Goal: Task Accomplishment & Management: Manage account settings

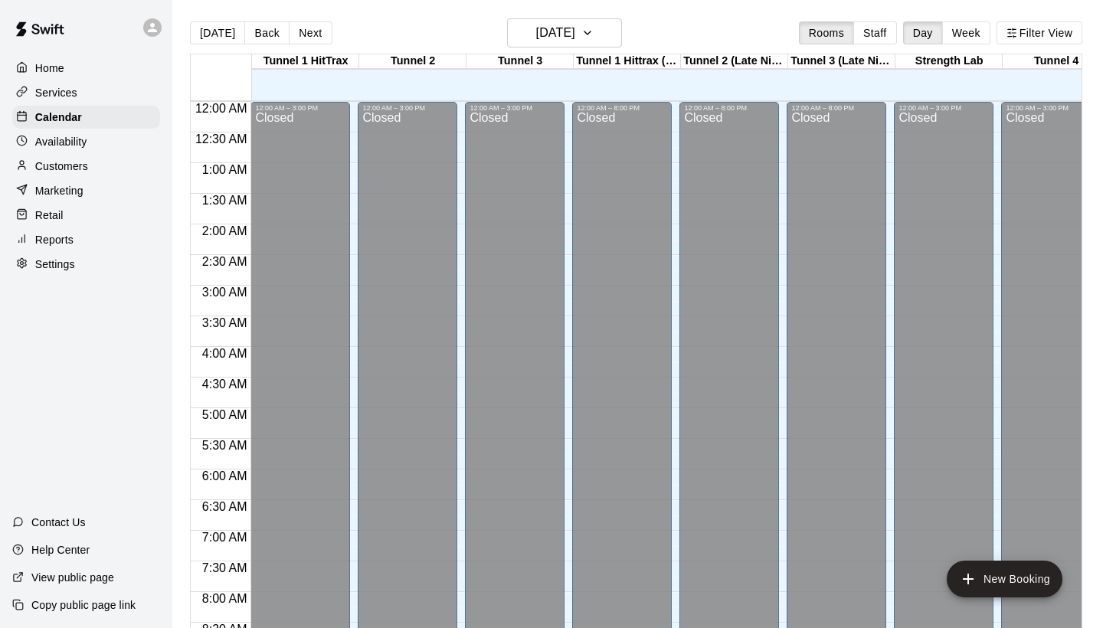
click at [735, 353] on div at bounding box center [551, 314] width 1103 height 628
click at [1006, 229] on div "Closed" at bounding box center [1051, 569] width 90 height 915
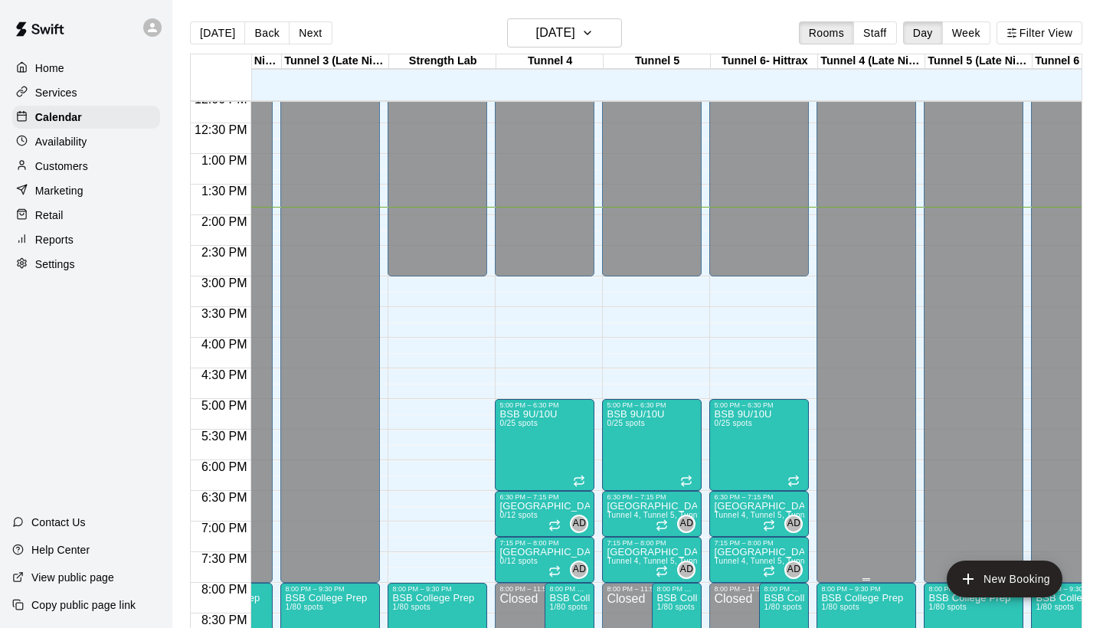
scroll to position [0, 410]
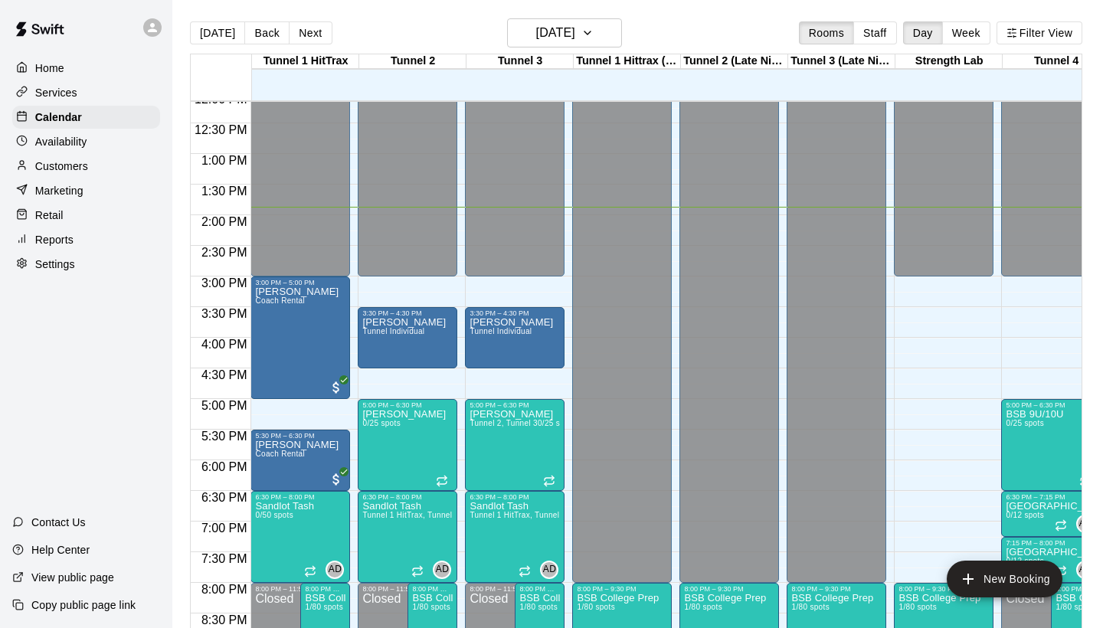
click at [90, 164] on div "Customers" at bounding box center [86, 166] width 148 height 23
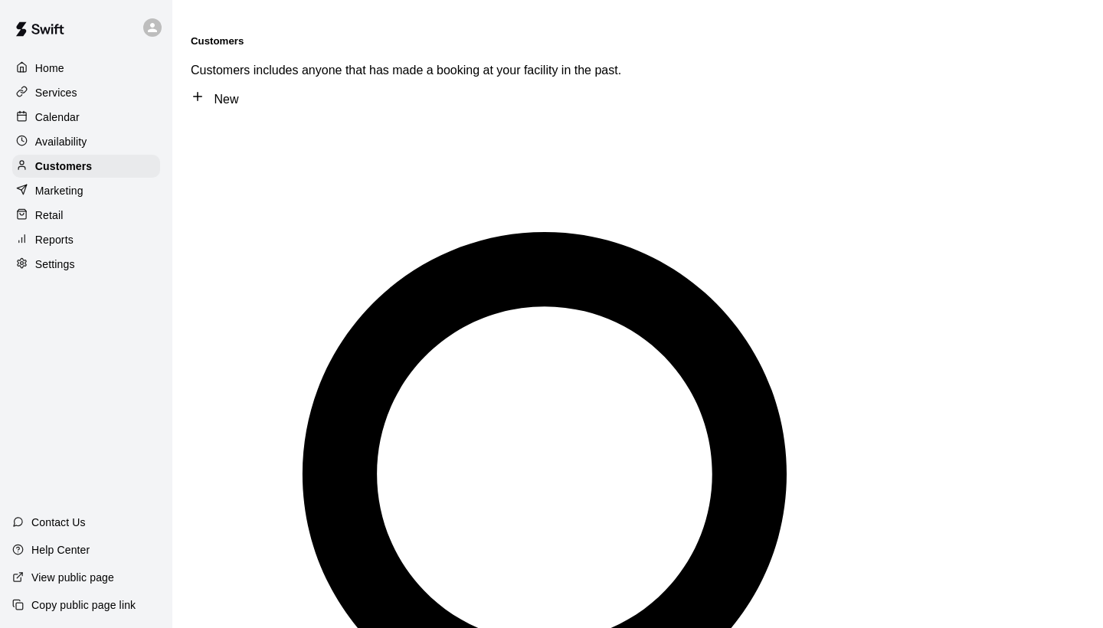
type input "*"
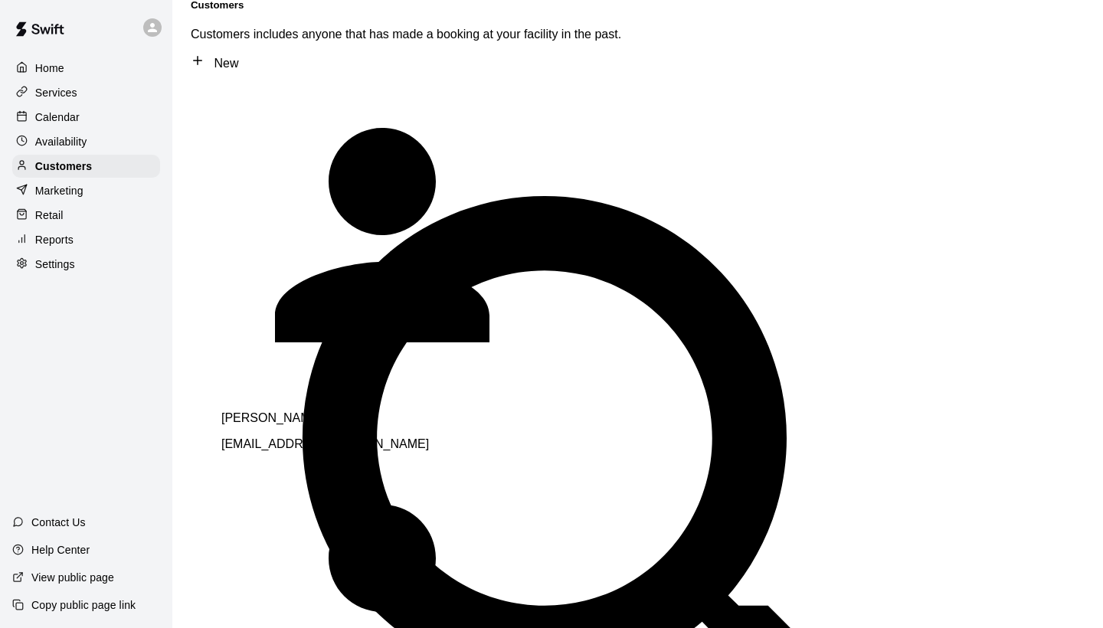
type input "*****"
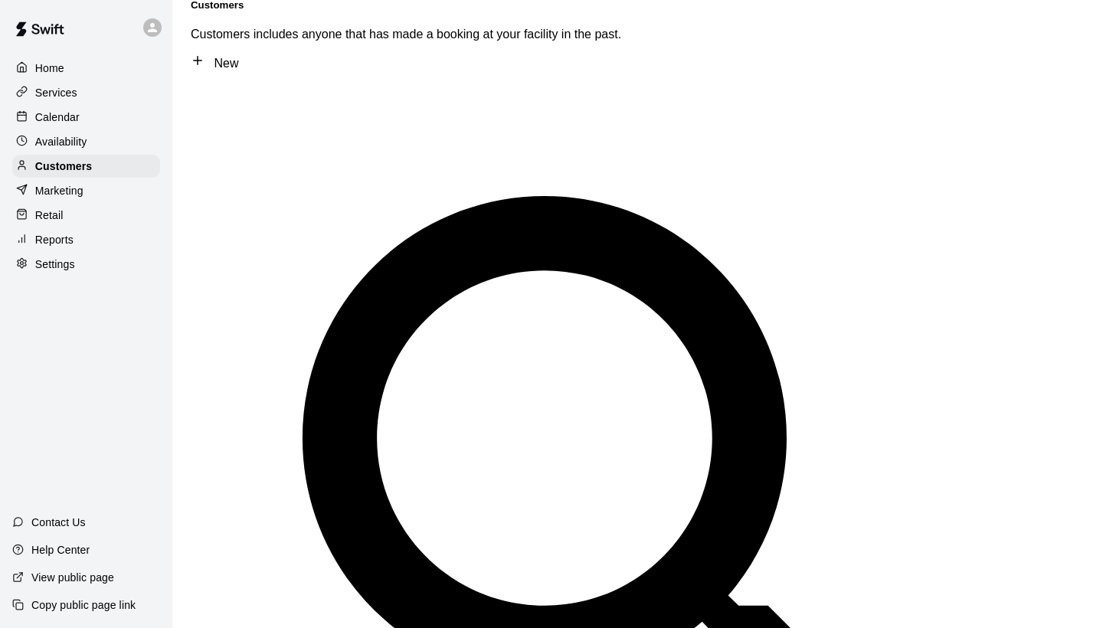
click at [90, 124] on div "Calendar" at bounding box center [86, 117] width 148 height 23
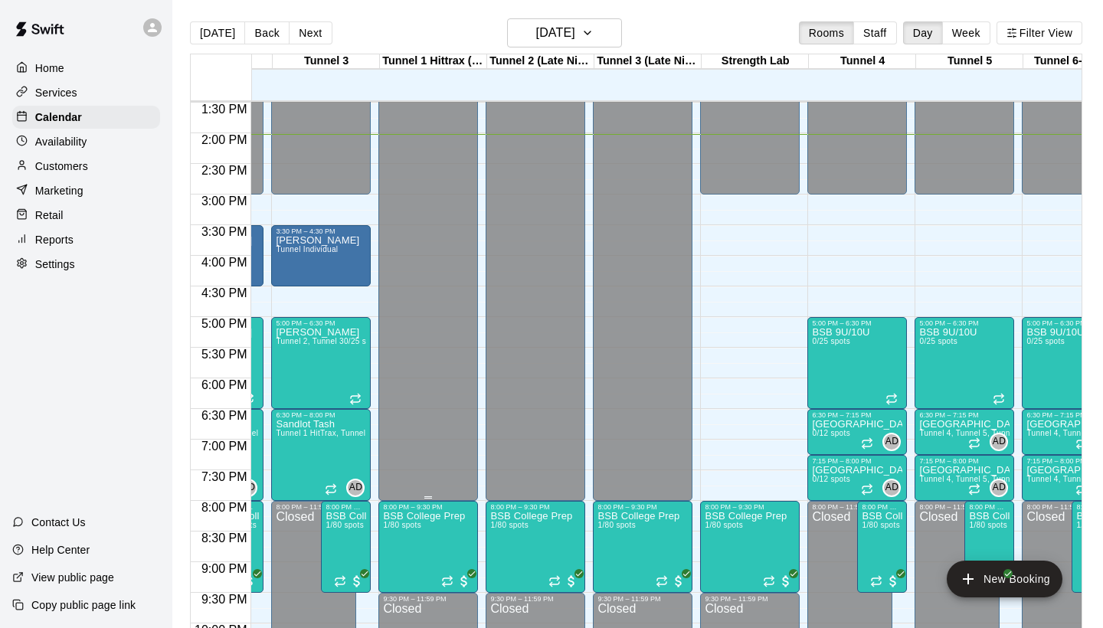
scroll to position [827, 194]
click at [537, 34] on h6 "[DATE]" at bounding box center [555, 32] width 39 height 21
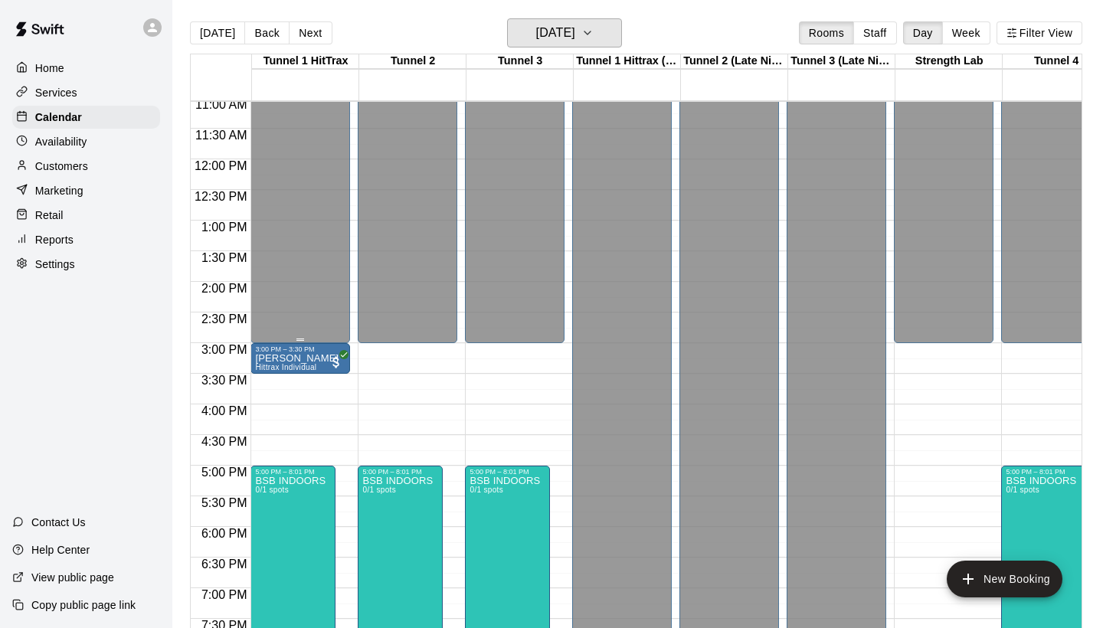
scroll to position [678, 0]
click at [68, 167] on p "Customers" at bounding box center [61, 166] width 53 height 15
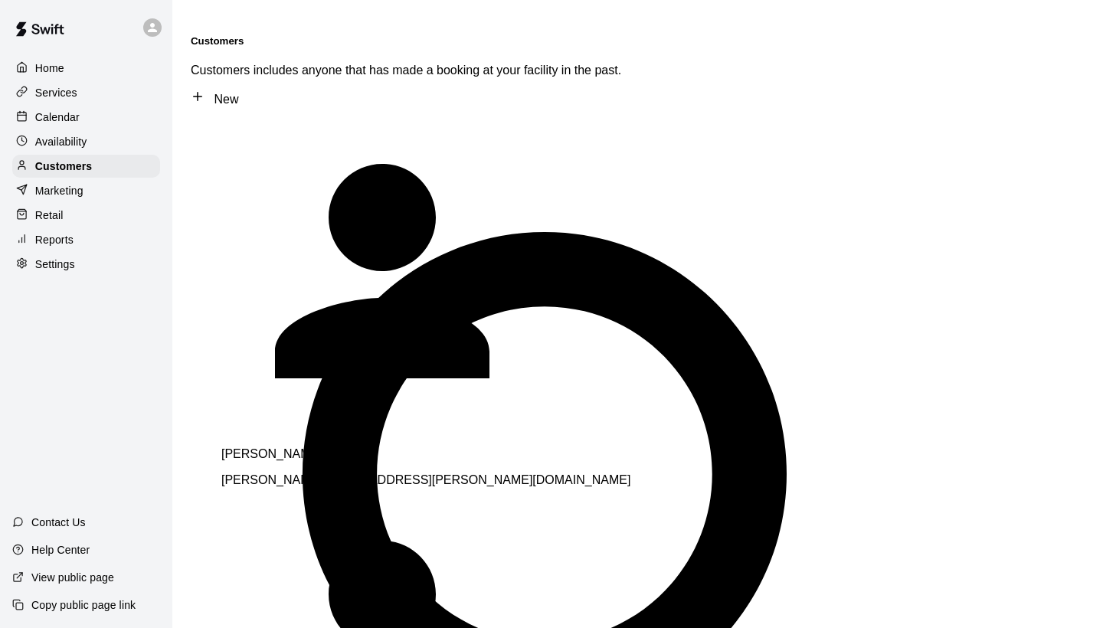
type input "***"
click at [339, 447] on div "Kari Irwin kari.irwin@hotmail.com" at bounding box center [435, 467] width 429 height 40
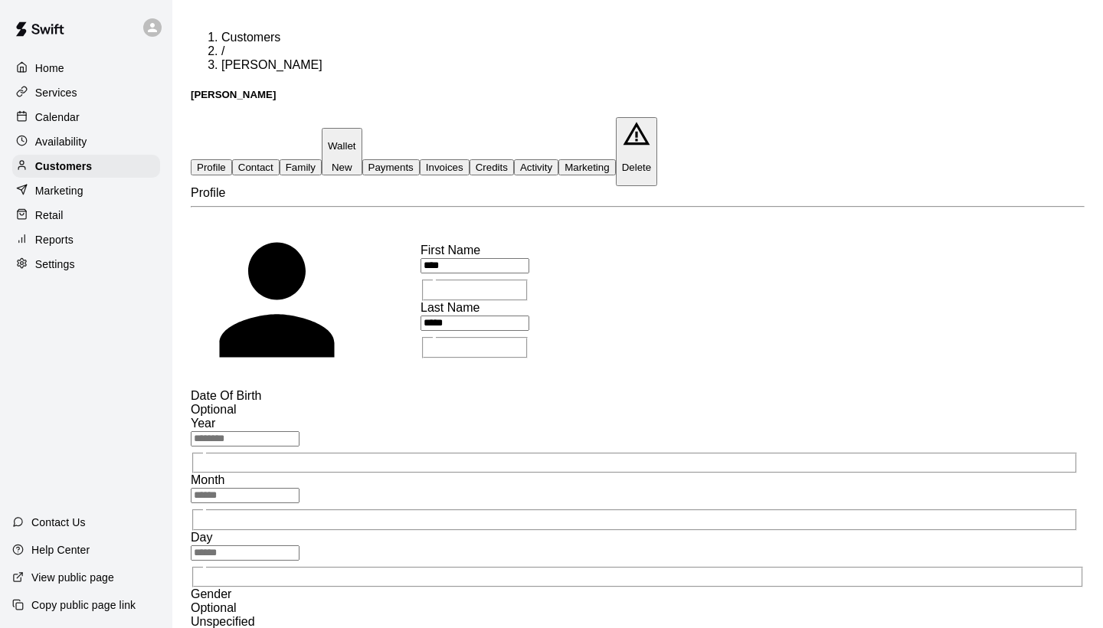
click at [322, 159] on button "Family" at bounding box center [301, 167] width 42 height 16
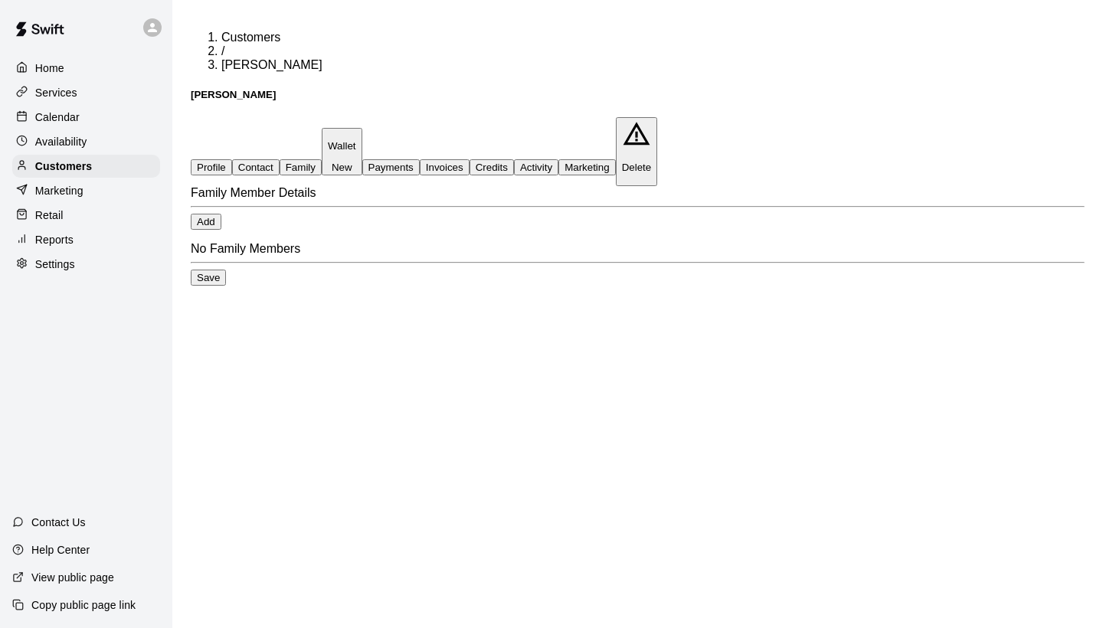
click at [558, 159] on button "Activity" at bounding box center [536, 167] width 44 height 16
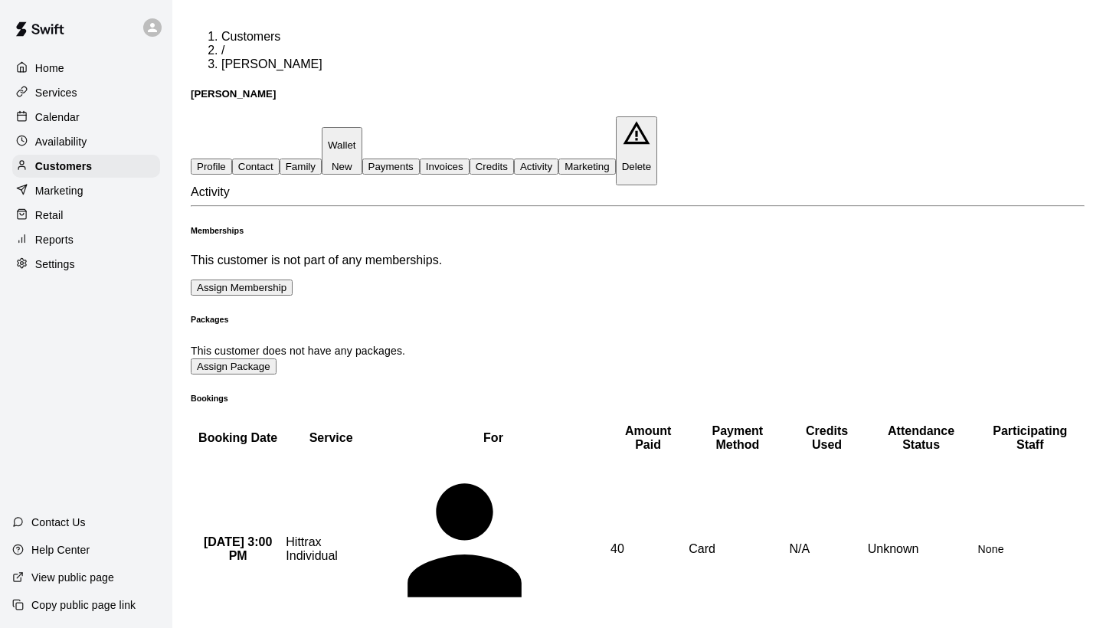
scroll to position [2, 0]
click at [322, 159] on button "Family" at bounding box center [301, 167] width 42 height 16
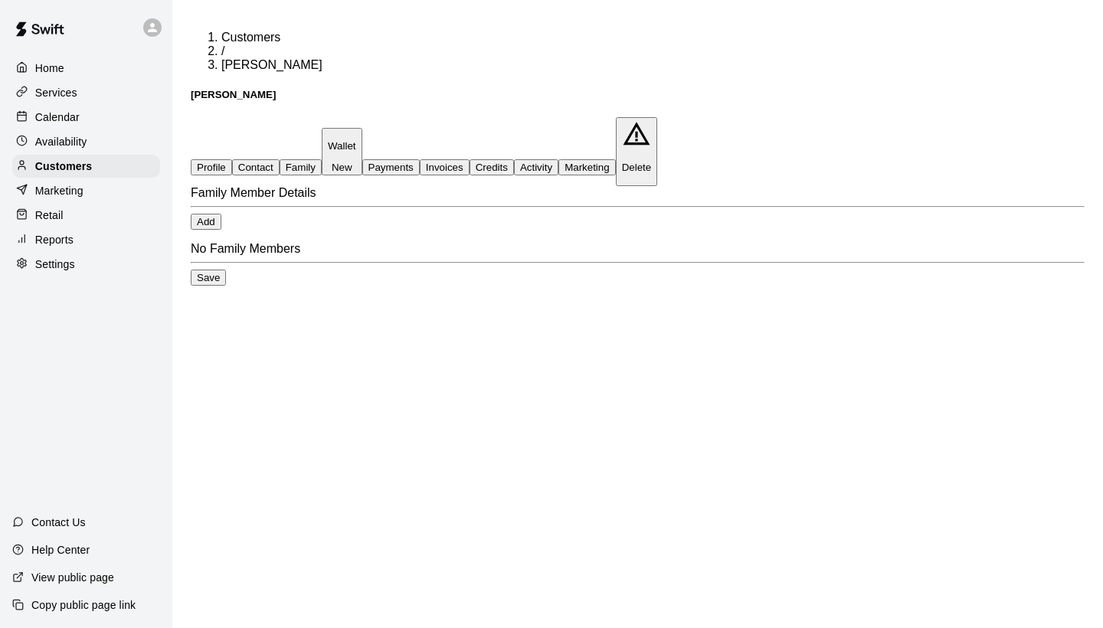
click at [280, 159] on button "Contact" at bounding box center [255, 167] width 47 height 16
select select "**"
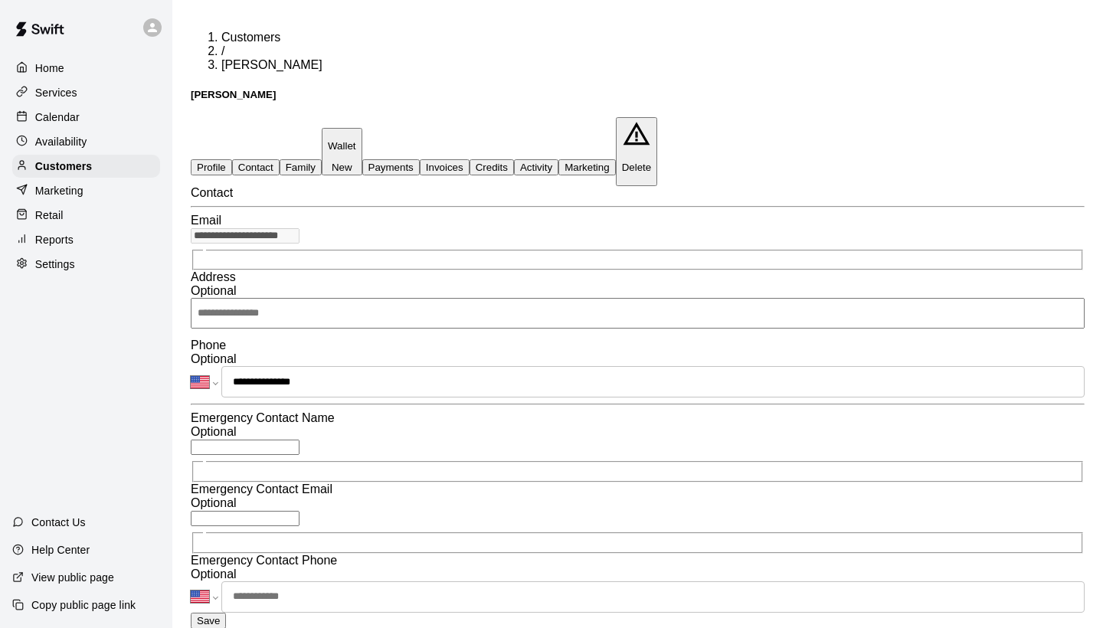
click at [229, 159] on button "Profile" at bounding box center [211, 167] width 41 height 16
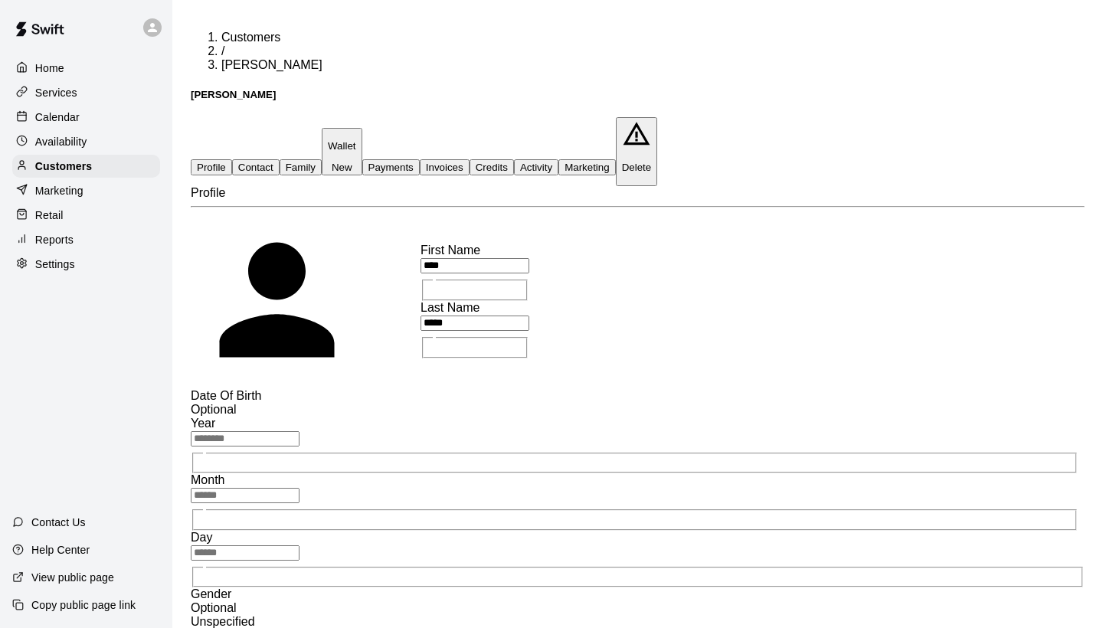
click at [356, 140] on p "Wallet" at bounding box center [342, 145] width 28 height 11
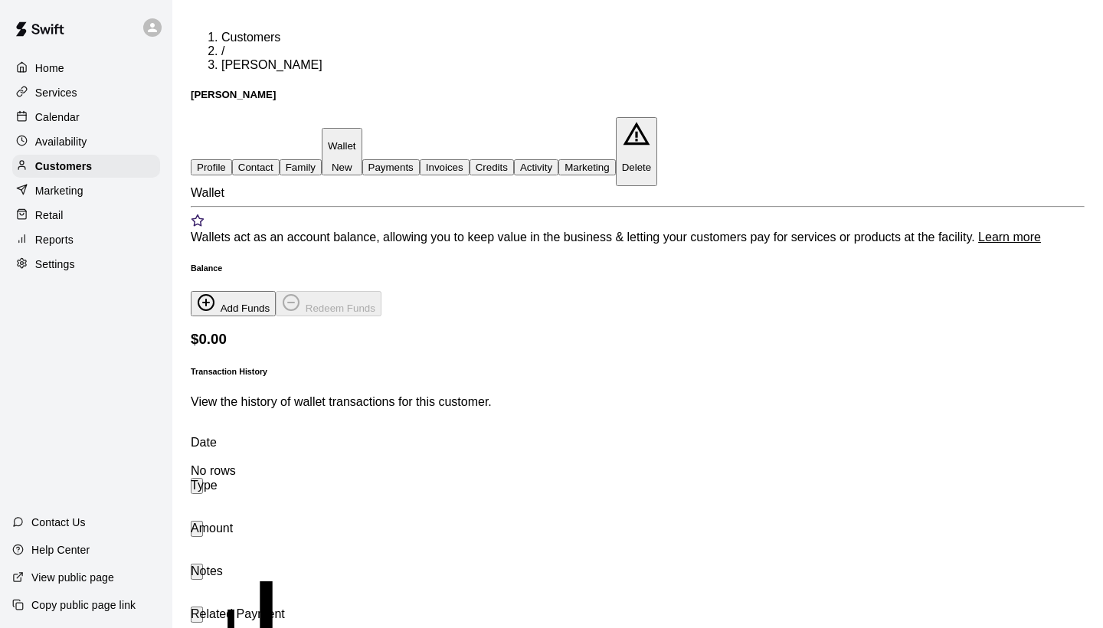
click at [514, 159] on button "Credits" at bounding box center [492, 167] width 44 height 16
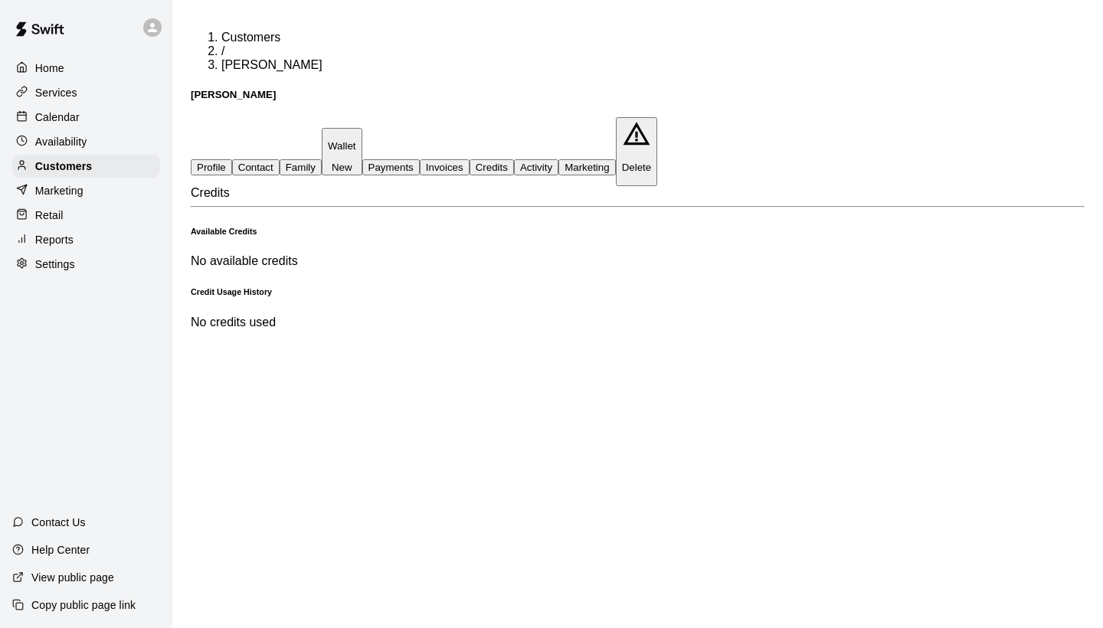
click at [470, 159] on button "Invoices" at bounding box center [445, 167] width 50 height 16
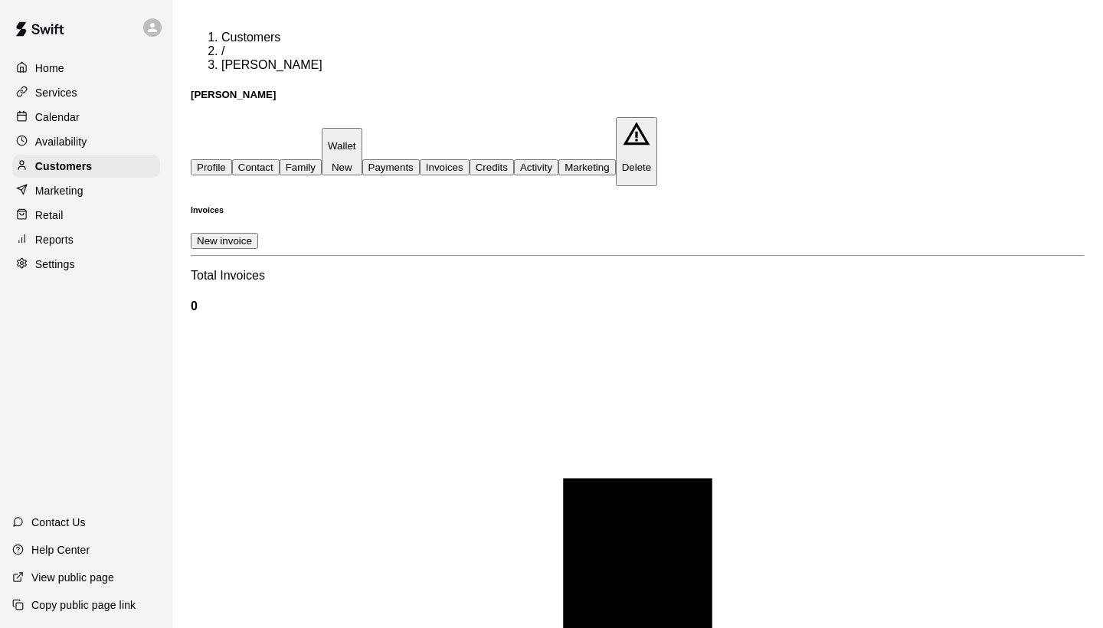
click at [420, 159] on button "Payments" at bounding box center [390, 167] width 57 height 16
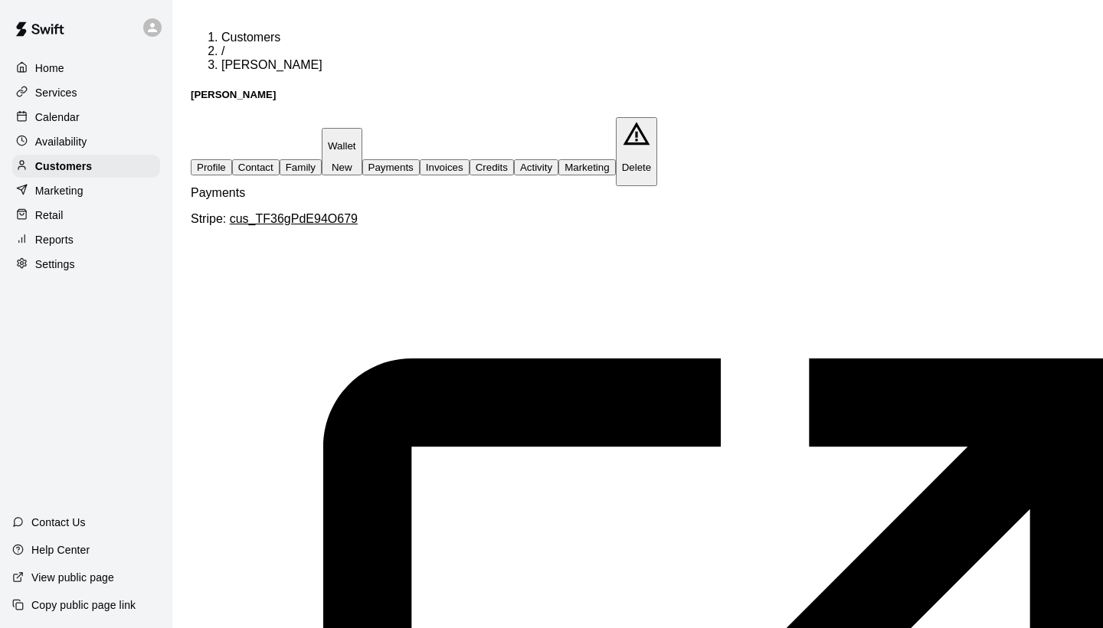
click at [80, 134] on p "Availability" at bounding box center [61, 141] width 52 height 15
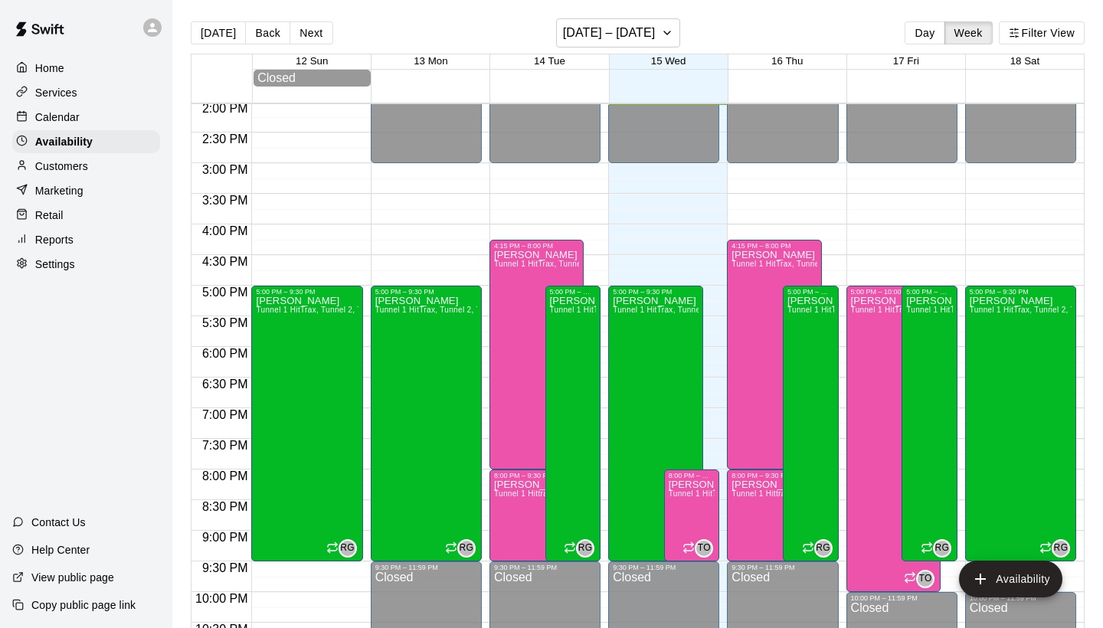
click at [71, 122] on p "Calendar" at bounding box center [57, 117] width 44 height 15
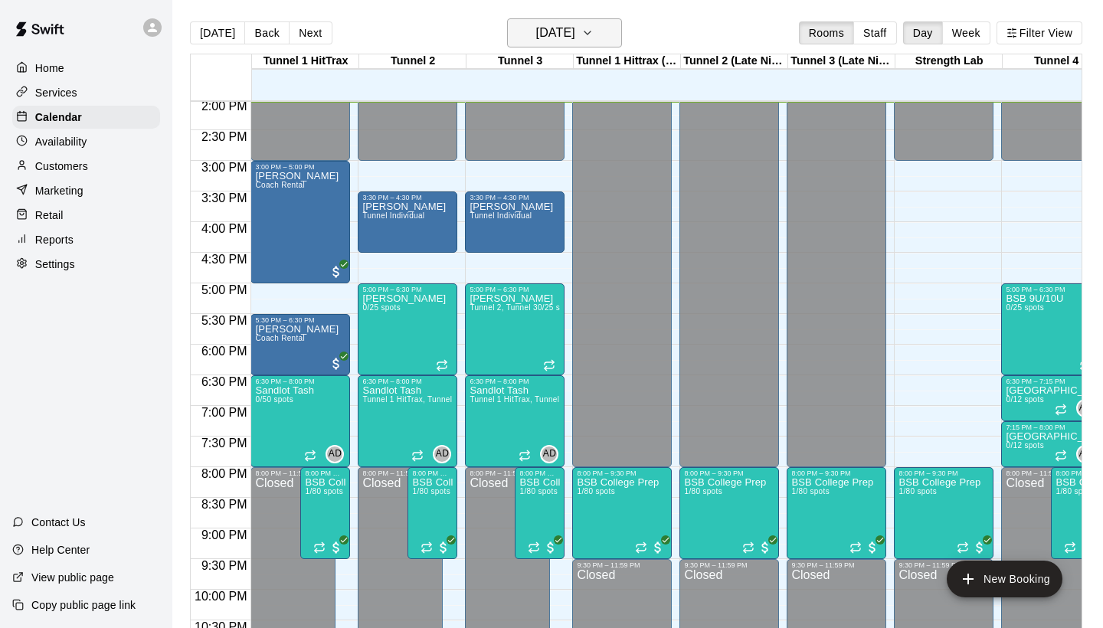
click at [536, 22] on h6 "[DATE]" at bounding box center [555, 32] width 39 height 21
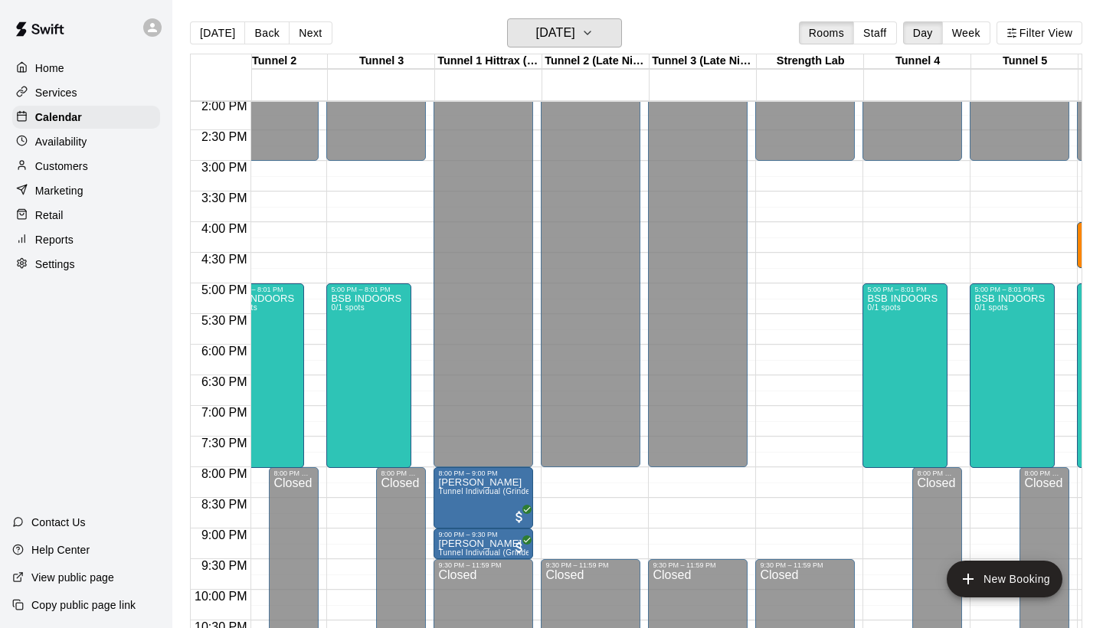
scroll to position [0, 271]
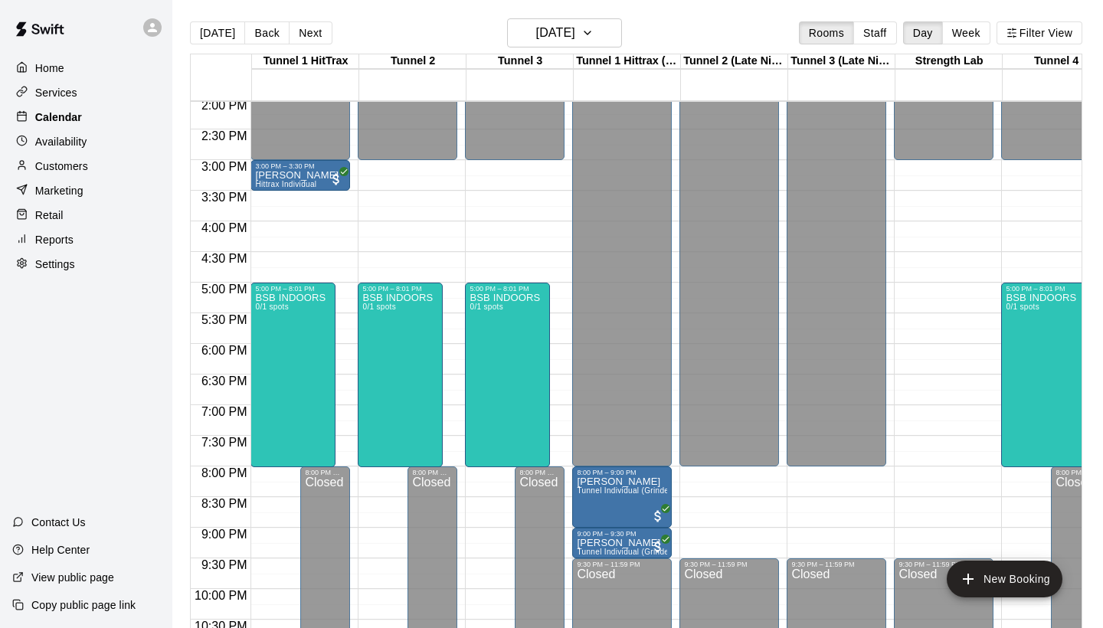
click at [44, 108] on div "Calendar" at bounding box center [86, 117] width 148 height 23
click at [536, 32] on h6 "Thursday Oct 16" at bounding box center [555, 32] width 39 height 21
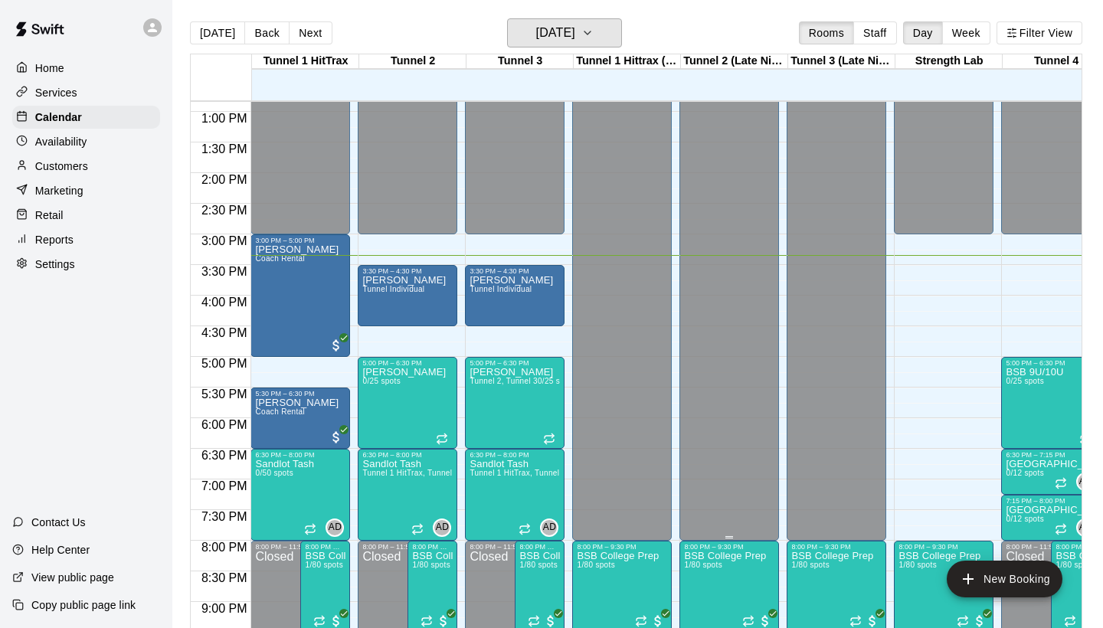
scroll to position [787, 0]
click at [93, 169] on div "Customers" at bounding box center [86, 166] width 148 height 23
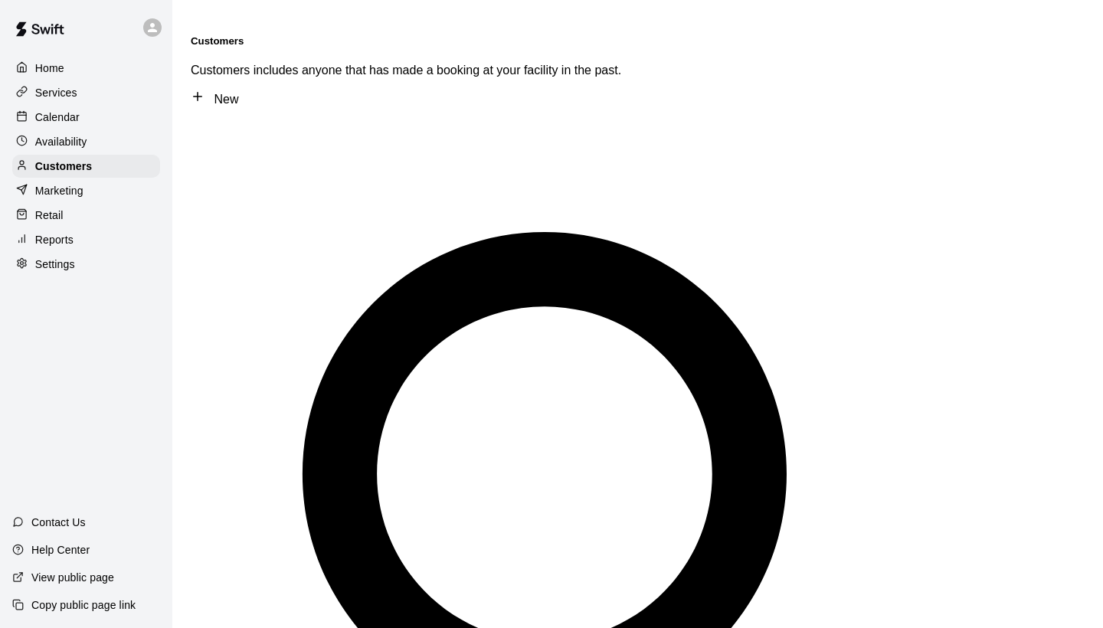
click at [57, 108] on div "Calendar" at bounding box center [86, 117] width 148 height 23
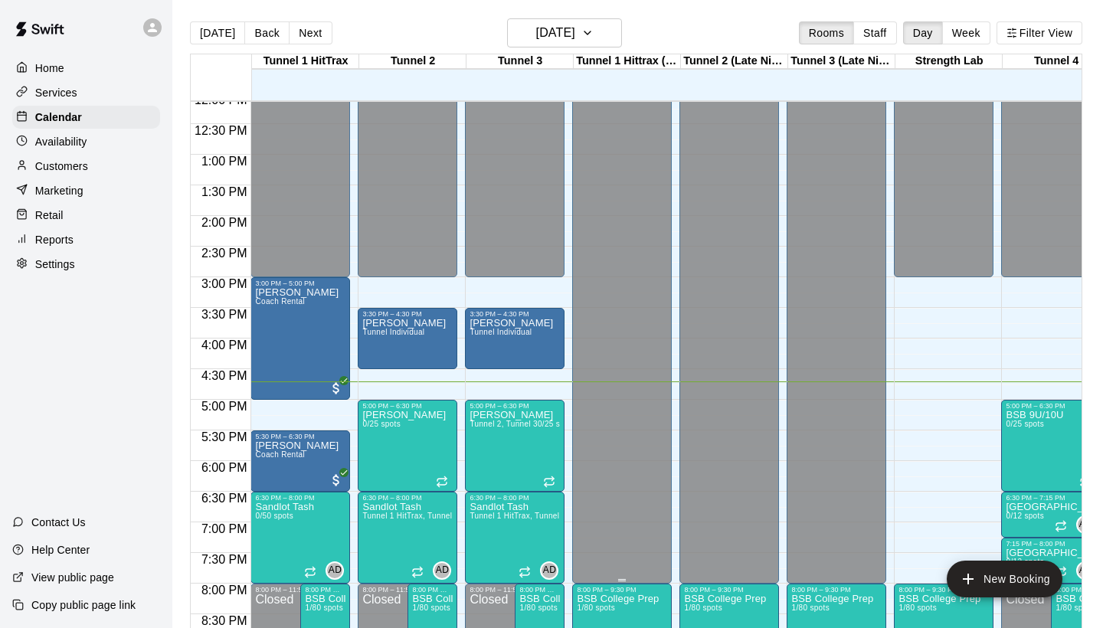
scroll to position [744, 0]
click at [83, 170] on p "Customers" at bounding box center [61, 166] width 53 height 15
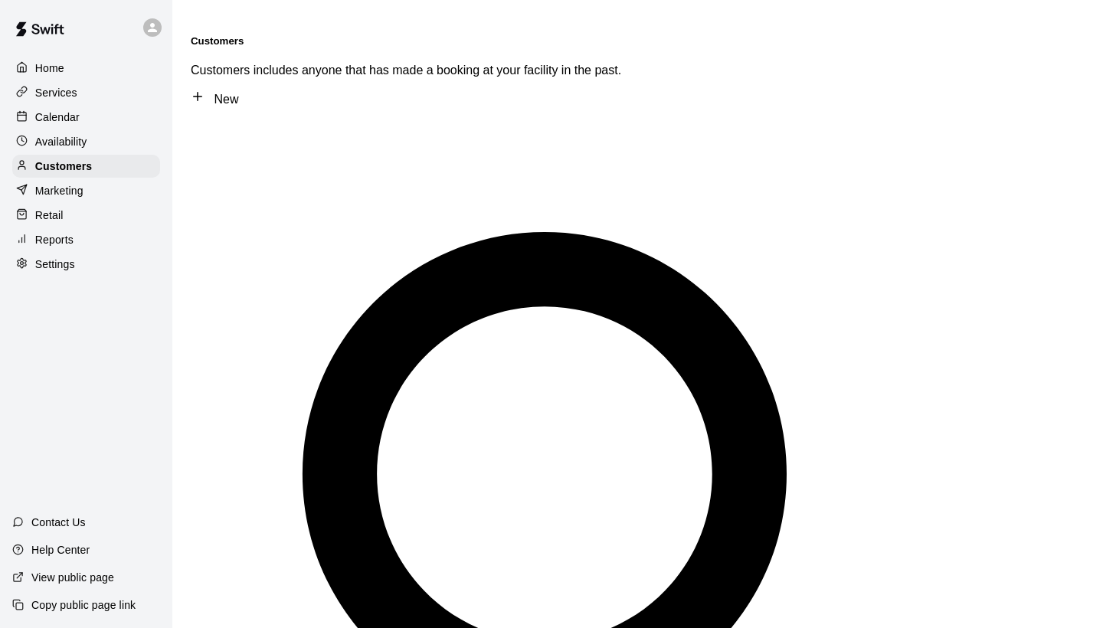
type input "*********"
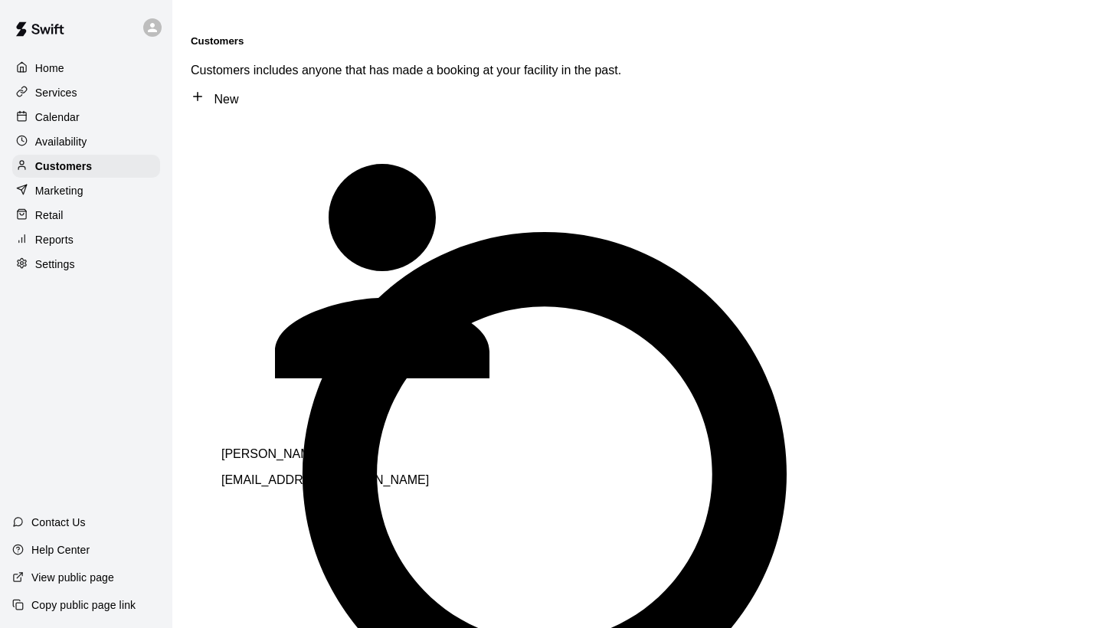
click at [287, 473] on span "rwade@csum.edu" at bounding box center [325, 479] width 208 height 13
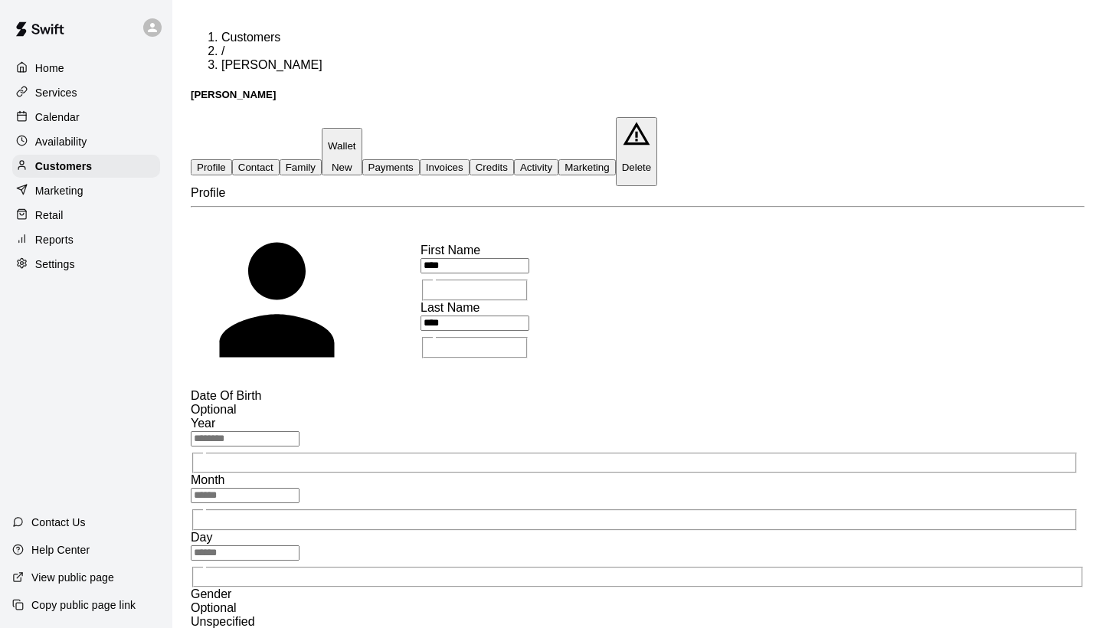
click at [514, 159] on button "Credits" at bounding box center [492, 167] width 44 height 16
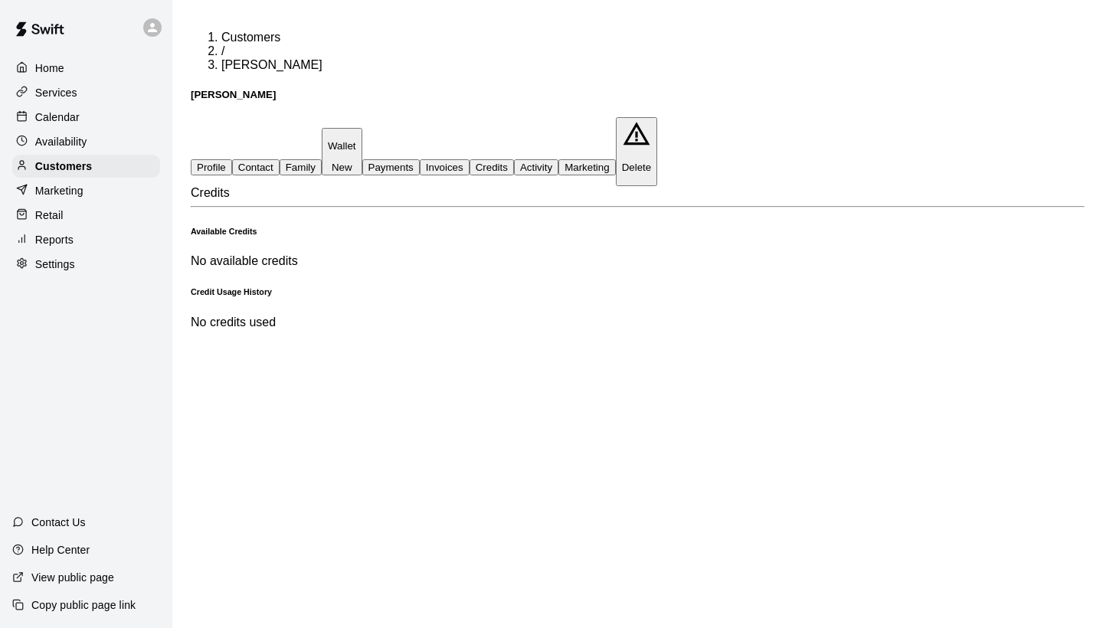
click at [558, 159] on button "Activity" at bounding box center [536, 167] width 44 height 16
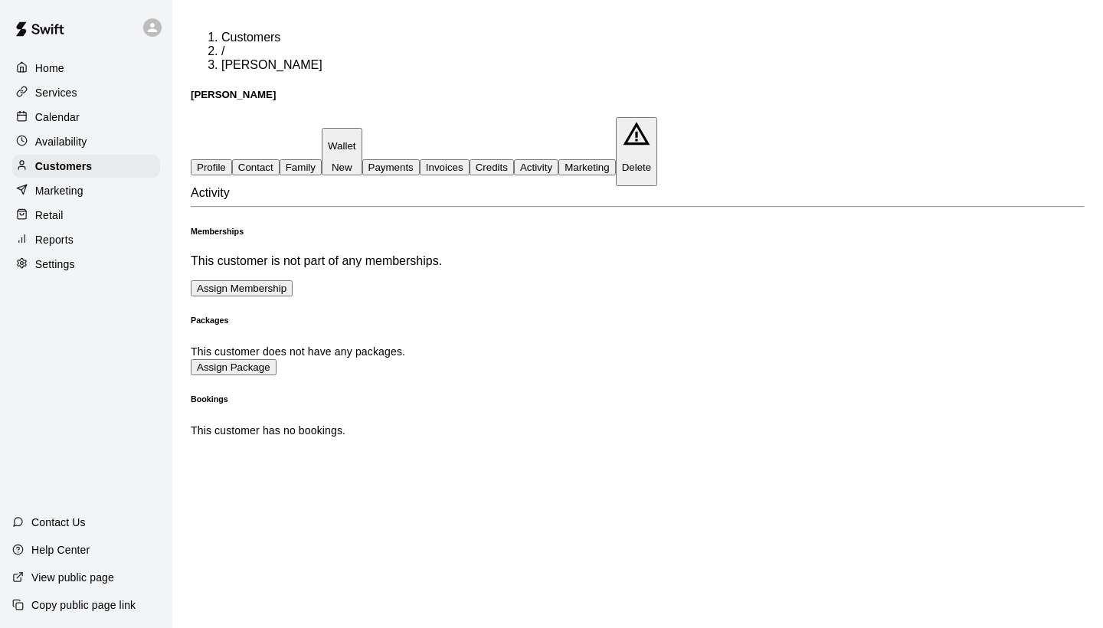
click at [117, 110] on div "Calendar" at bounding box center [86, 117] width 148 height 23
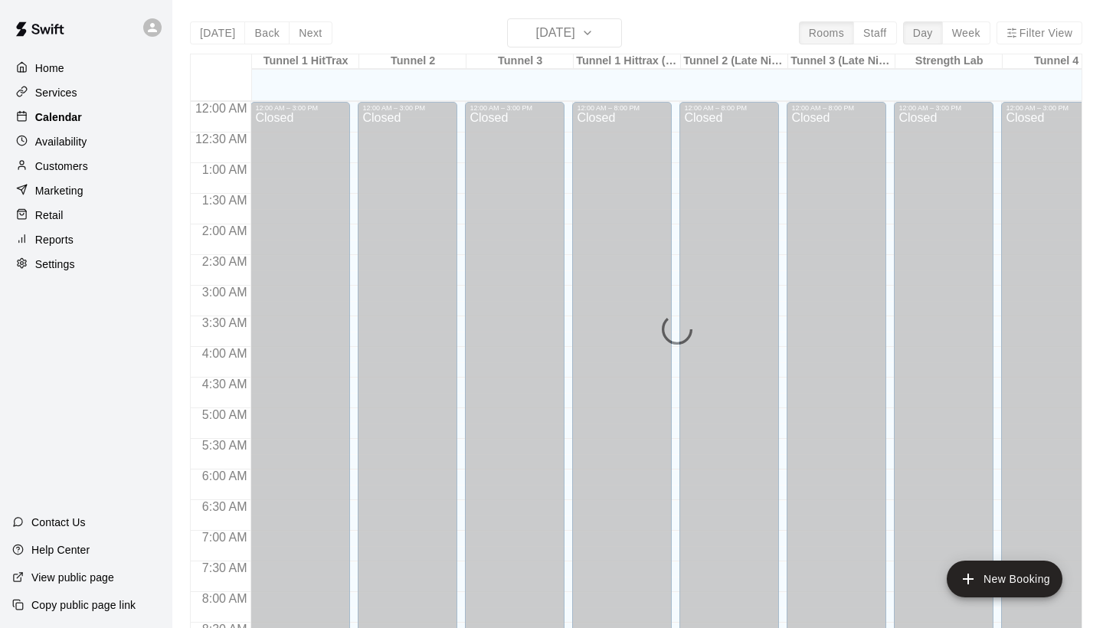
scroll to position [882, 0]
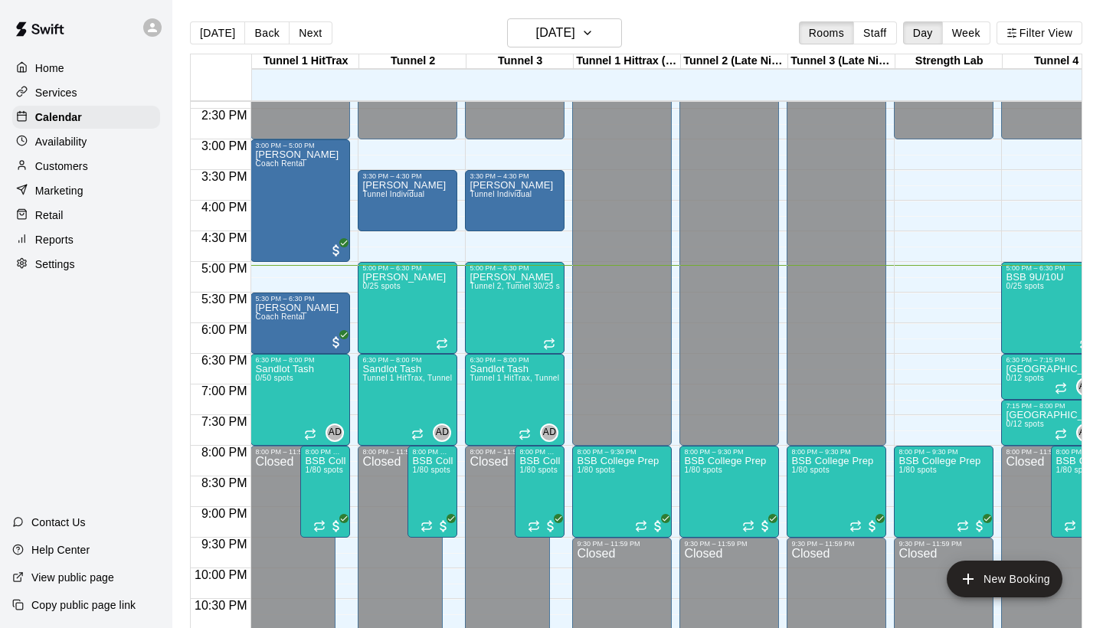
click at [74, 89] on p "Services" at bounding box center [56, 92] width 42 height 15
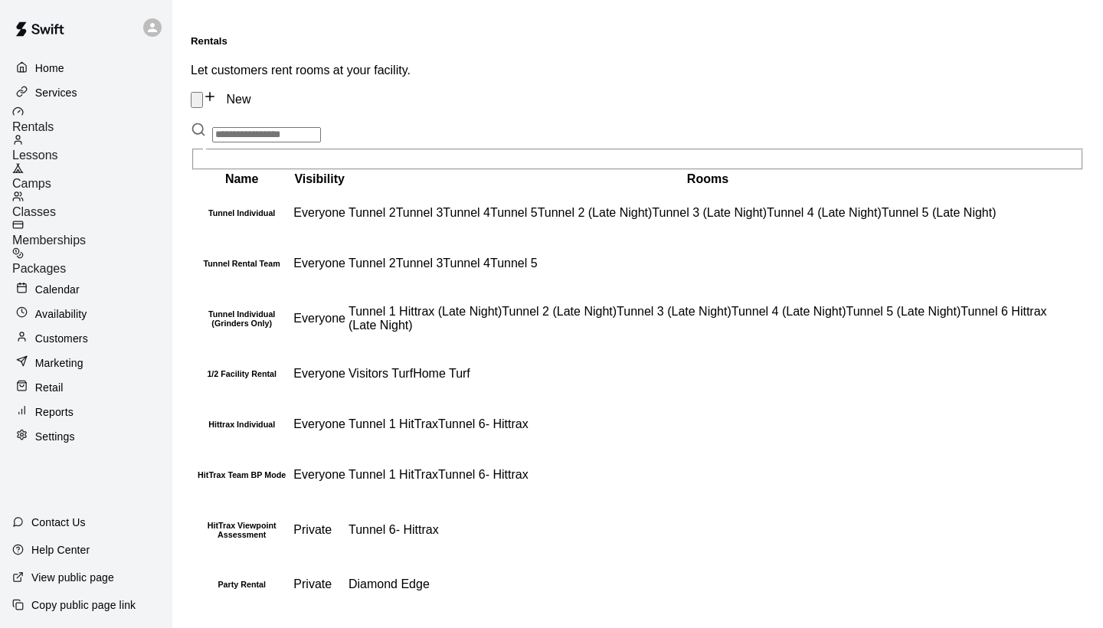
click at [71, 327] on div "Customers" at bounding box center [86, 338] width 148 height 23
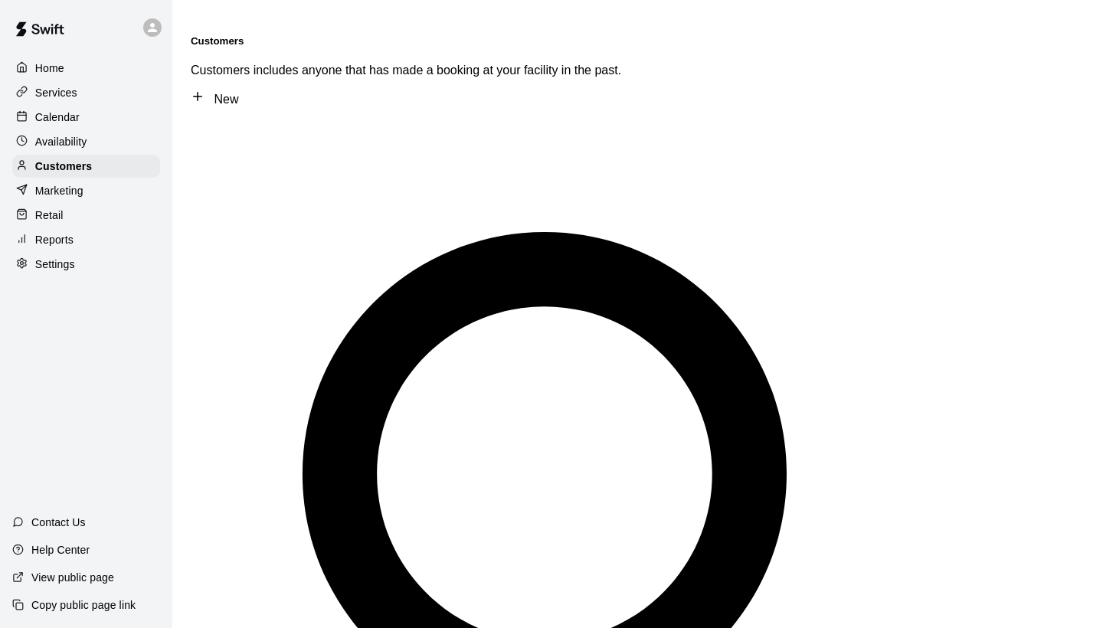
click at [260, 120] on div "​ ​" at bounding box center [638, 590] width 894 height 941
type input "******"
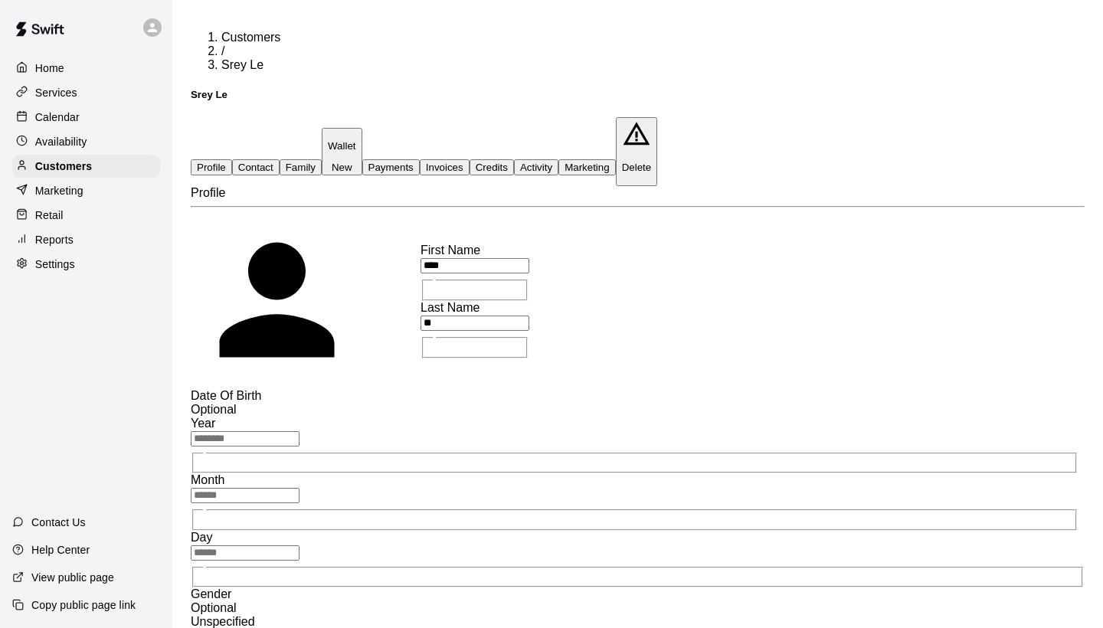
click at [558, 159] on button "Activity" at bounding box center [536, 167] width 44 height 16
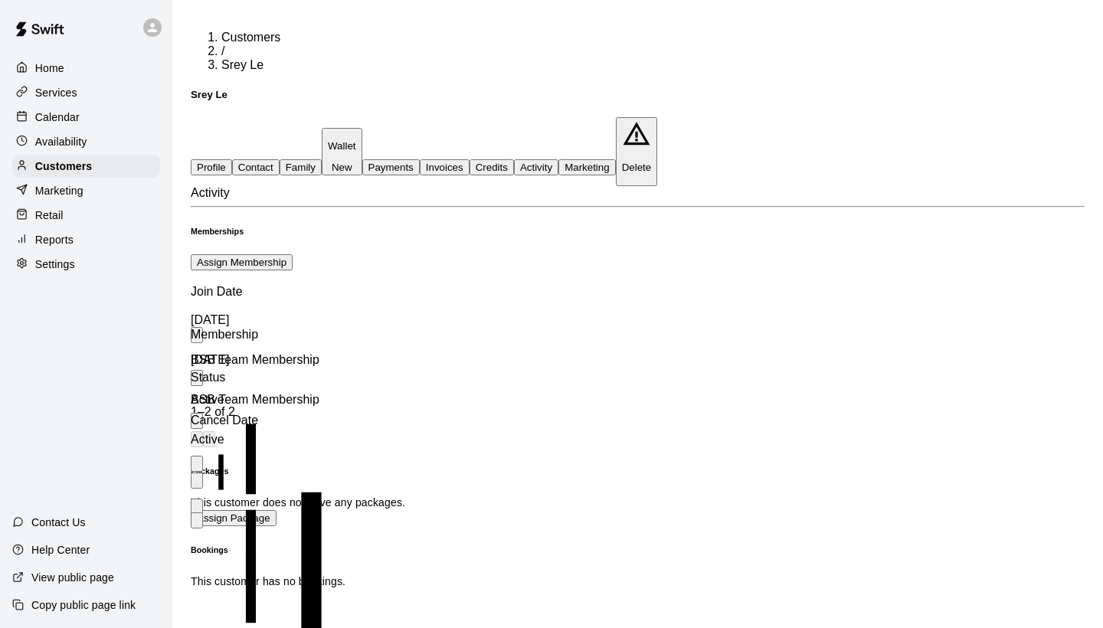
click at [212, 492] on icon "more actions" at bounding box center [206, 493] width 12 height 3
click at [851, 621] on li "Cancel" at bounding box center [567, 628] width 1072 height 14
click at [470, 159] on button "Invoices" at bounding box center [445, 167] width 50 height 16
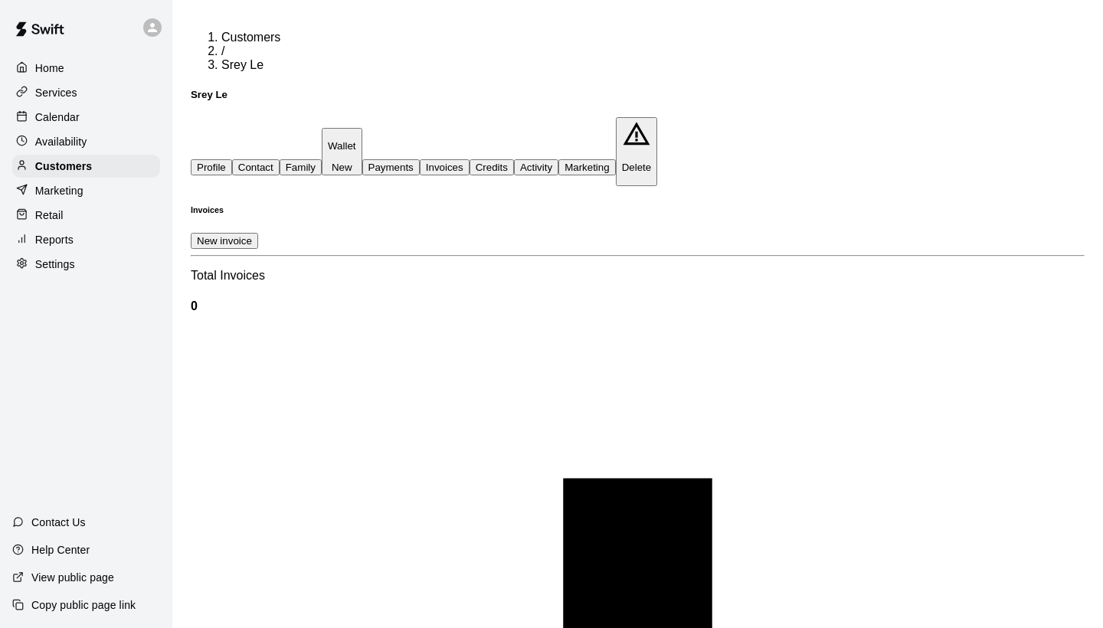
click at [420, 159] on button "Payments" at bounding box center [390, 167] width 57 height 16
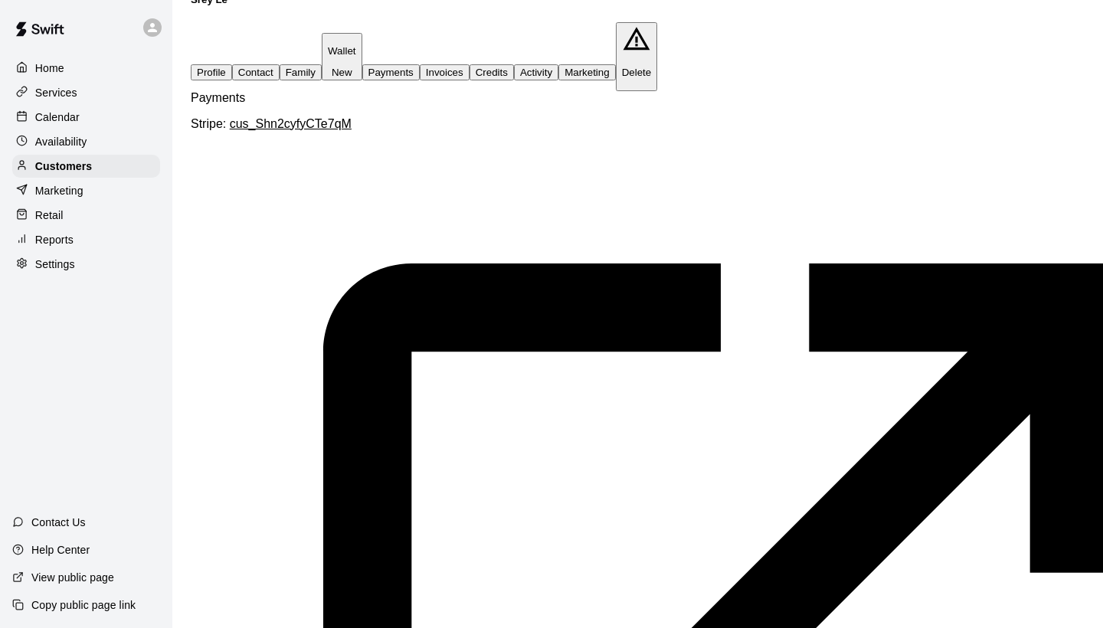
scroll to position [0, 273]
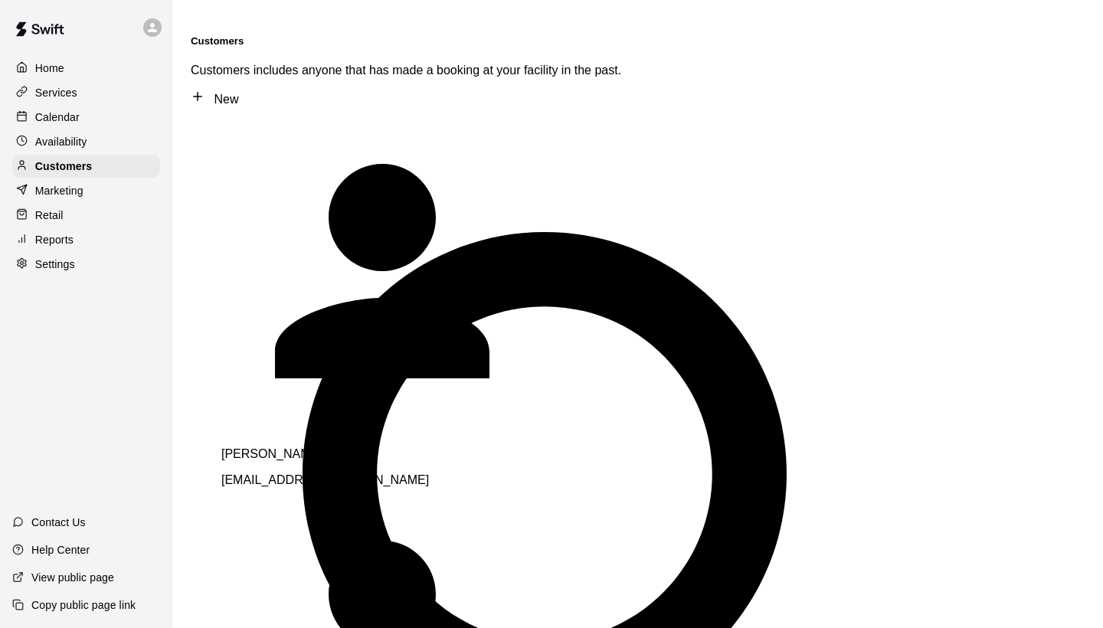
type input "*****"
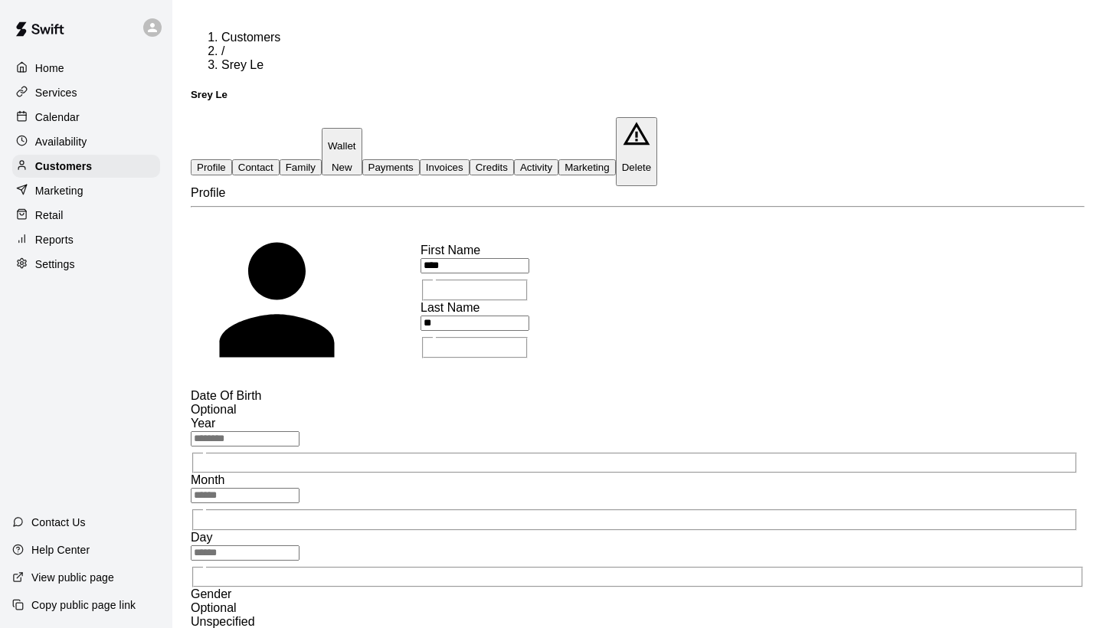
click at [420, 159] on button "Payments" at bounding box center [390, 167] width 57 height 16
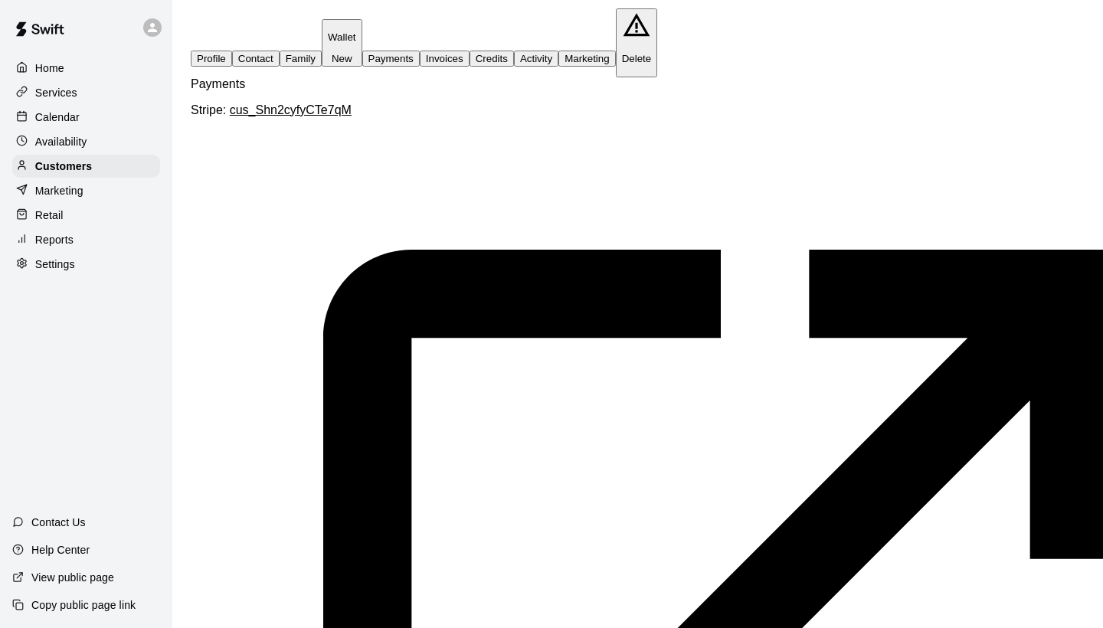
scroll to position [110, 0]
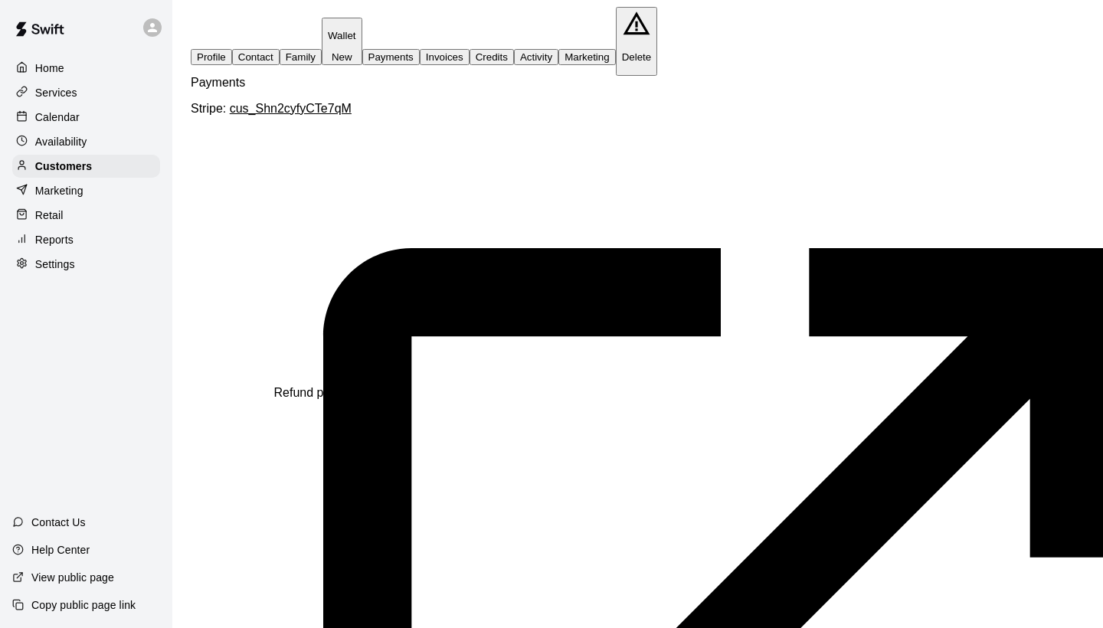
click at [79, 67] on div "Home" at bounding box center [86, 68] width 148 height 23
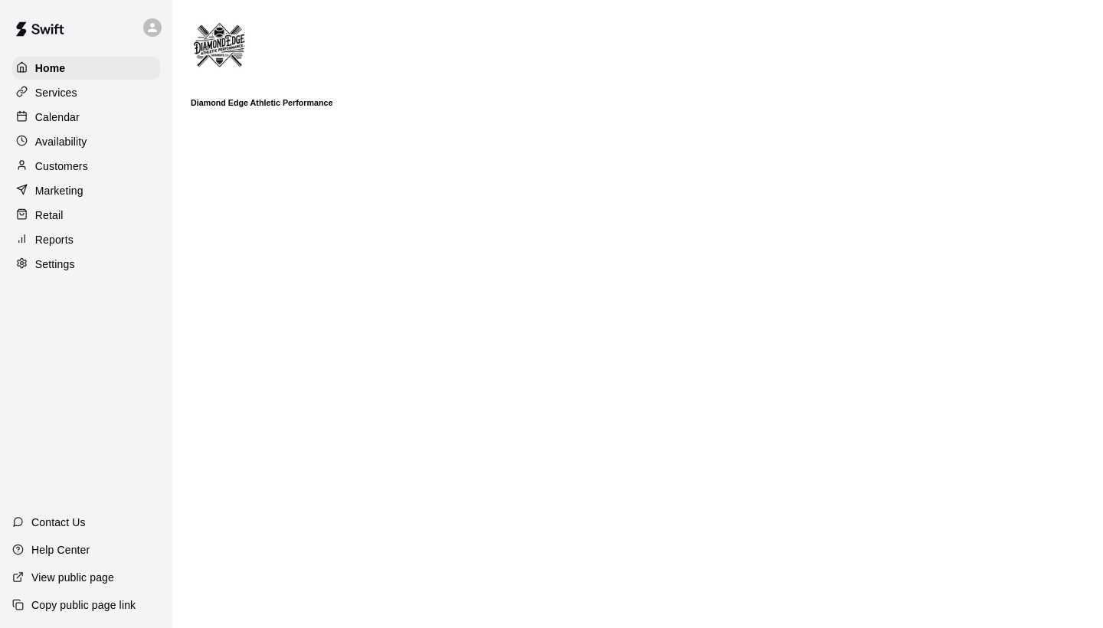
click at [74, 116] on p "Calendar" at bounding box center [57, 117] width 44 height 15
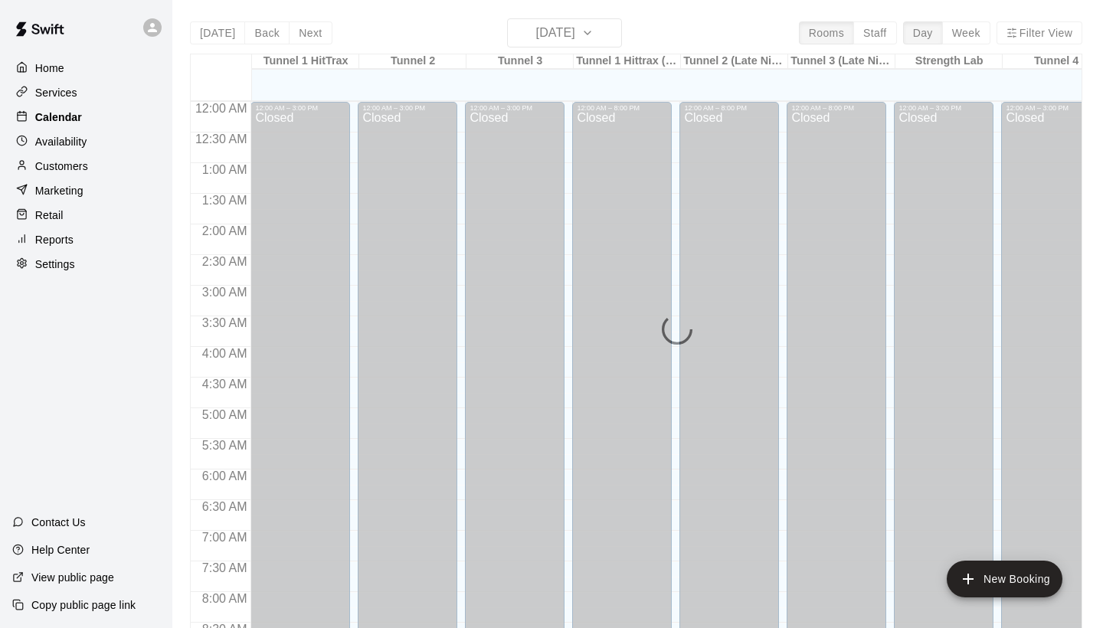
scroll to position [882, 0]
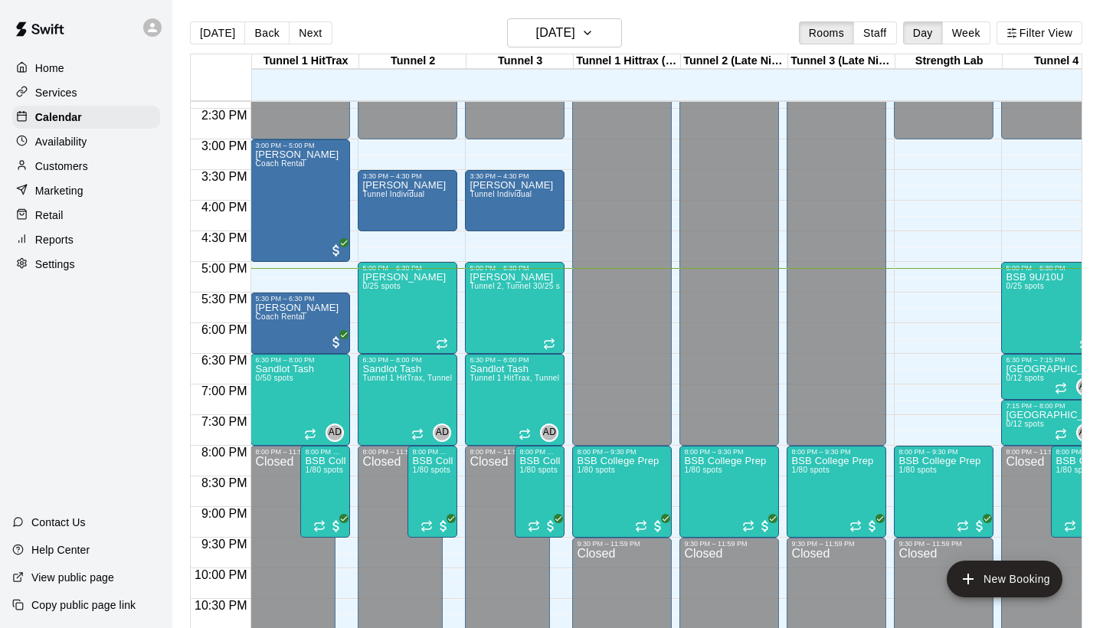
click at [55, 170] on p "Customers" at bounding box center [61, 166] width 53 height 15
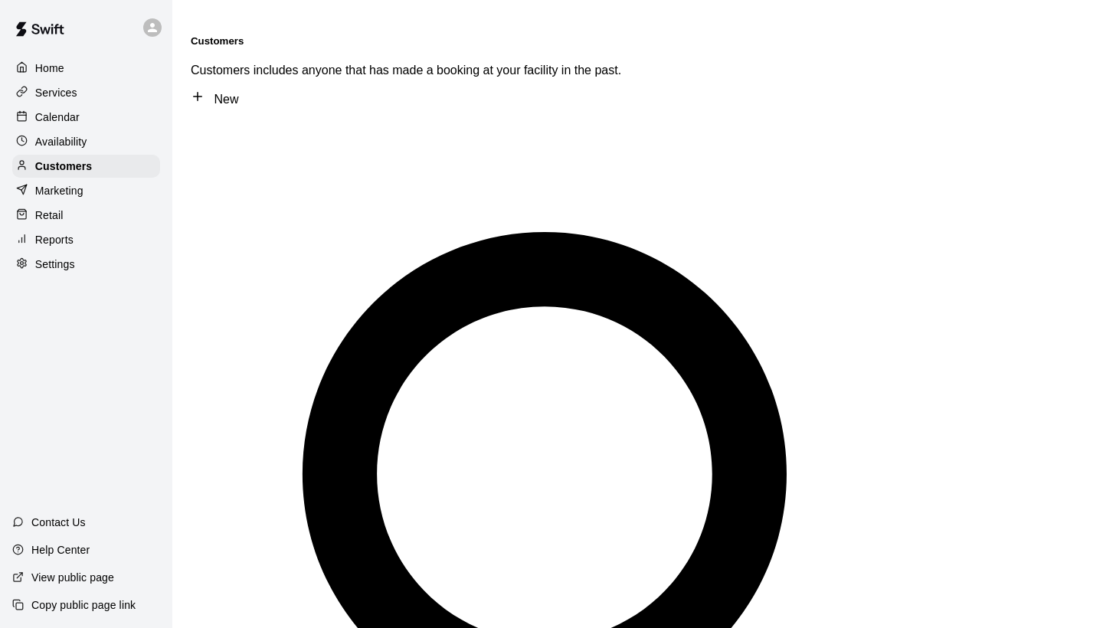
click at [71, 150] on div "Availability" at bounding box center [86, 141] width 148 height 23
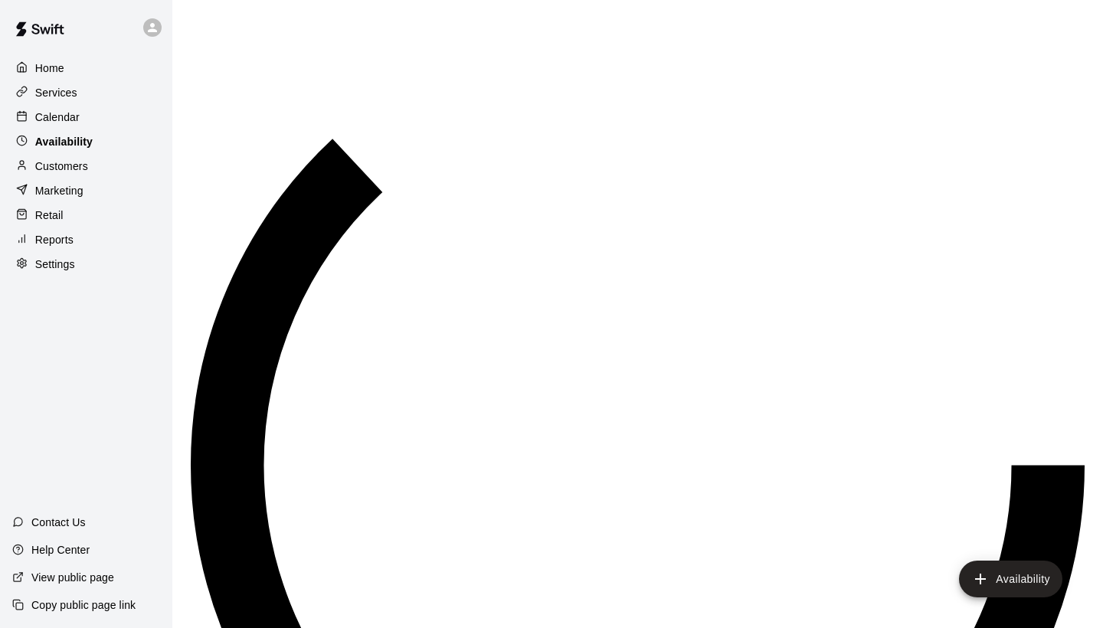
scroll to position [928, 0]
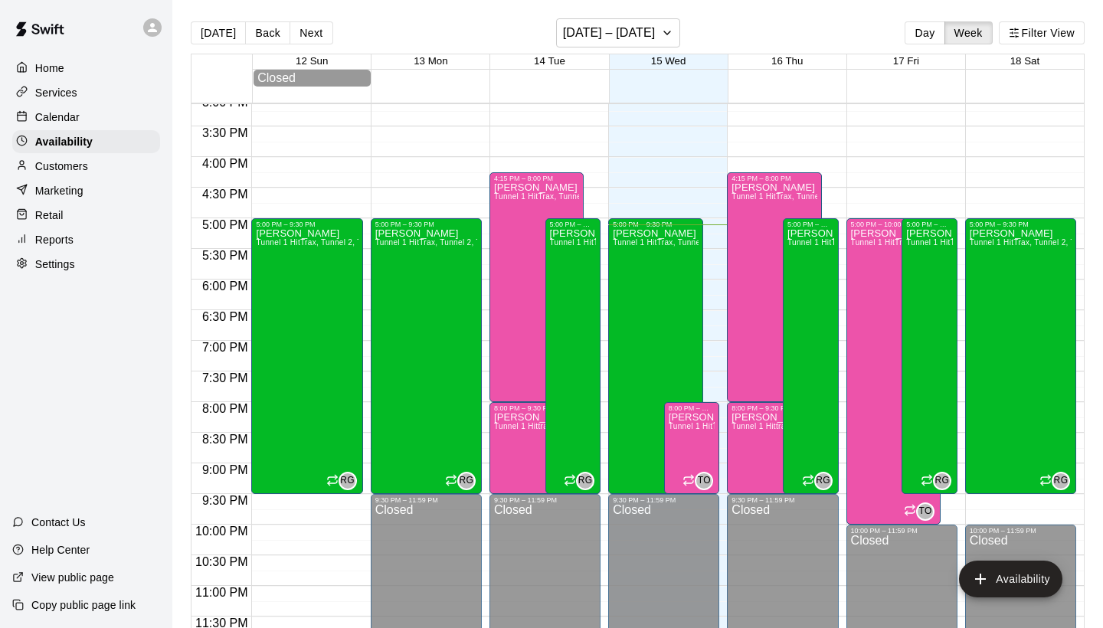
click at [77, 123] on p "Calendar" at bounding box center [57, 117] width 44 height 15
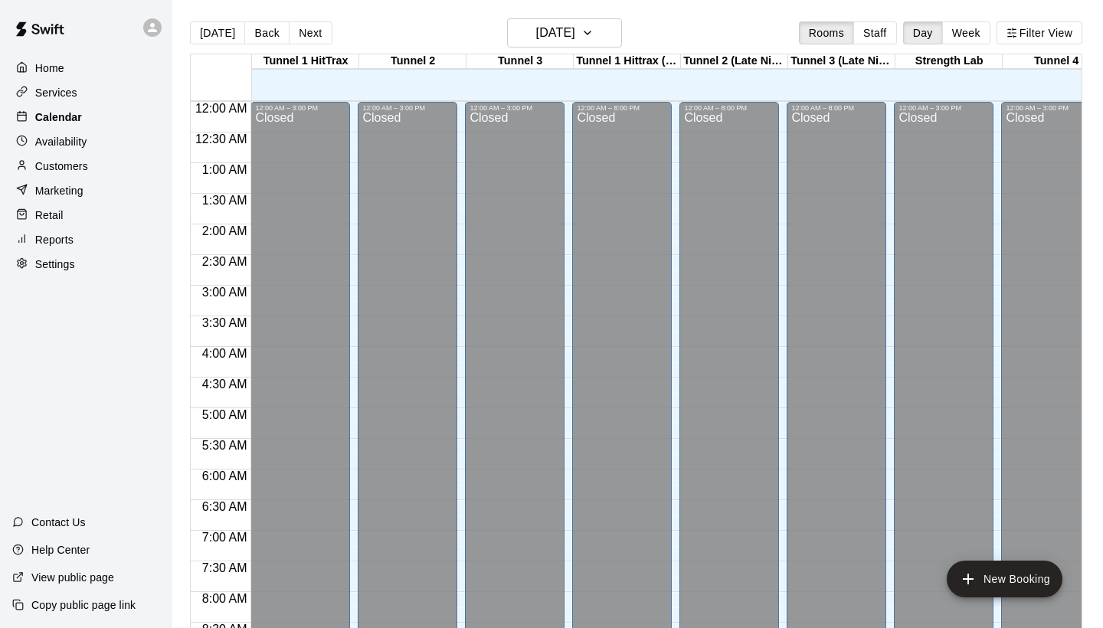
scroll to position [882, 0]
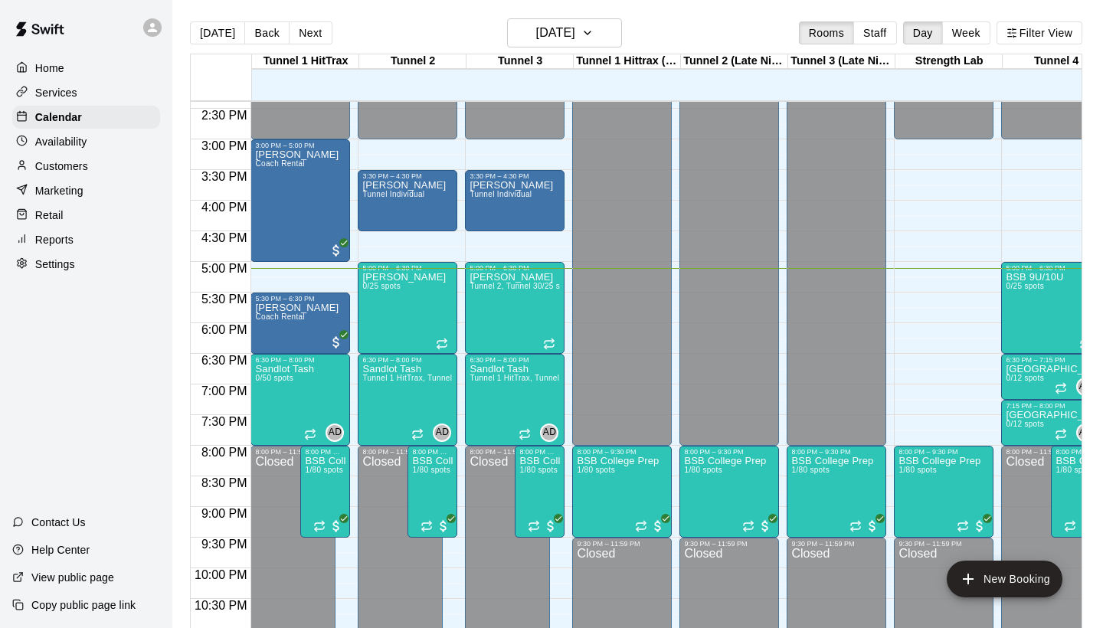
click at [87, 169] on p "Customers" at bounding box center [61, 166] width 53 height 15
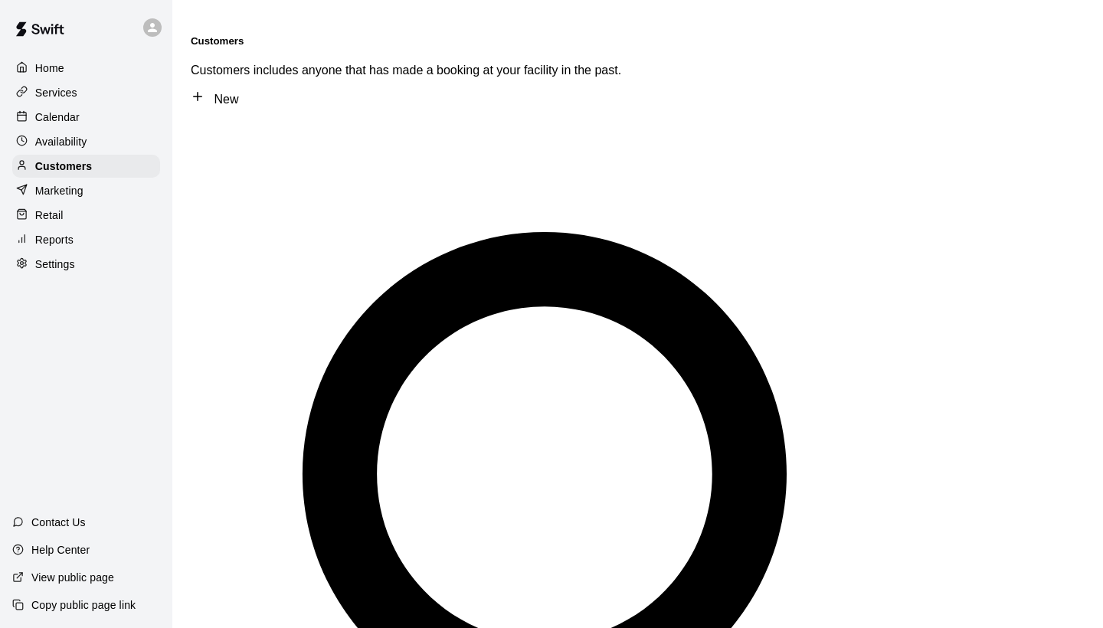
click at [301, 120] on div "​ ​" at bounding box center [638, 590] width 894 height 941
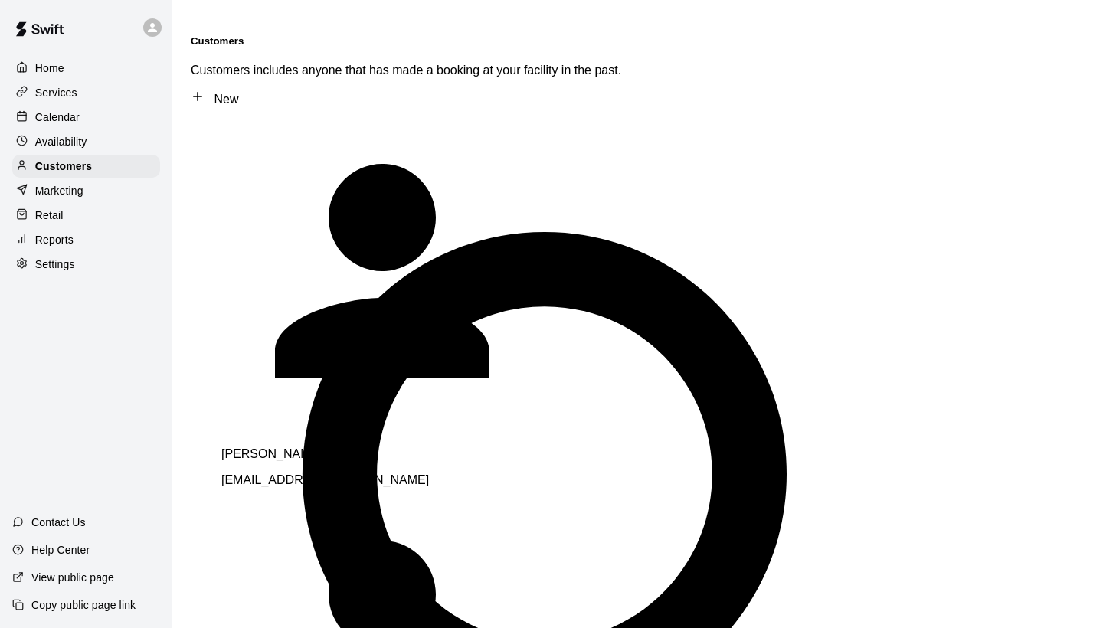
type input "*****"
click at [835, 50] on div "Customers Customers includes anyone that has made a booking at your facility in…" at bounding box center [638, 70] width 894 height 71
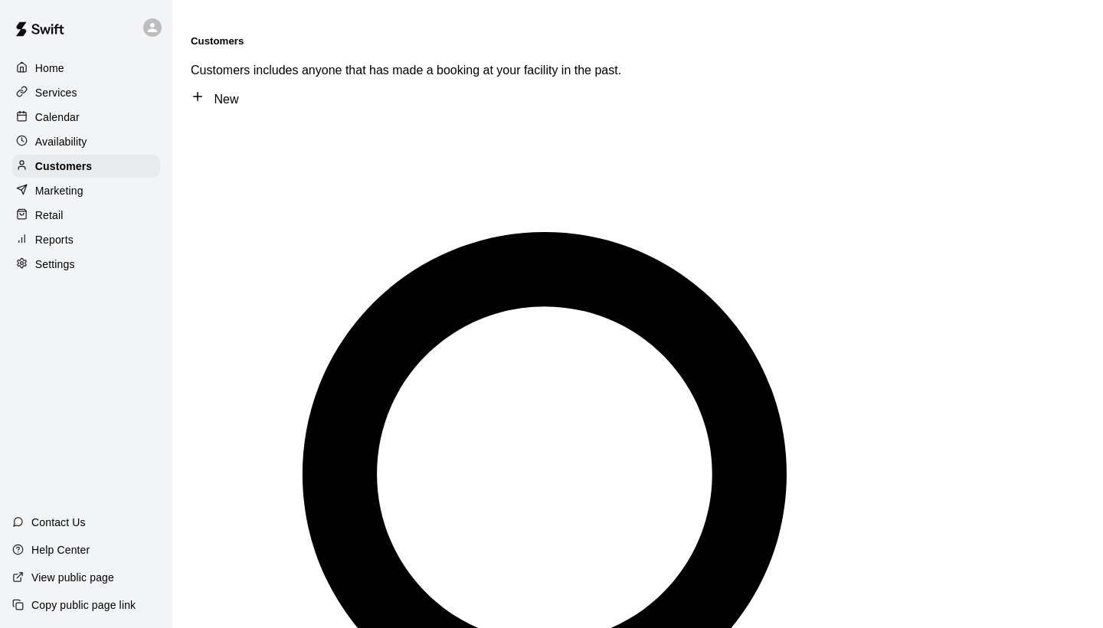
click at [82, 118] on div "Calendar" at bounding box center [86, 117] width 148 height 23
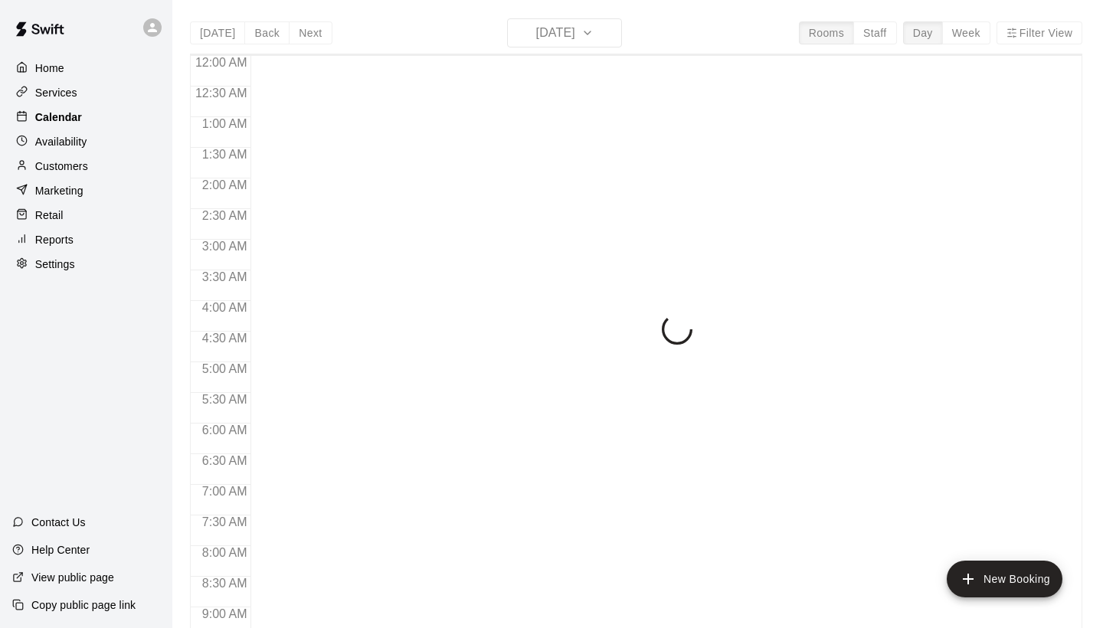
scroll to position [882, 0]
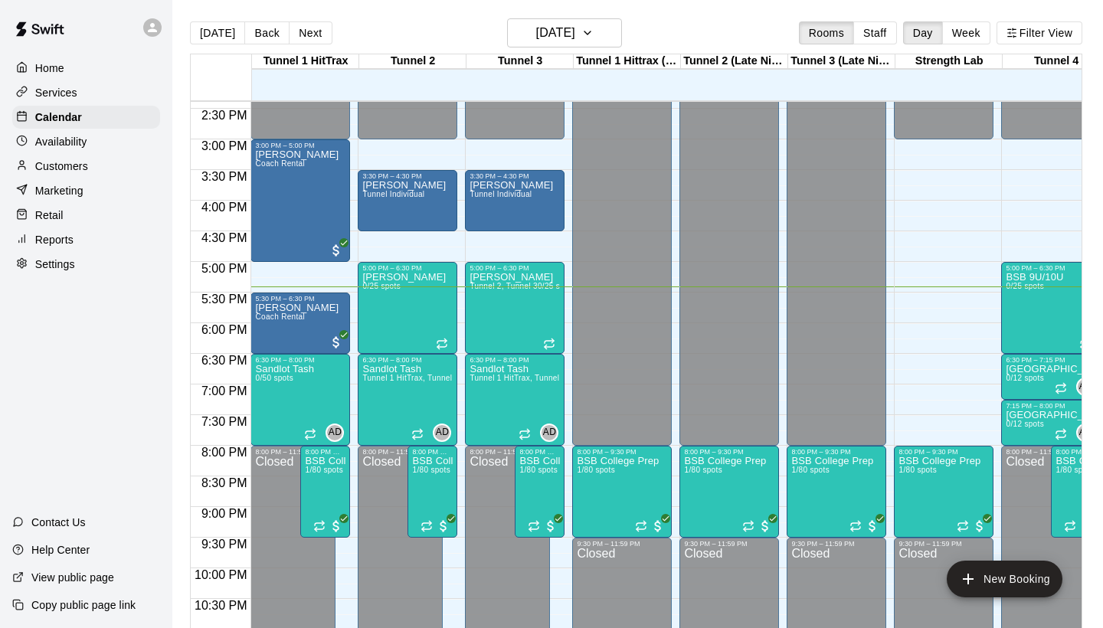
click at [99, 155] on div "Customers" at bounding box center [86, 166] width 148 height 23
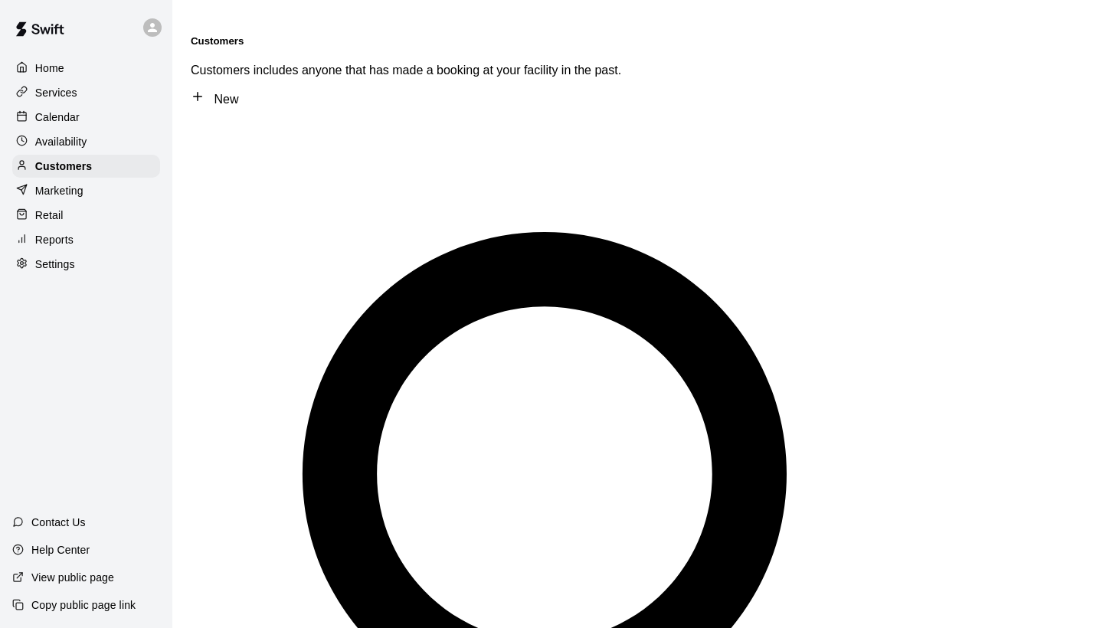
click at [359, 120] on div "​ ​" at bounding box center [638, 590] width 894 height 941
type input "****"
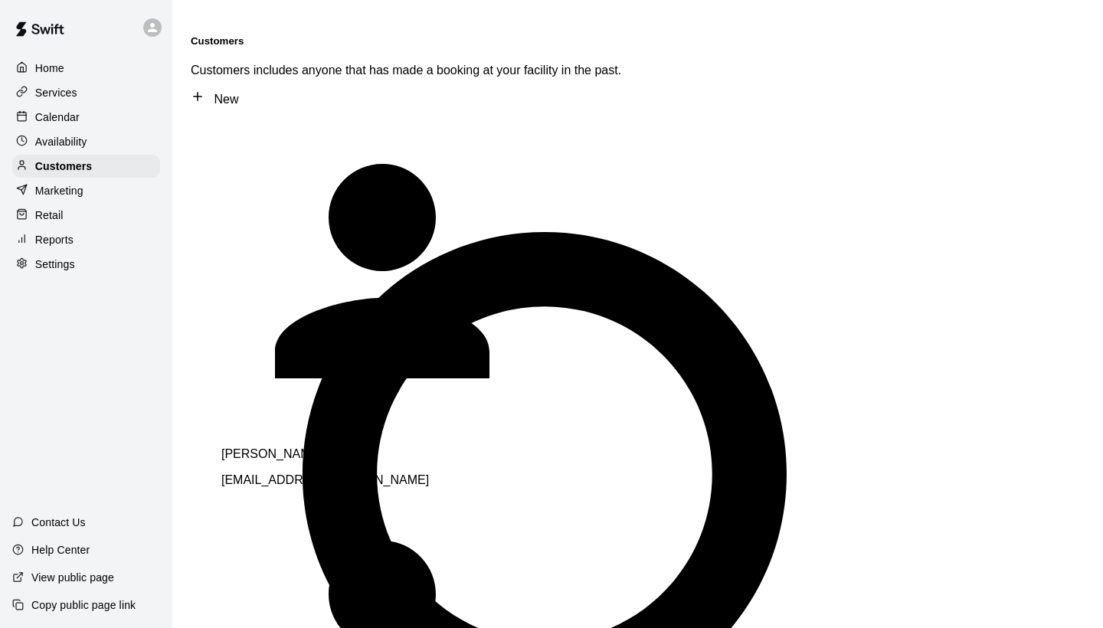
click at [277, 473] on span "rwade@csum.edu" at bounding box center [325, 479] width 208 height 13
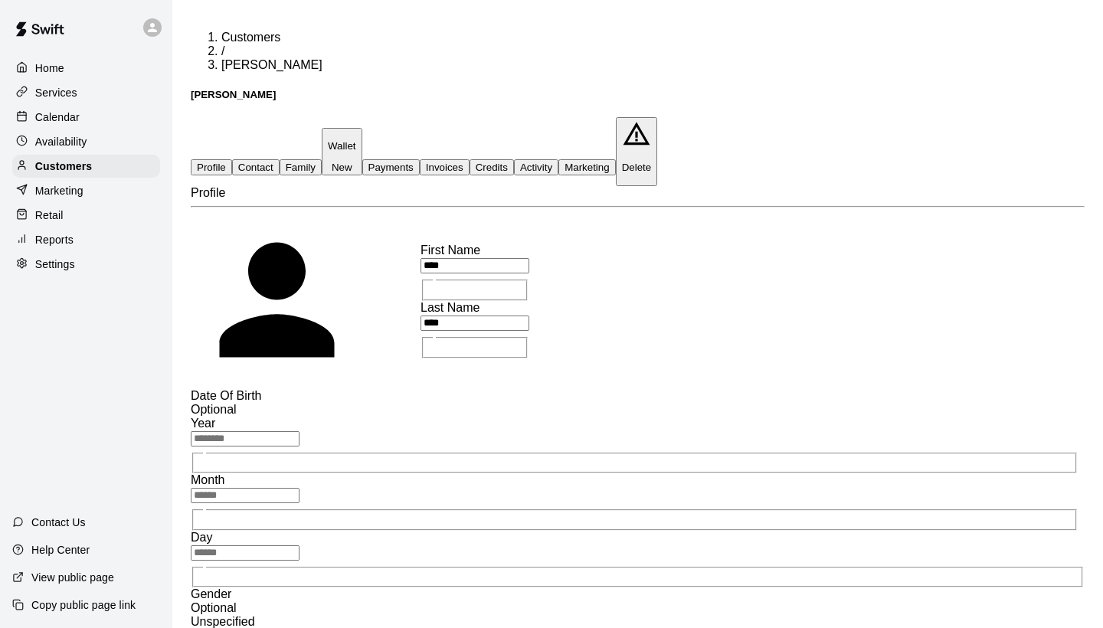
click at [558, 159] on button "Activity" at bounding box center [536, 167] width 44 height 16
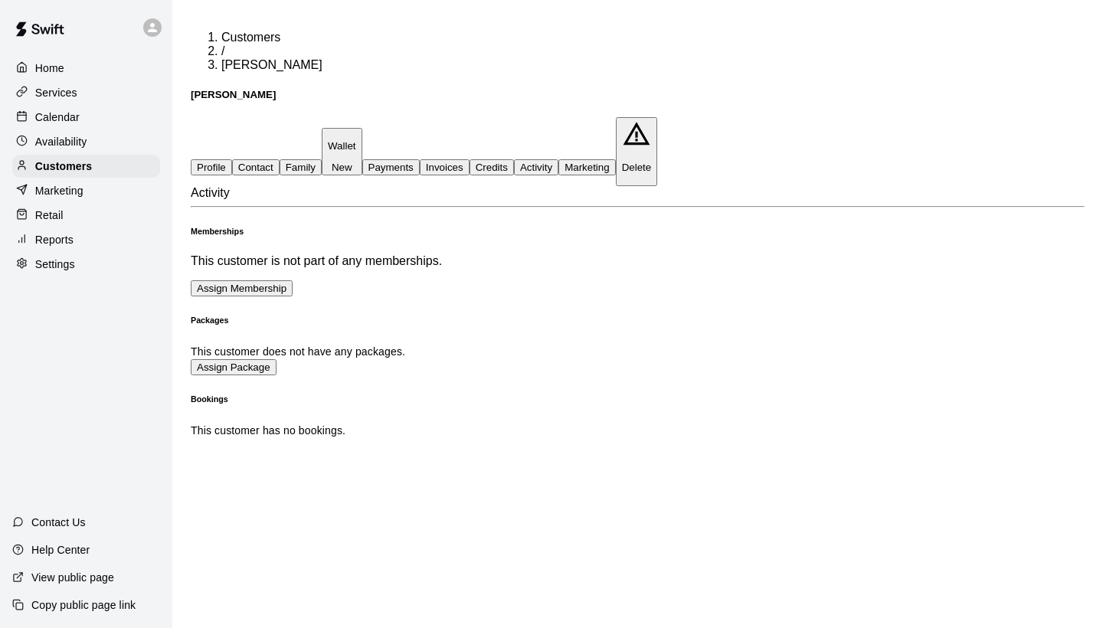
click at [293, 280] on button "Assign Membership" at bounding box center [242, 288] width 102 height 16
click at [74, 159] on p "Customers" at bounding box center [63, 166] width 57 height 15
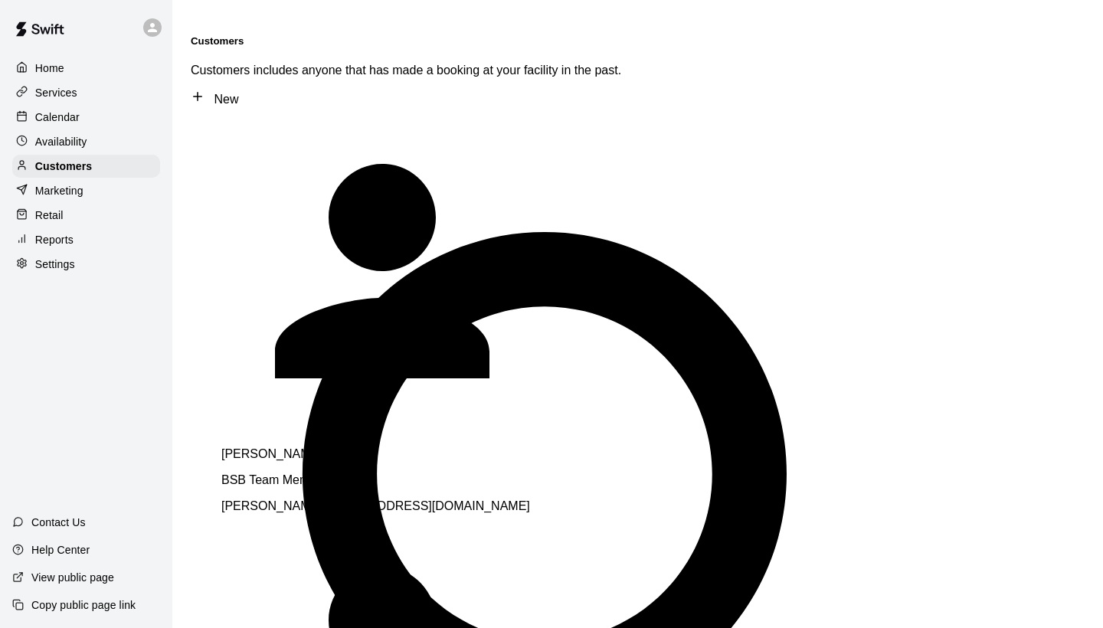
type input "*"
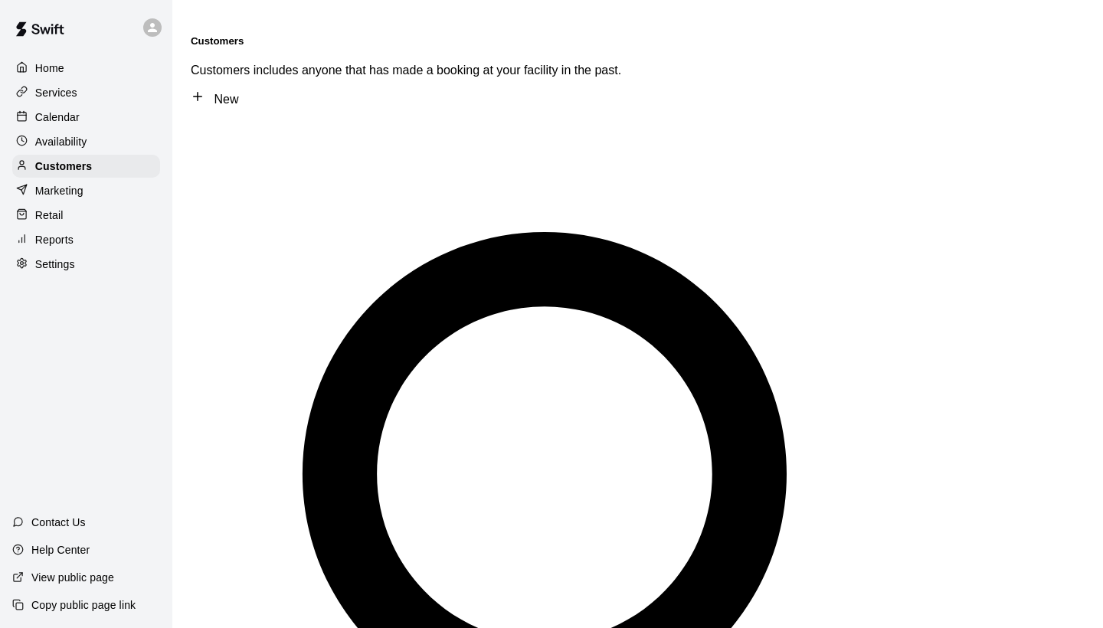
type input "***"
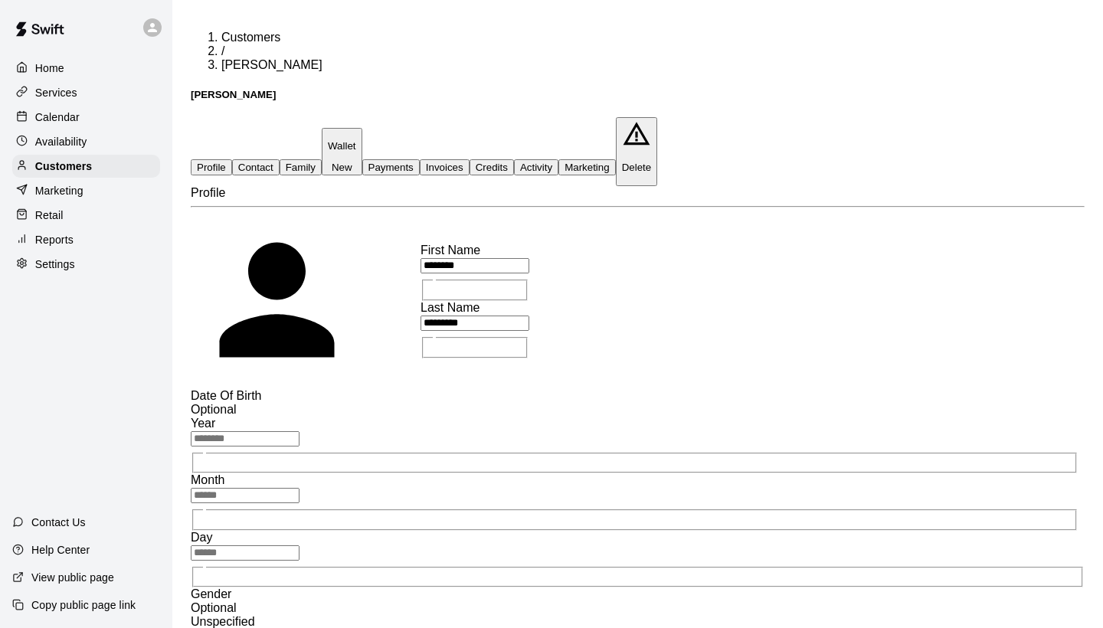
click at [558, 159] on button "Activity" at bounding box center [536, 167] width 44 height 16
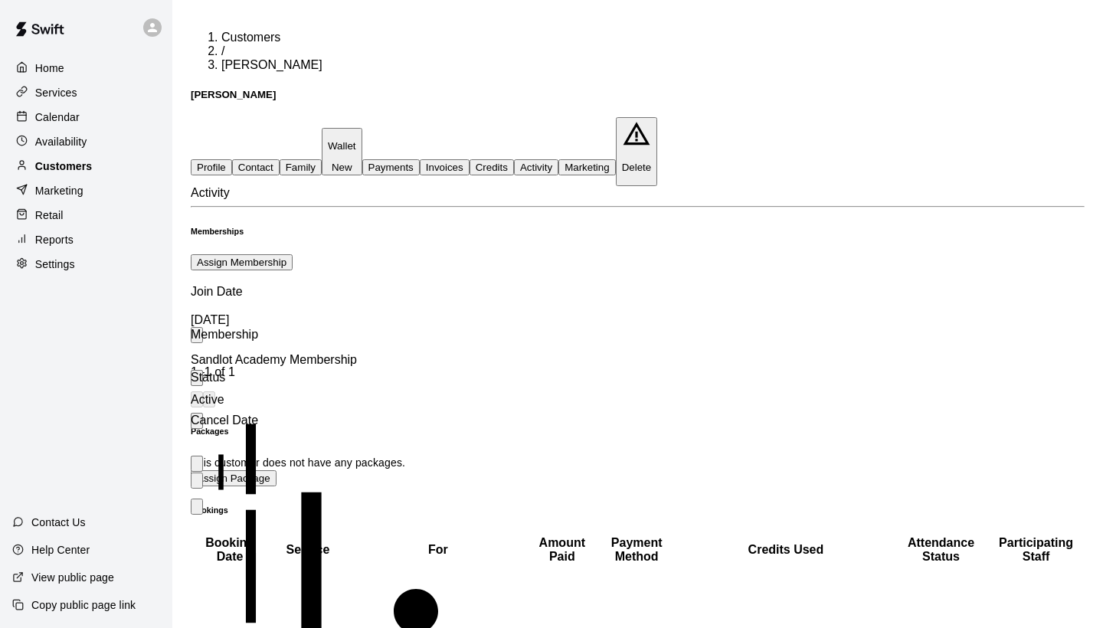
click at [93, 168] on div "Customers" at bounding box center [86, 166] width 148 height 23
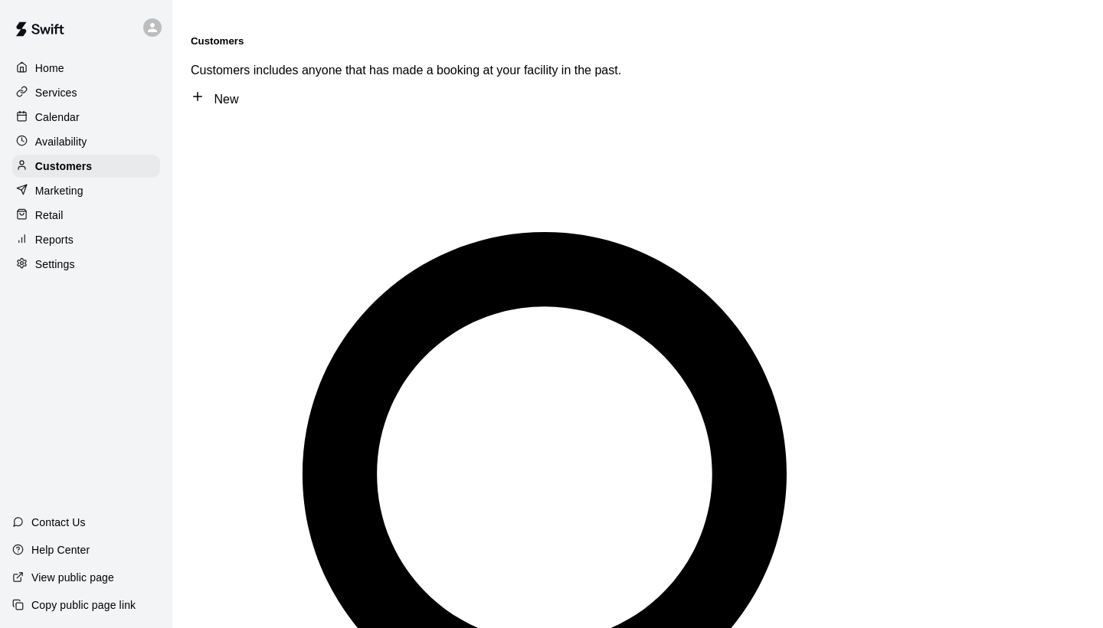
type input "****"
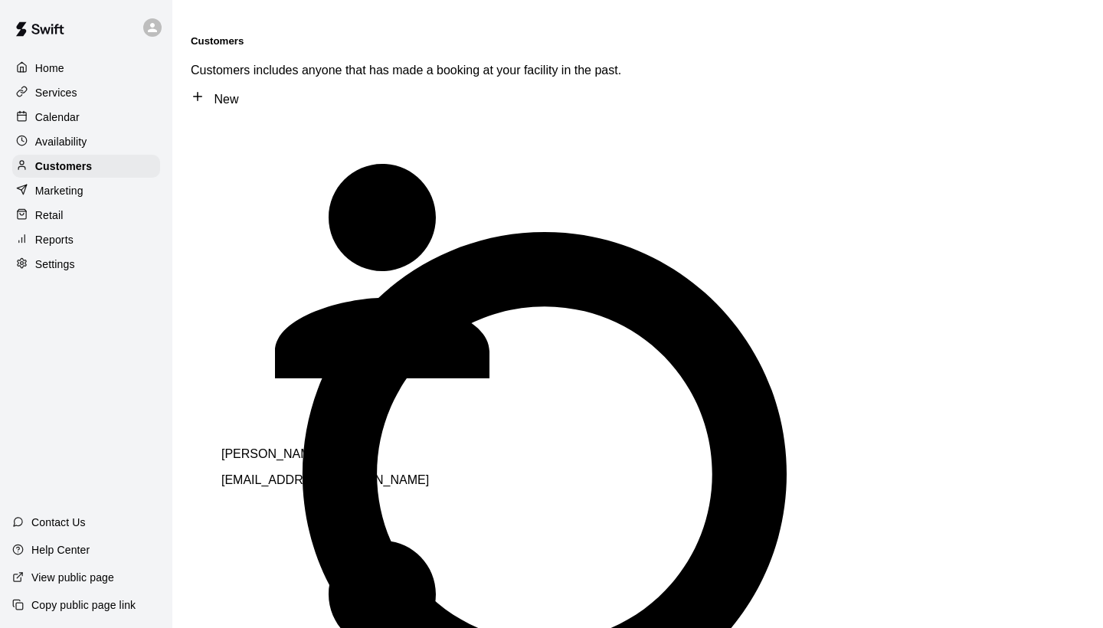
click at [257, 447] on div "Jase Wade rwade@csum.edu" at bounding box center [435, 467] width 429 height 40
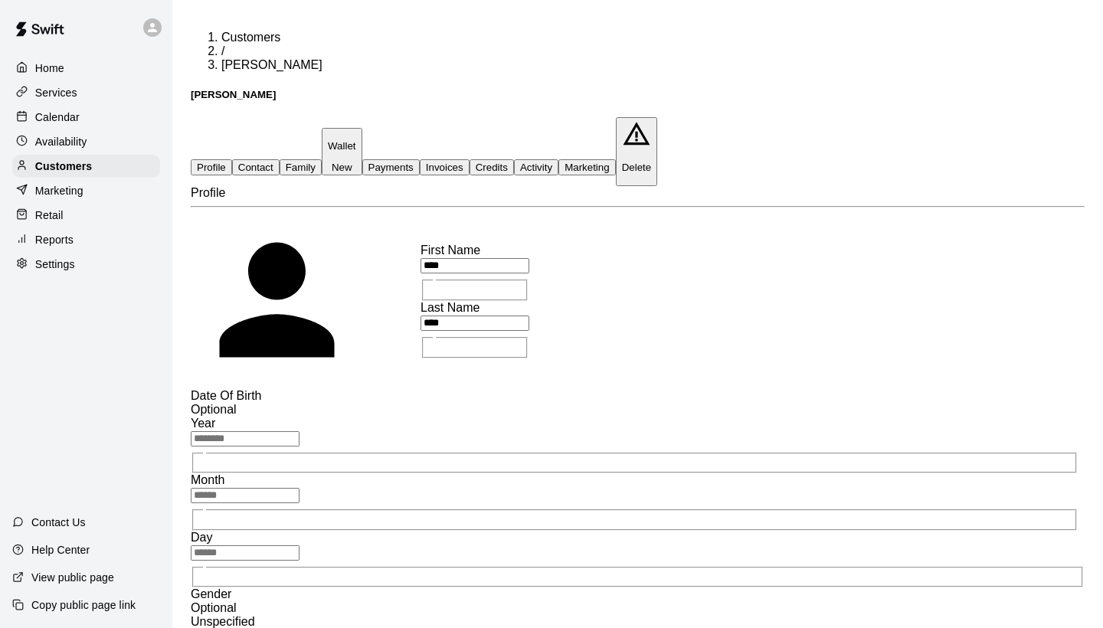
click at [558, 159] on button "Activity" at bounding box center [536, 167] width 44 height 16
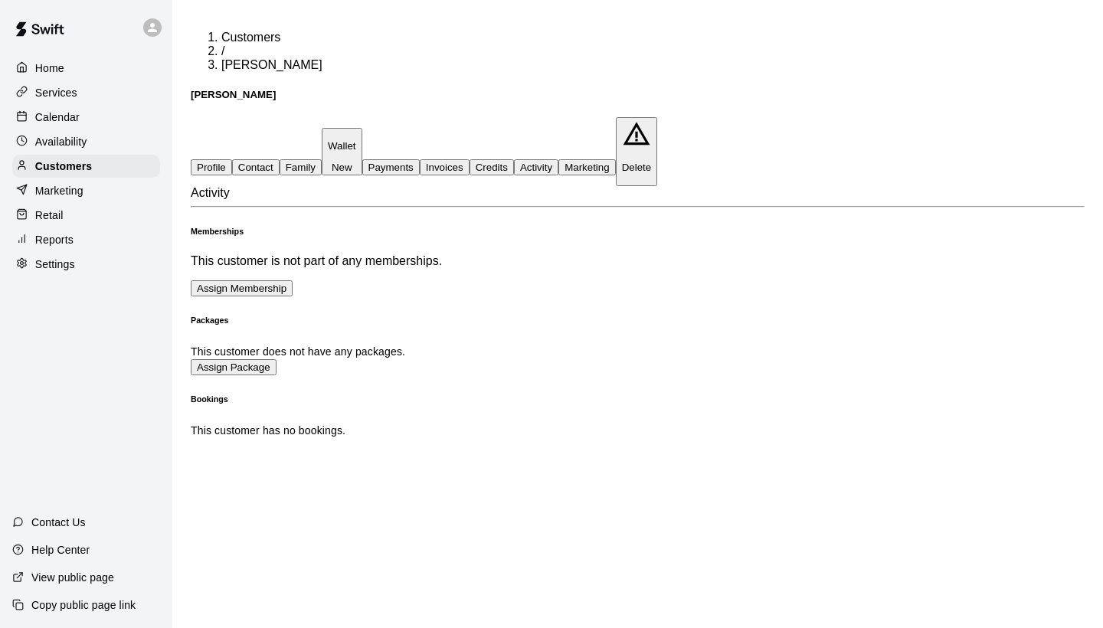
click at [293, 280] on button "Assign Membership" at bounding box center [242, 288] width 102 height 16
type input "**********"
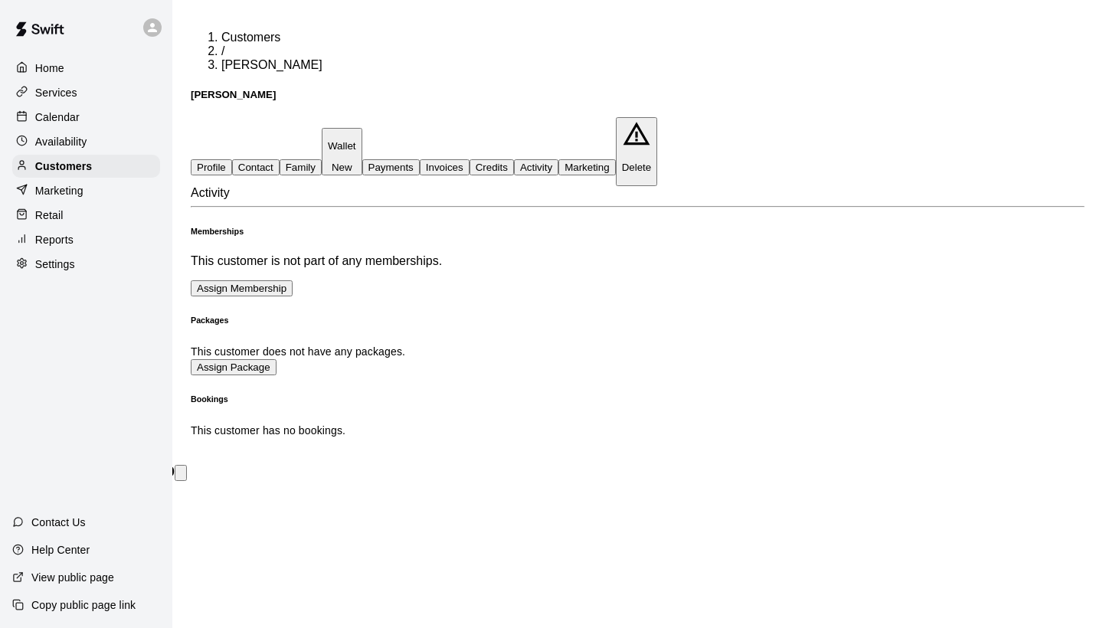
scroll to position [73, 0]
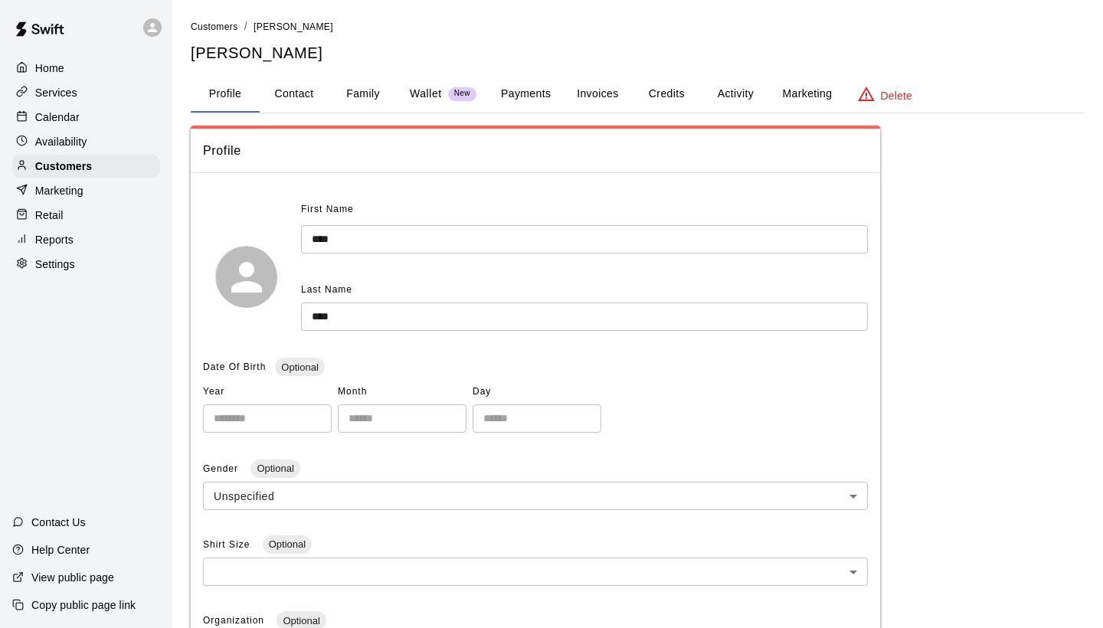
click at [230, 89] on button "Profile" at bounding box center [225, 94] width 69 height 37
click at [83, 73] on div "Home" at bounding box center [86, 68] width 148 height 23
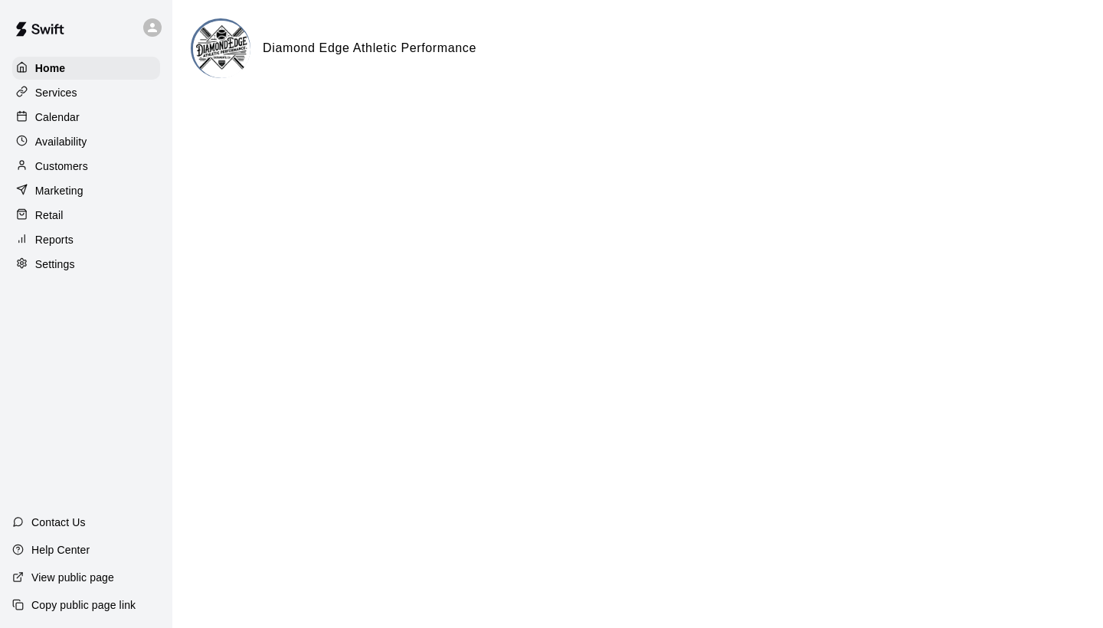
click at [67, 111] on p "Calendar" at bounding box center [57, 117] width 44 height 15
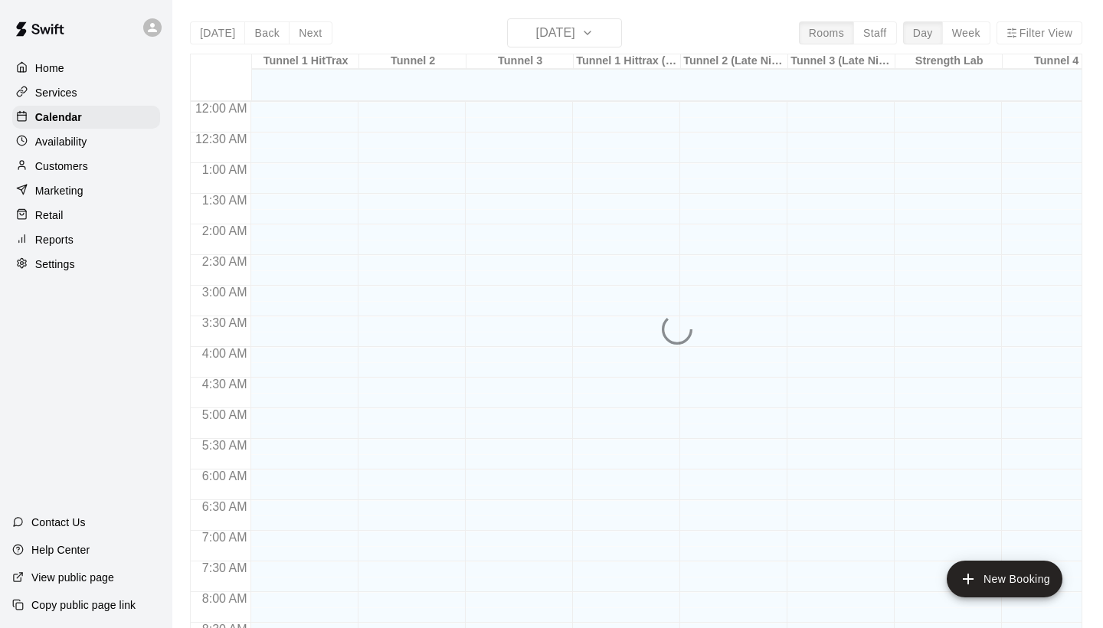
scroll to position [882, 0]
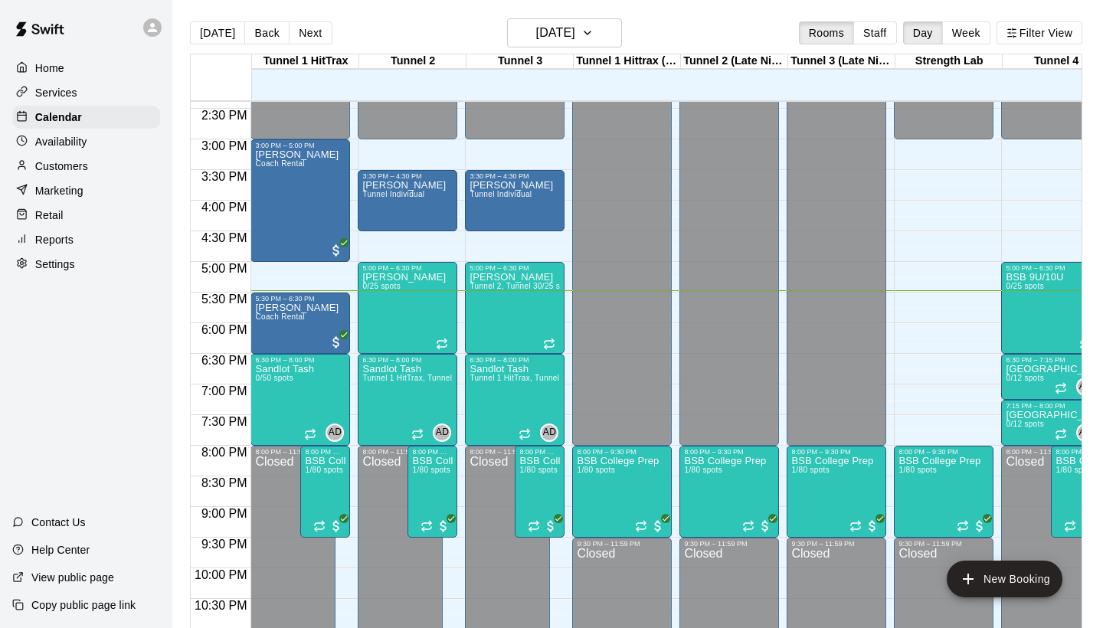
click at [76, 169] on p "Customers" at bounding box center [61, 166] width 53 height 15
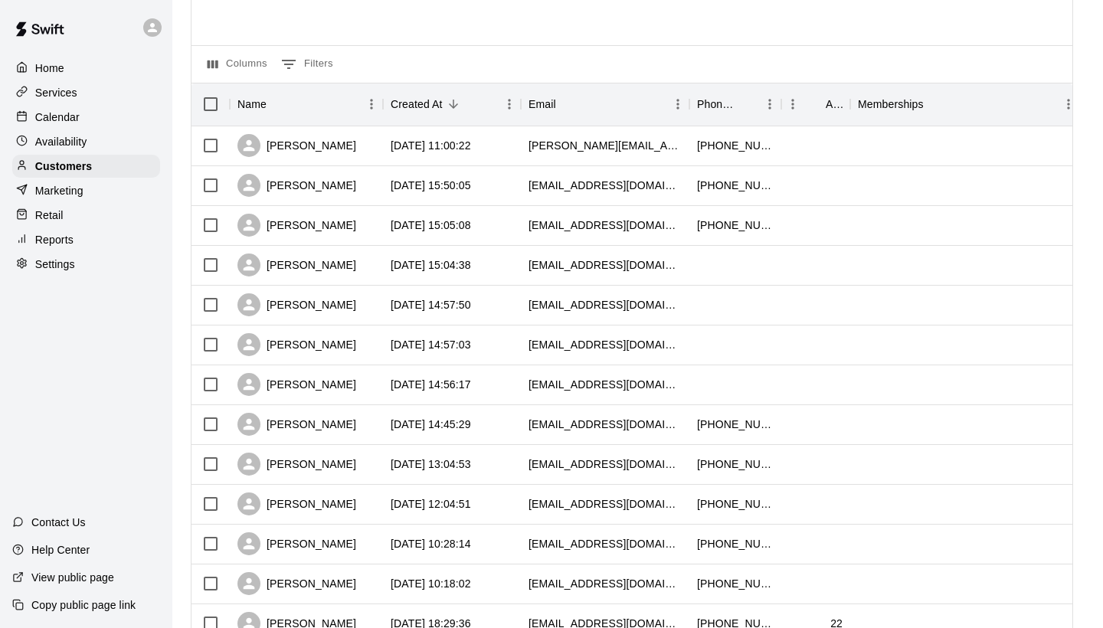
scroll to position [122, 0]
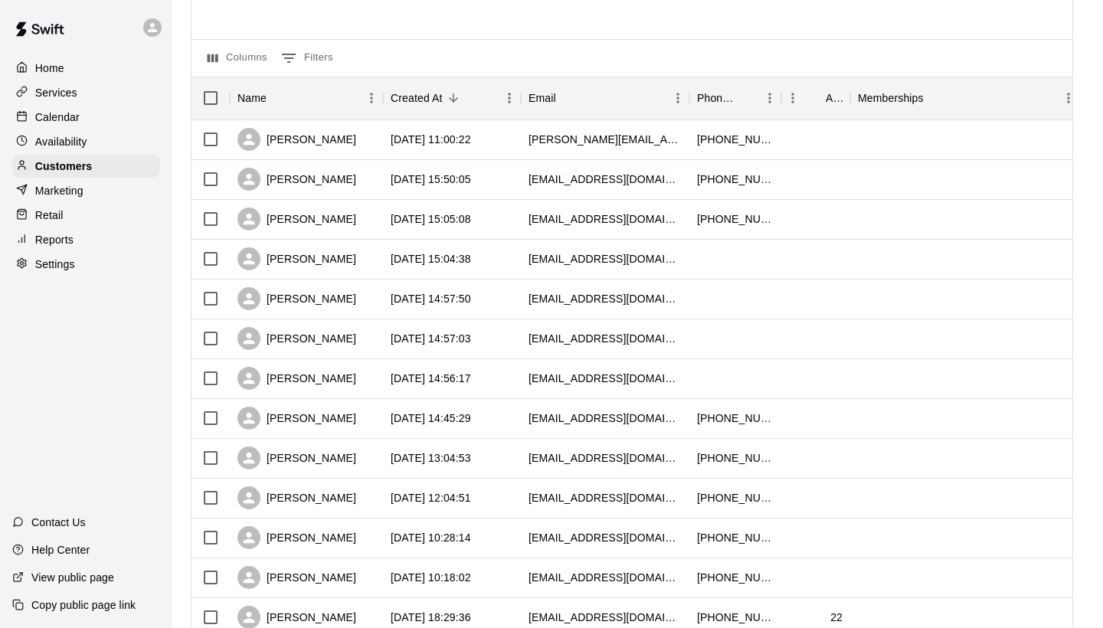
click at [434, 3] on div at bounding box center [631, 14] width 881 height 49
click at [83, 114] on div "Calendar" at bounding box center [86, 117] width 148 height 23
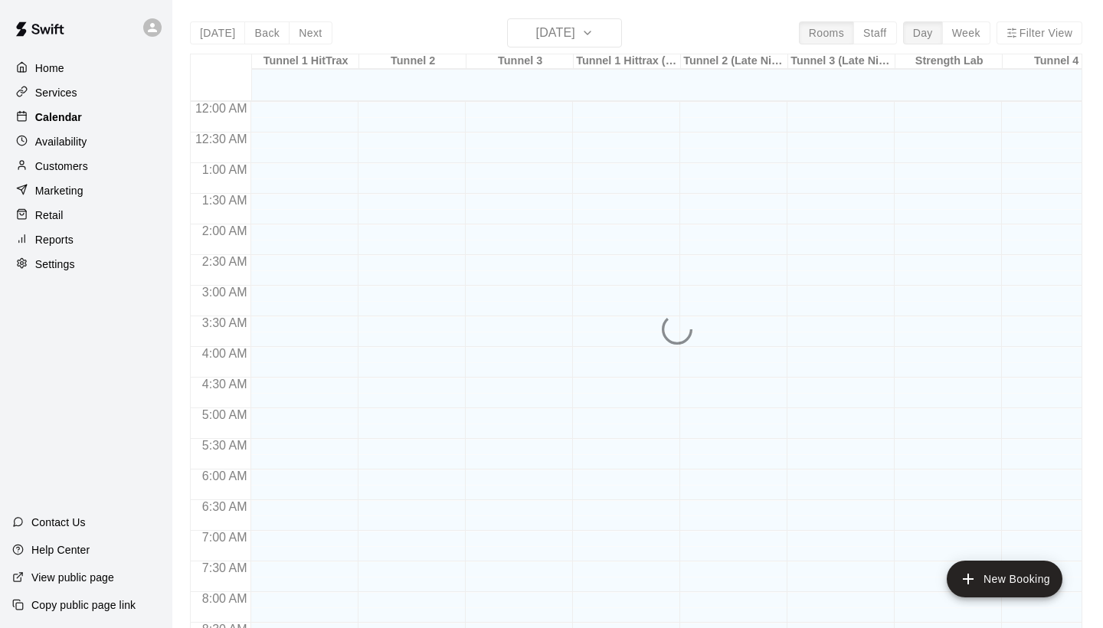
scroll to position [882, 0]
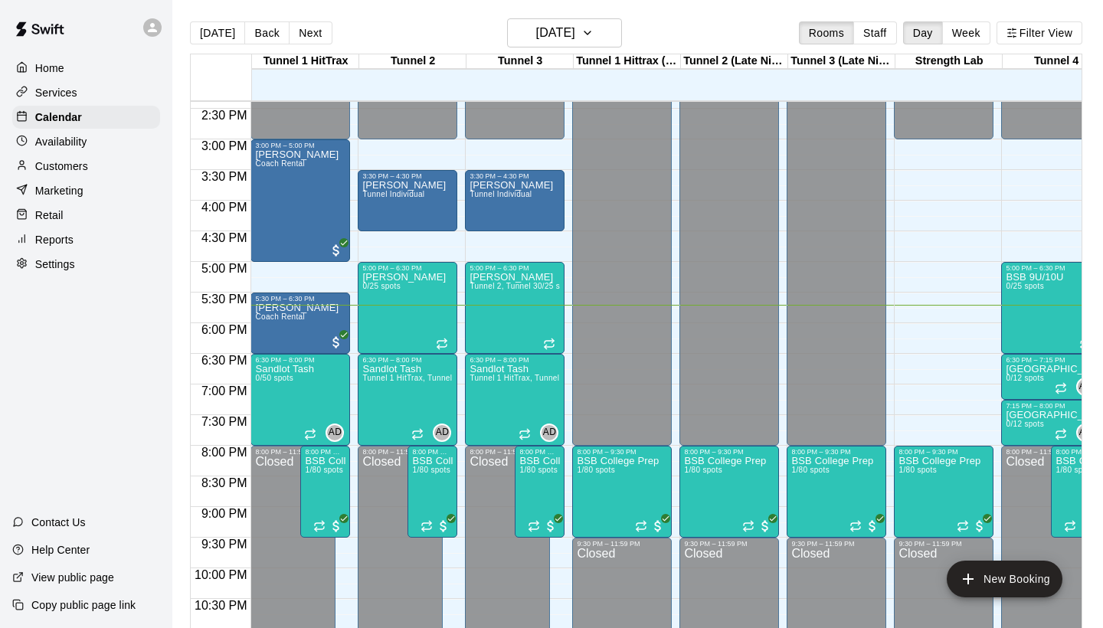
click at [77, 159] on p "Customers" at bounding box center [61, 166] width 53 height 15
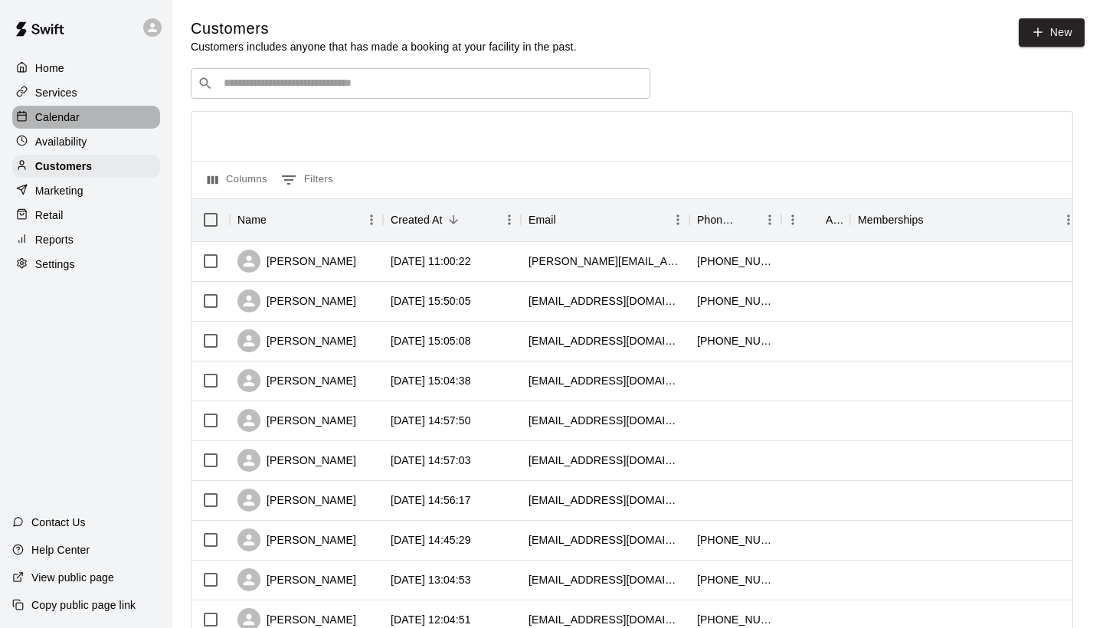
click at [110, 117] on div "Calendar" at bounding box center [86, 117] width 148 height 23
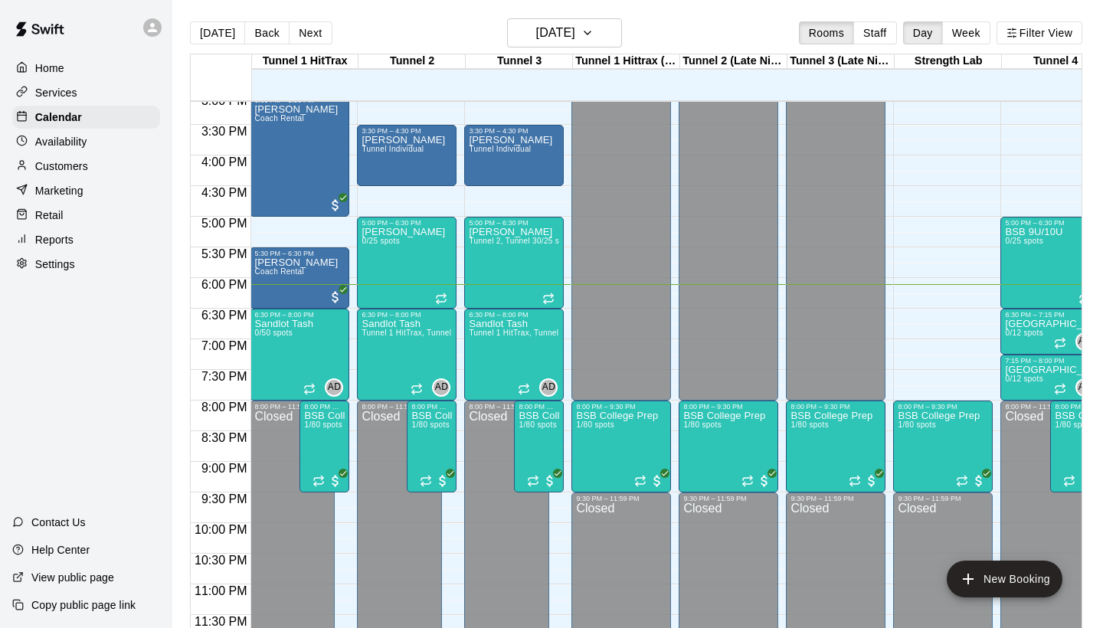
scroll to position [928, 0]
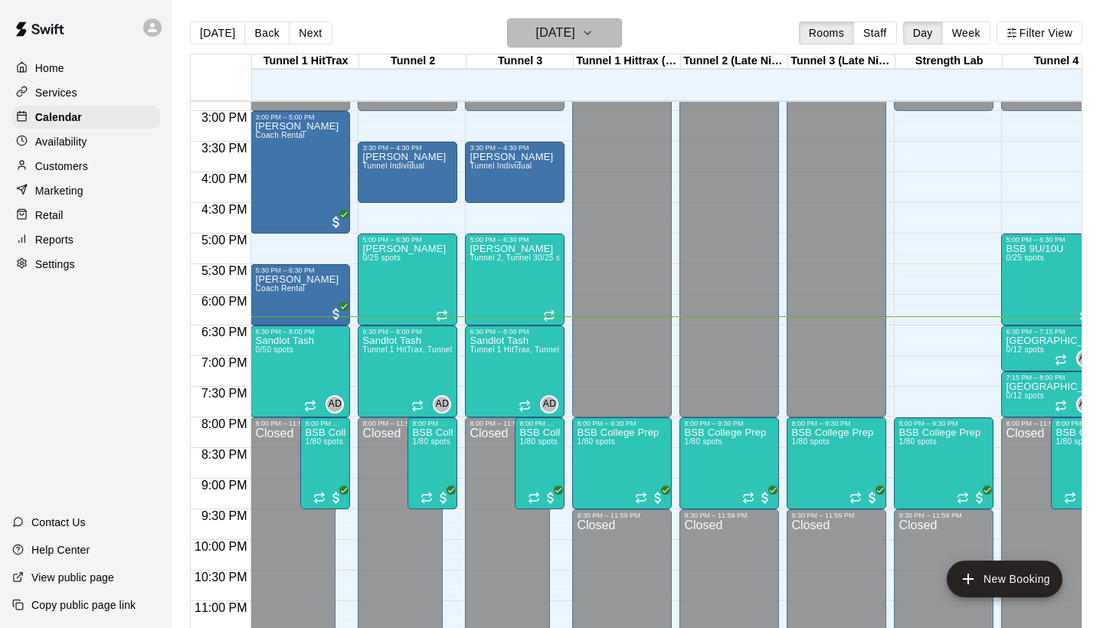
click at [538, 37] on h6 "[DATE]" at bounding box center [555, 32] width 39 height 21
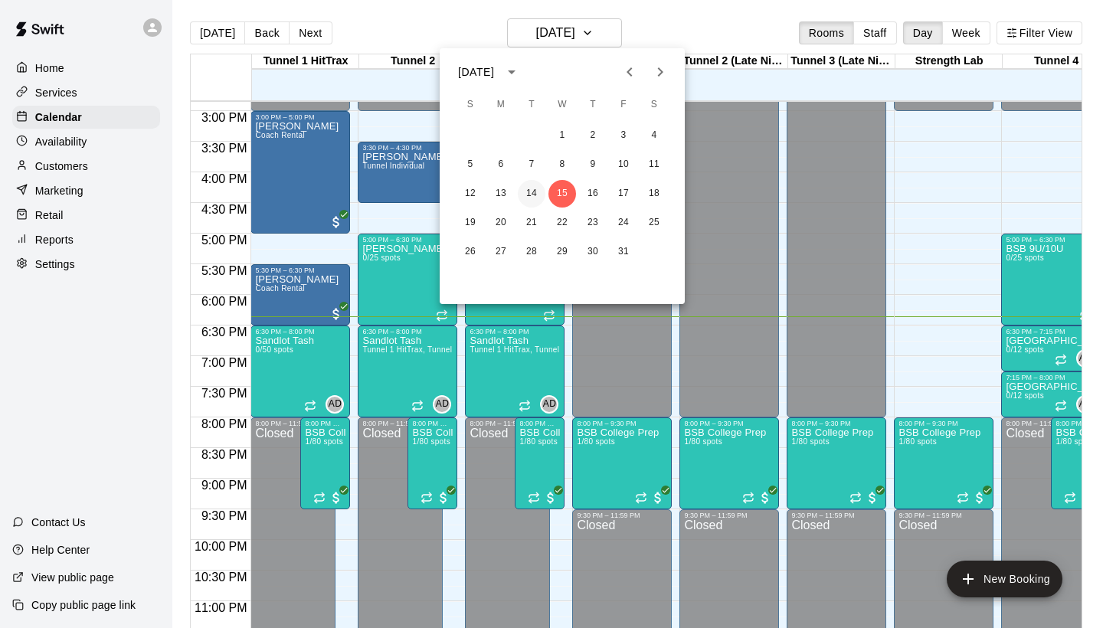
click at [538, 195] on button "14" at bounding box center [532, 194] width 28 height 28
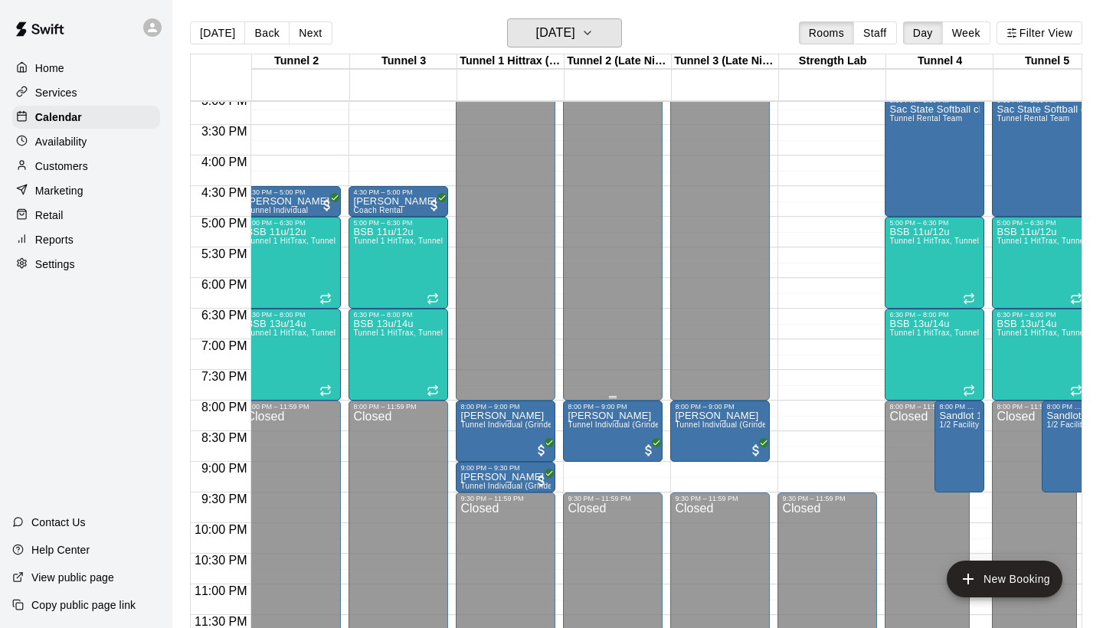
scroll to position [928, 108]
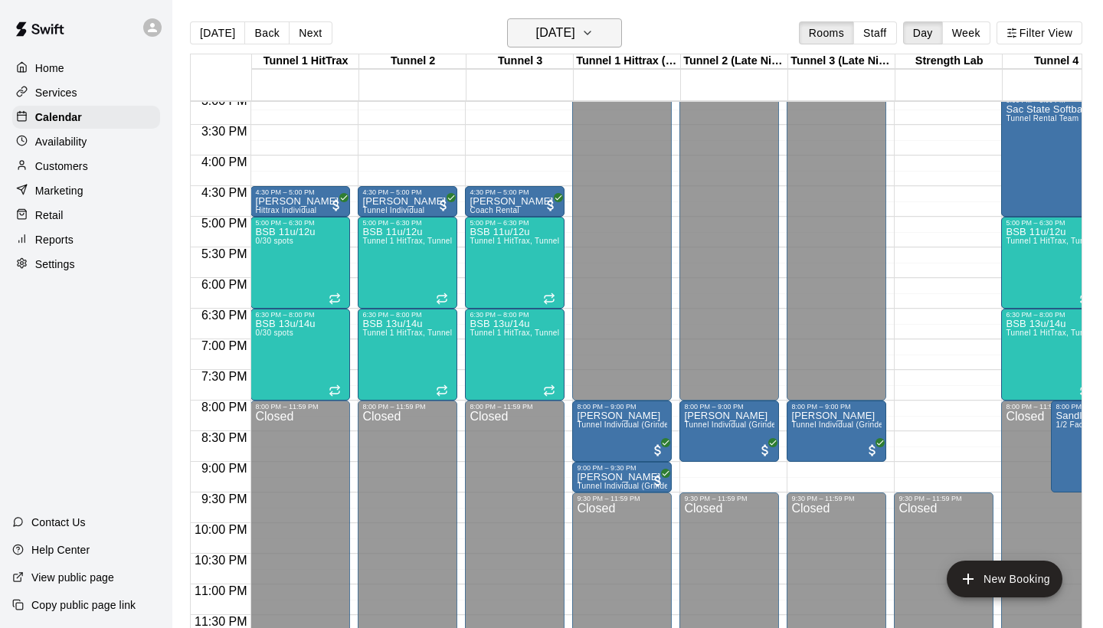
click at [553, 24] on h6 "[DATE]" at bounding box center [555, 32] width 39 height 21
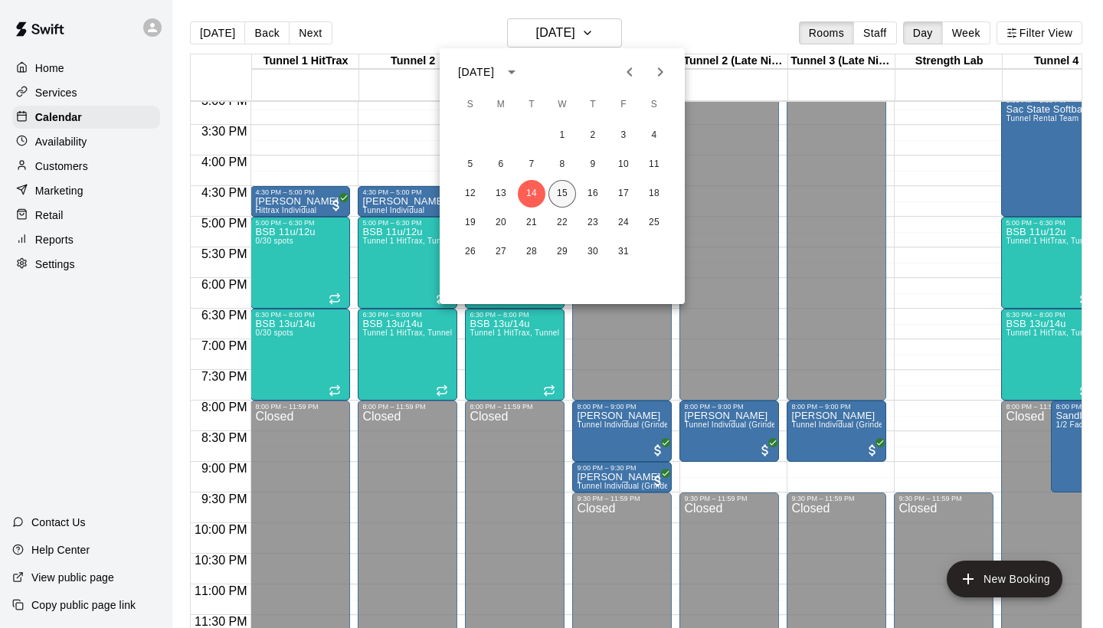
click at [561, 191] on button "15" at bounding box center [562, 194] width 28 height 28
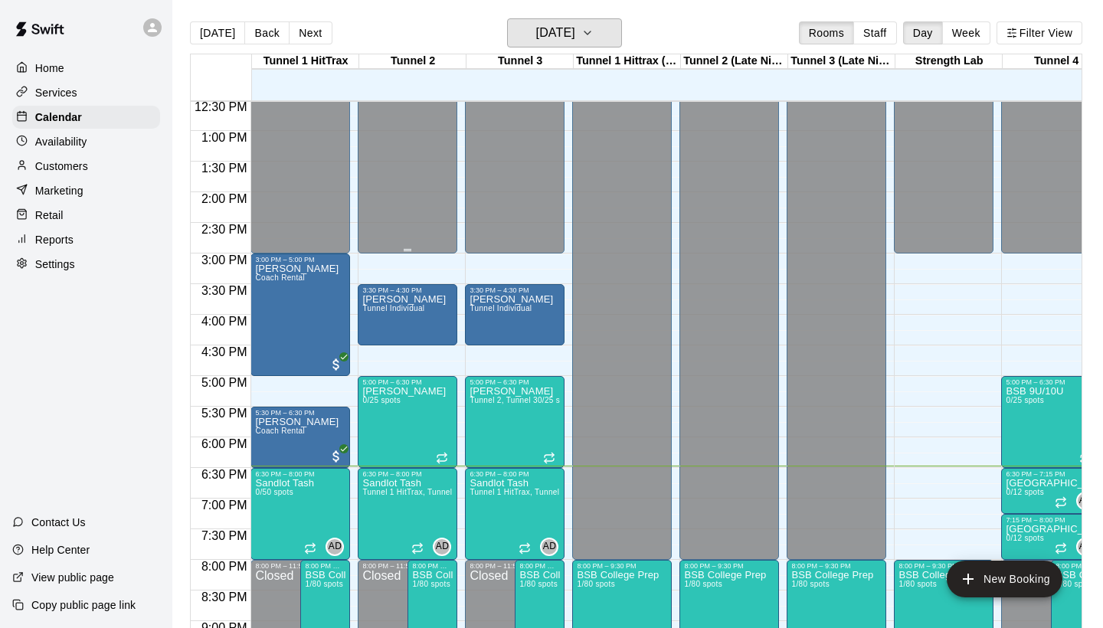
scroll to position [770, 0]
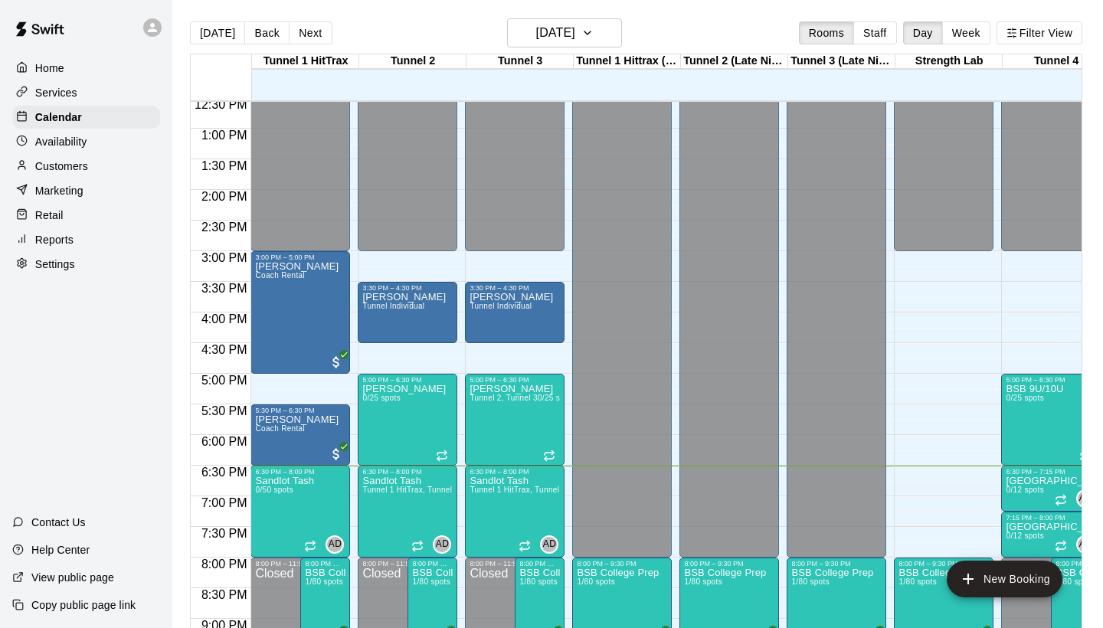
click at [86, 171] on p "Customers" at bounding box center [61, 166] width 53 height 15
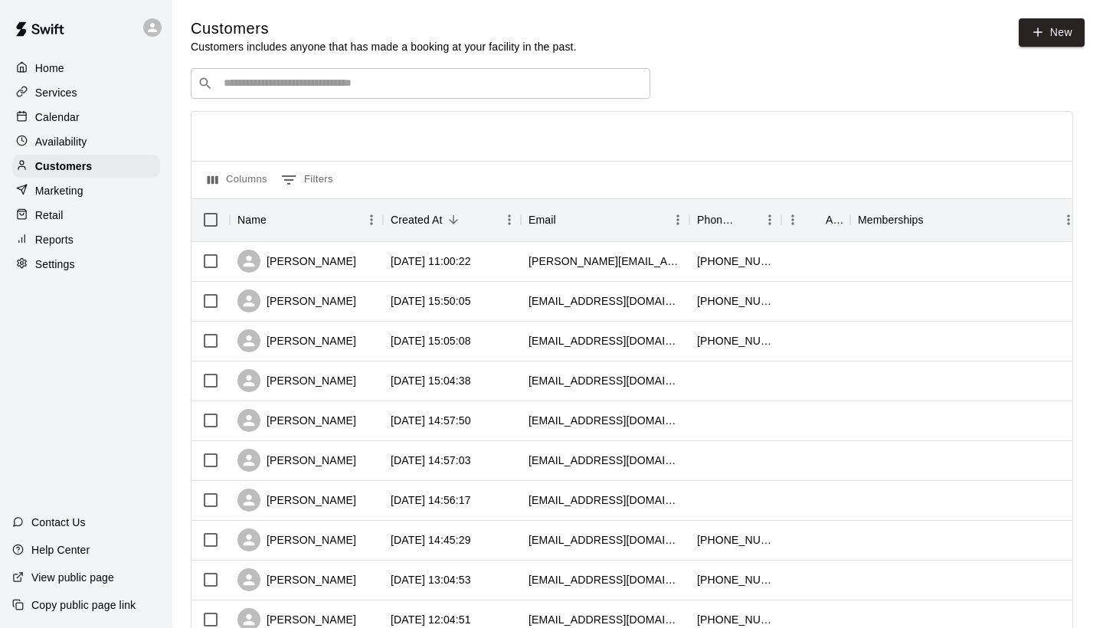
click at [386, 69] on div "​ ​" at bounding box center [421, 83] width 460 height 31
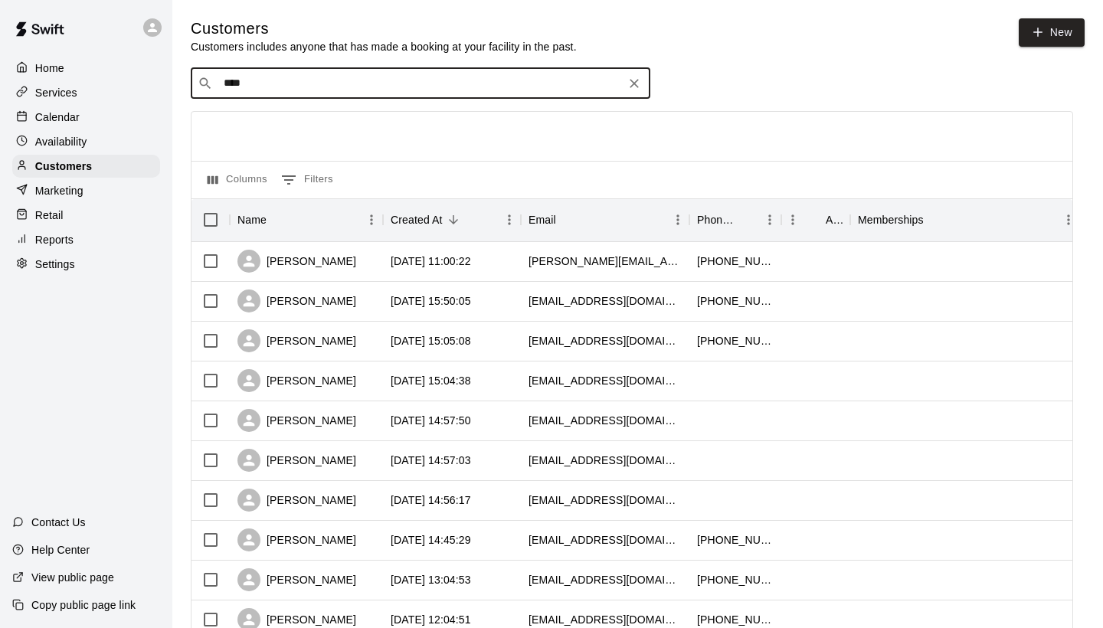
type input "*****"
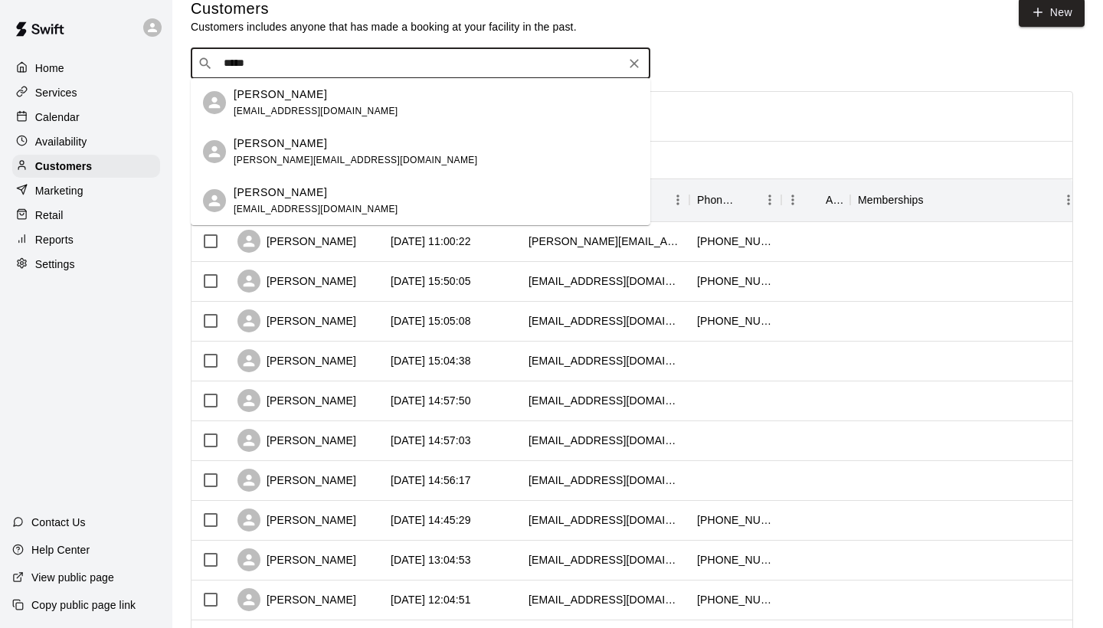
scroll to position [20, 0]
click at [357, 184] on div "[PERSON_NAME] [EMAIL_ADDRESS][DOMAIN_NAME]" at bounding box center [421, 200] width 460 height 49
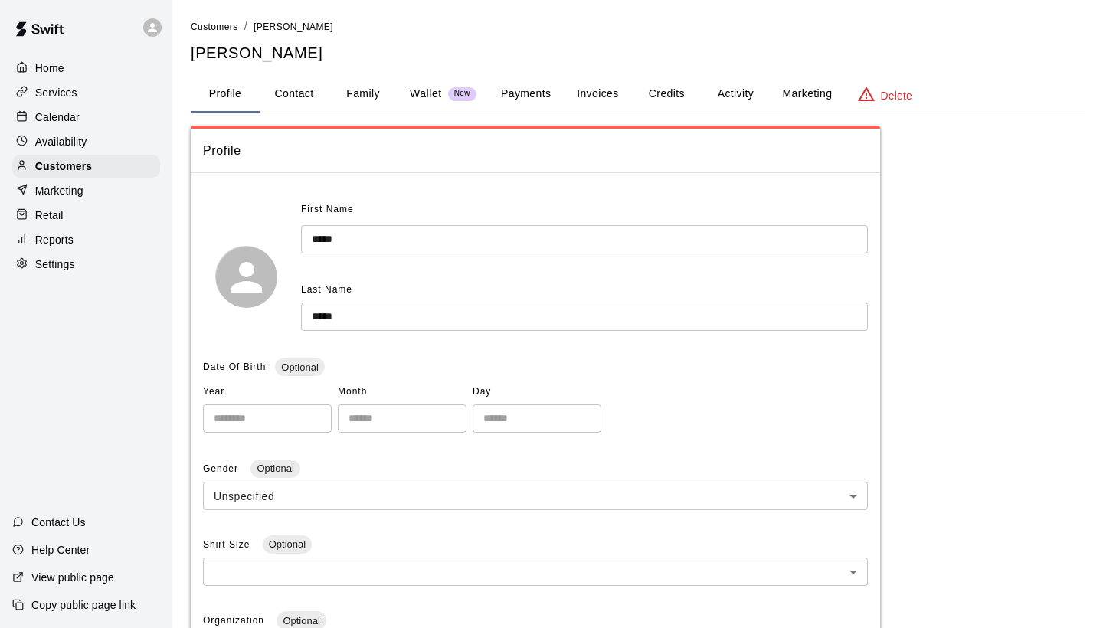
click at [739, 97] on button "Activity" at bounding box center [735, 94] width 69 height 37
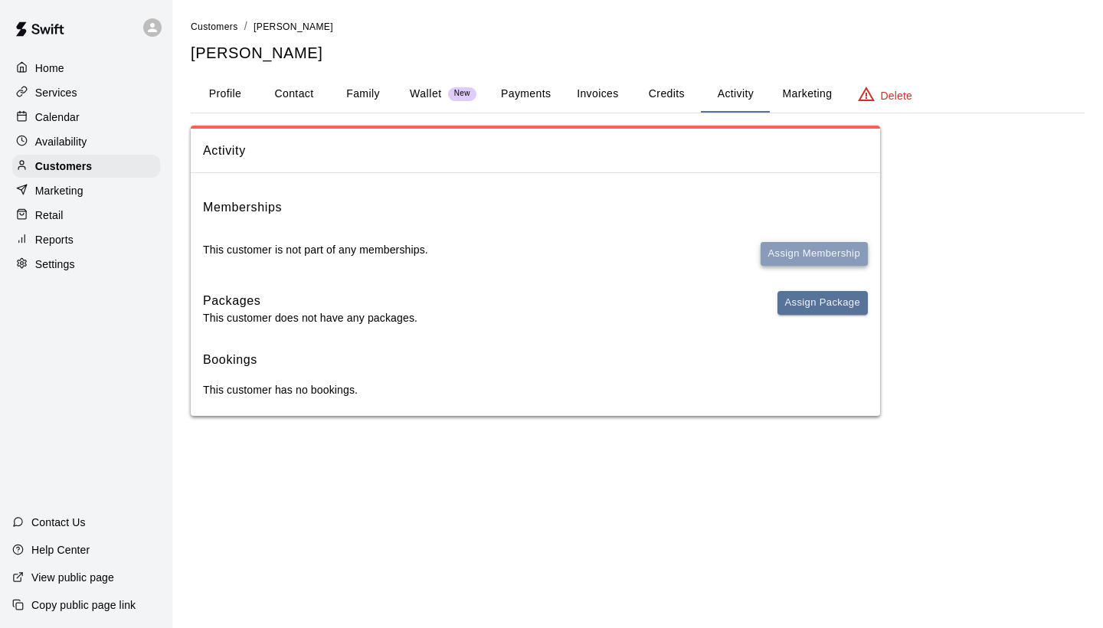
click at [807, 258] on button "Assign Membership" at bounding box center [814, 254] width 107 height 24
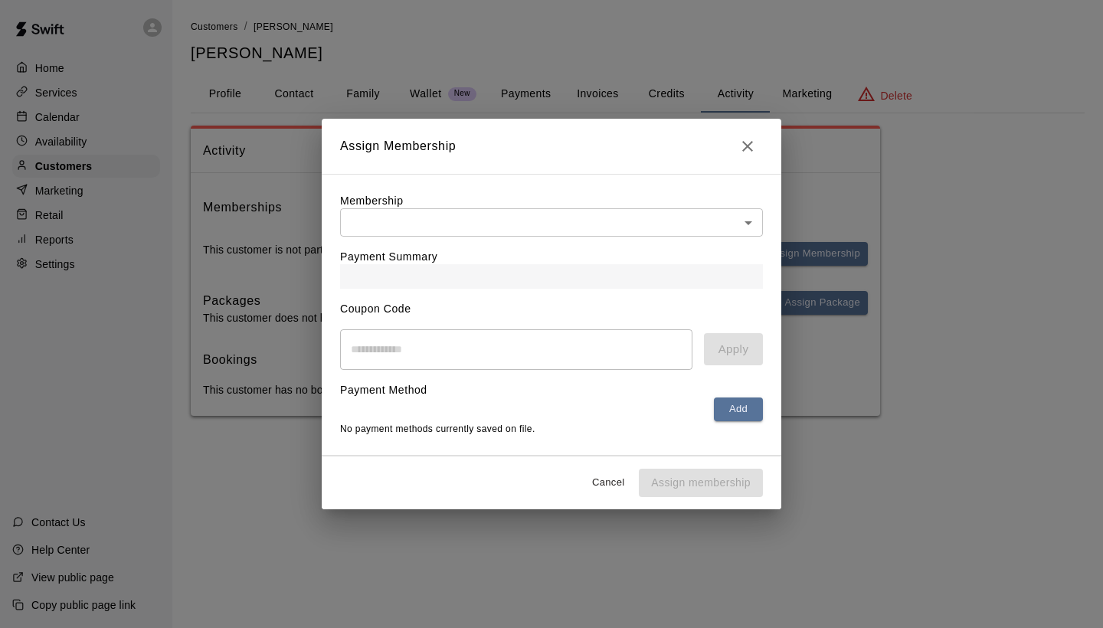
click at [567, 217] on body "Home Services Calendar Availability Customers Marketing Retail Reports Settings…" at bounding box center [551, 223] width 1103 height 447
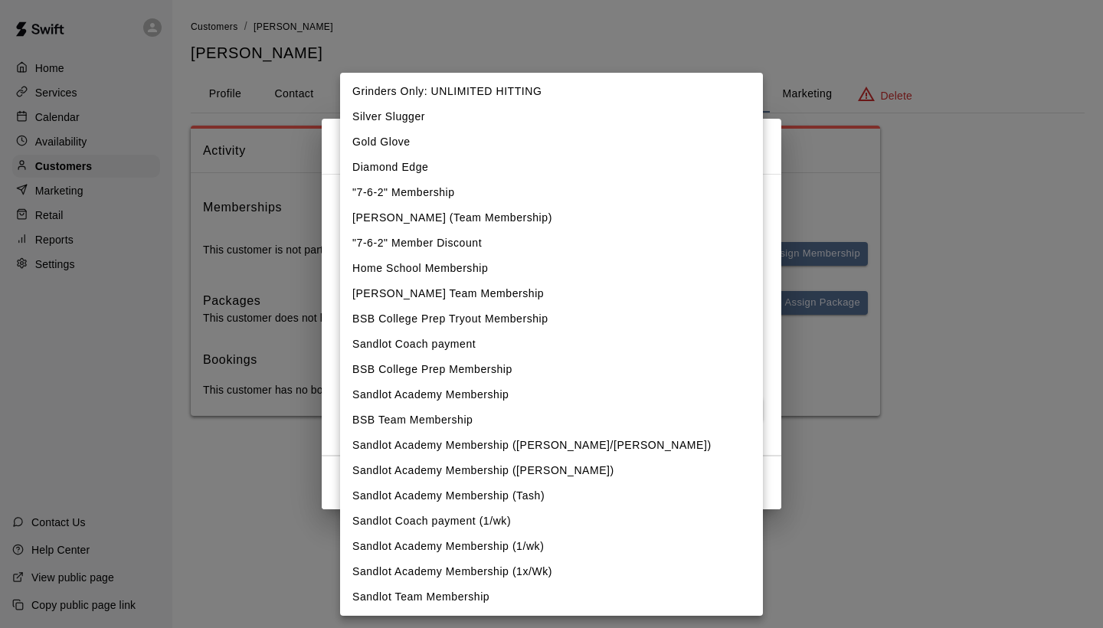
click at [457, 394] on li "Sandlot Academy Membership" at bounding box center [551, 394] width 423 height 25
type input "**********"
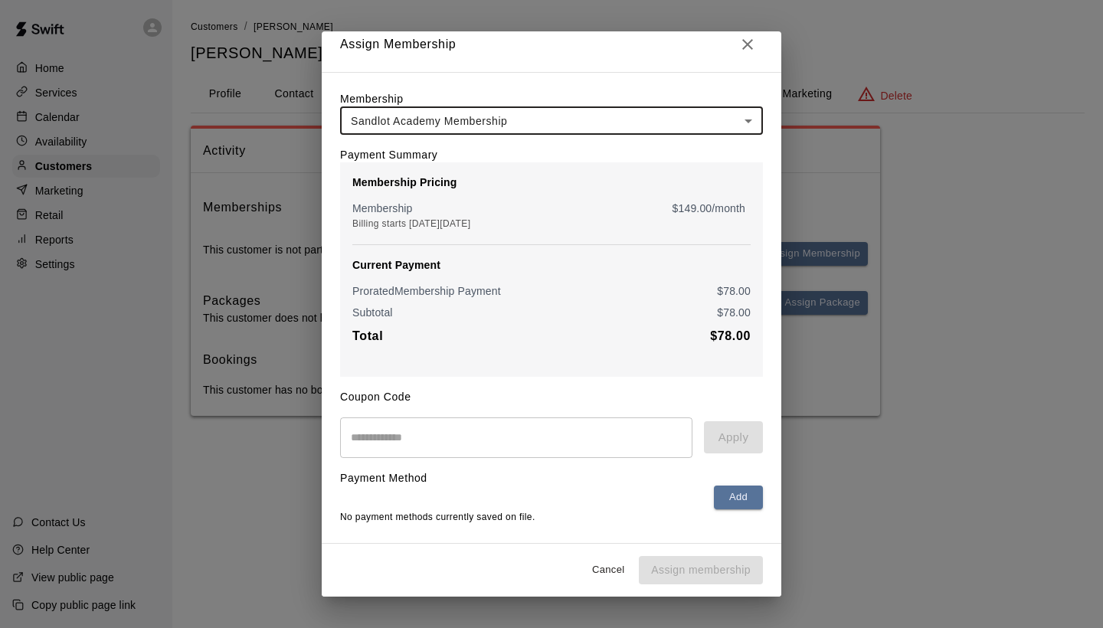
scroll to position [14, 0]
click at [711, 114] on body "**********" at bounding box center [551, 223] width 1103 height 447
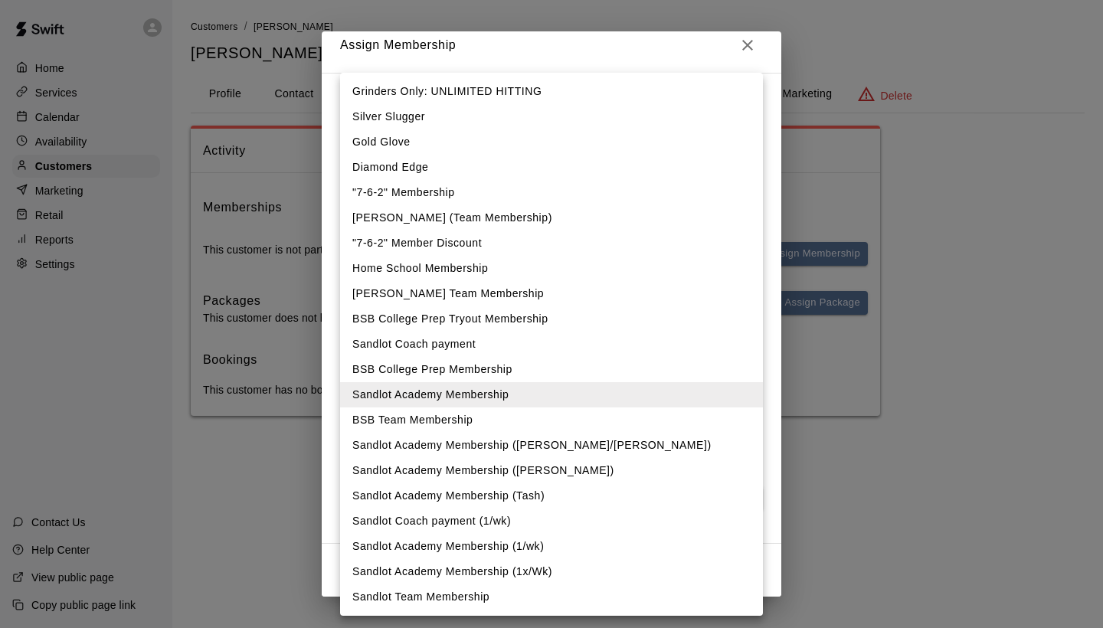
click at [795, 127] on div at bounding box center [551, 314] width 1103 height 628
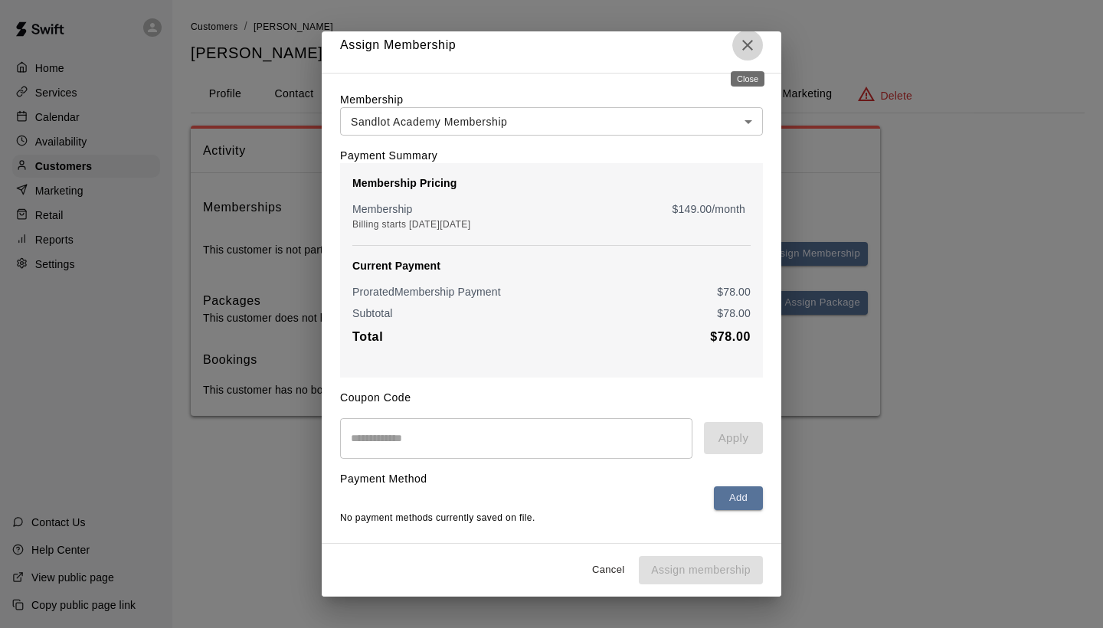
click at [754, 49] on icon "Close" at bounding box center [747, 45] width 18 height 18
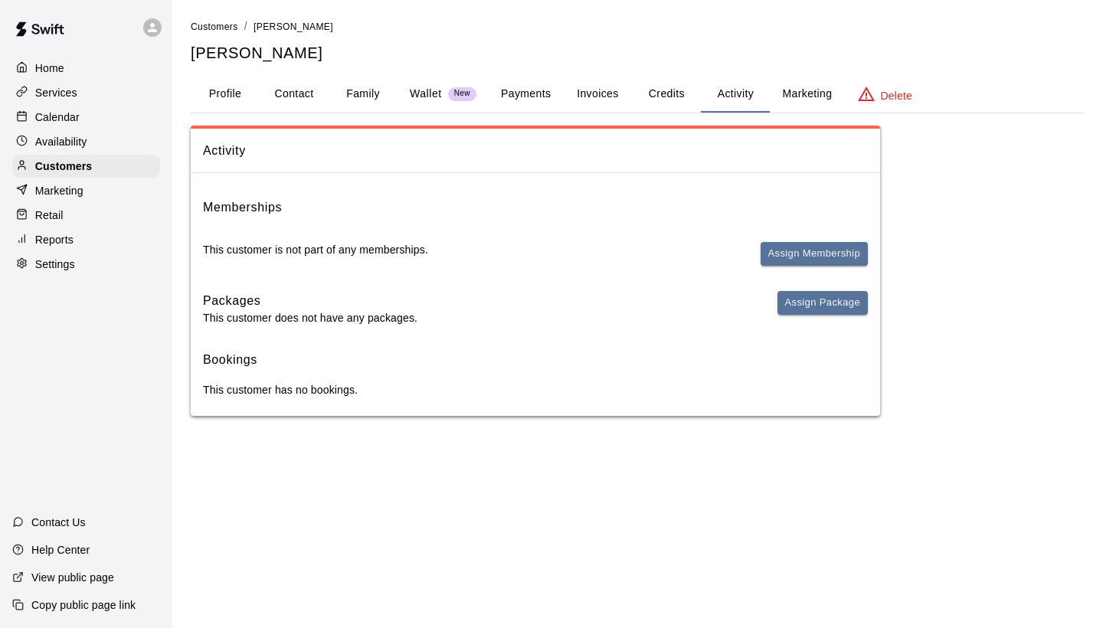
click at [505, 91] on button "Payments" at bounding box center [526, 94] width 74 height 37
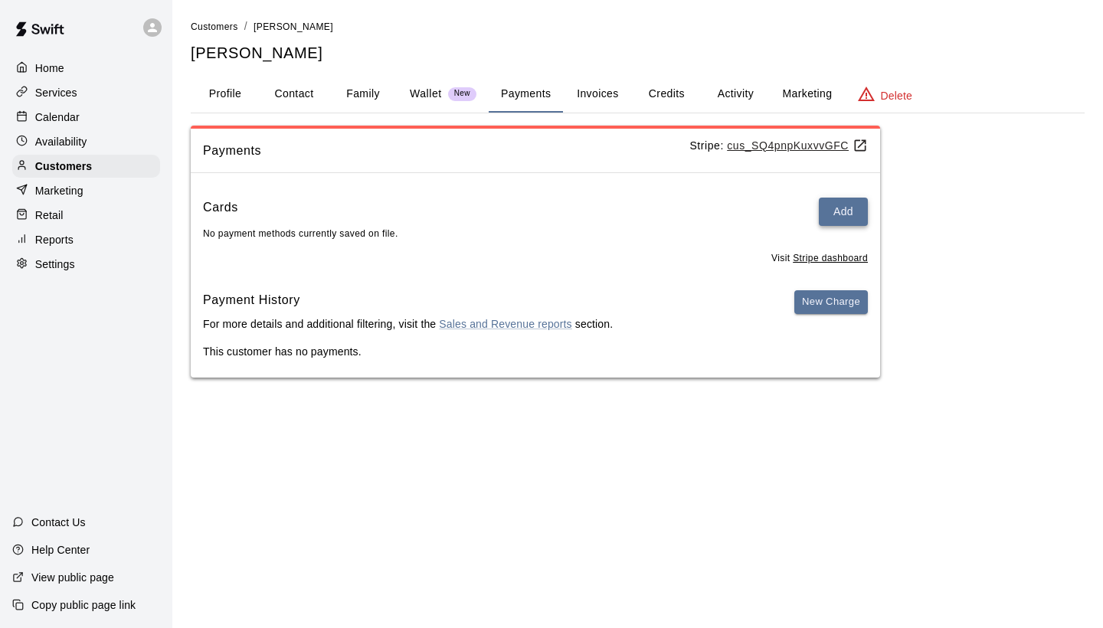
click at [848, 200] on button "Add" at bounding box center [843, 212] width 49 height 28
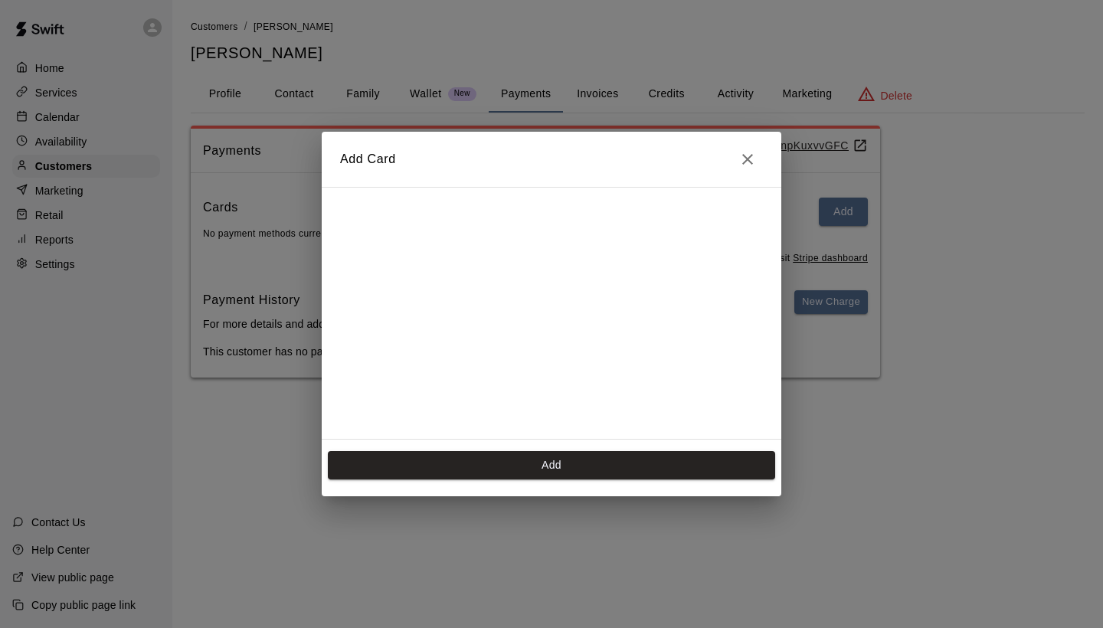
scroll to position [245, 0]
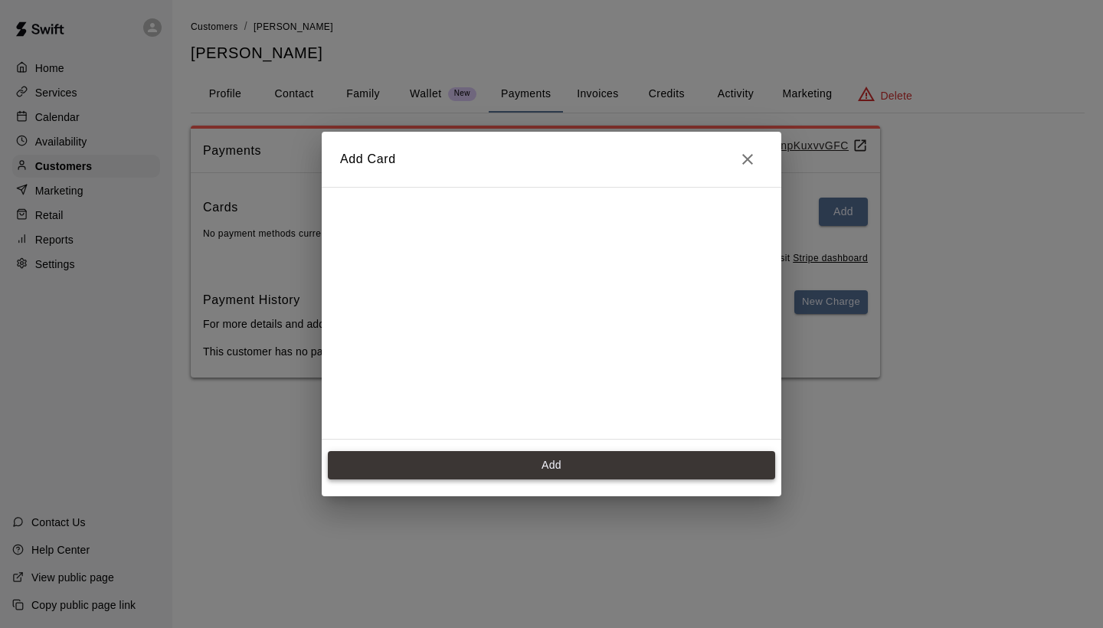
click at [490, 475] on button "Add" at bounding box center [551, 465] width 447 height 28
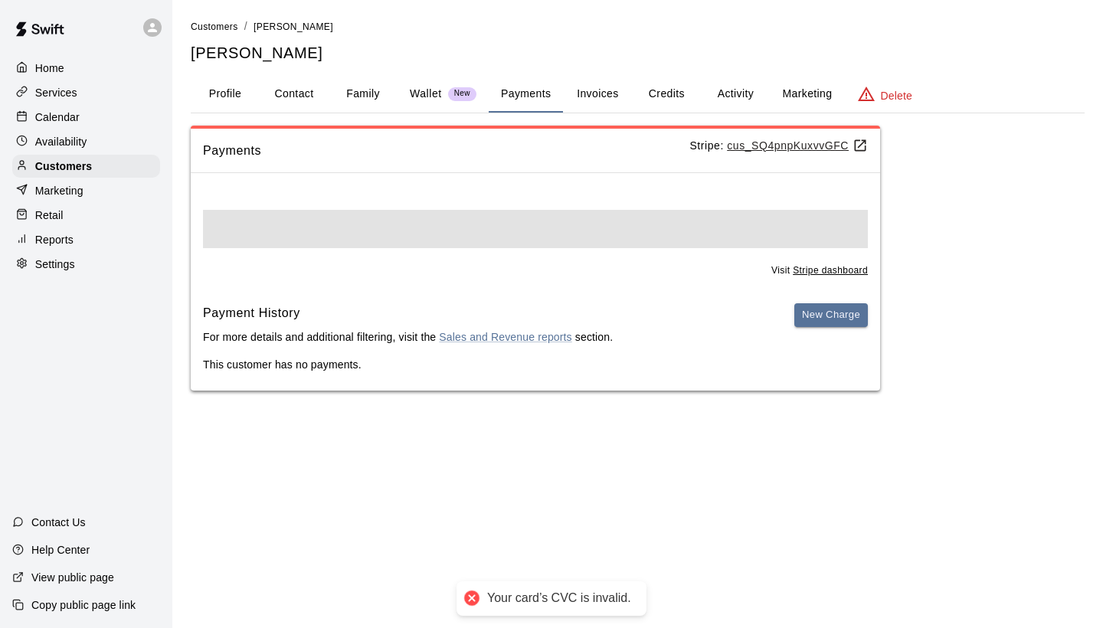
scroll to position [0, 0]
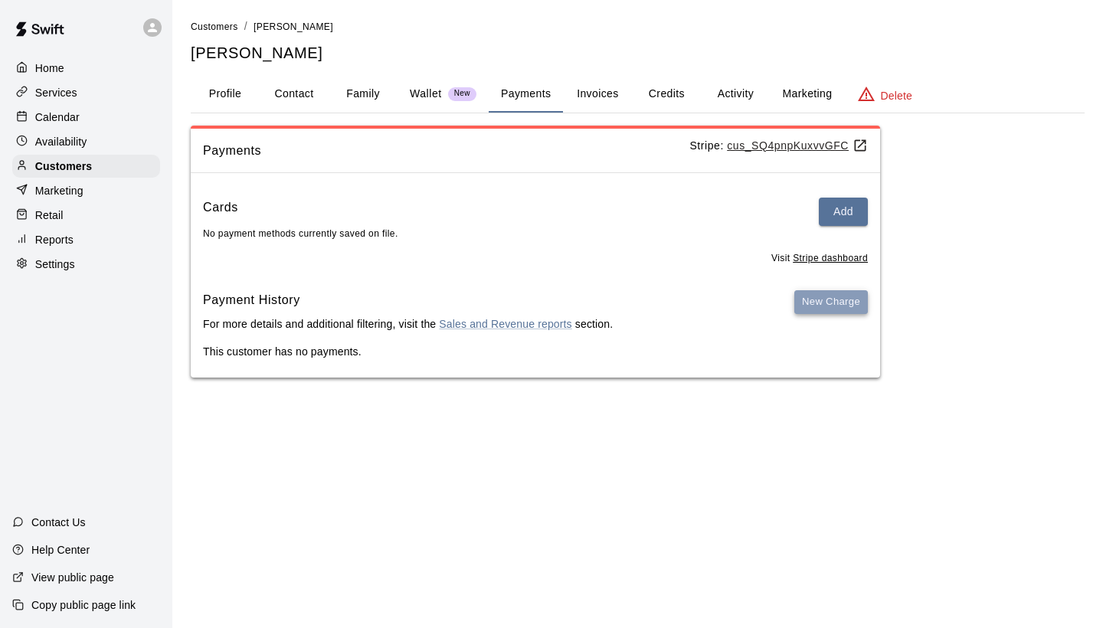
click at [818, 303] on button "New Charge" at bounding box center [831, 302] width 74 height 24
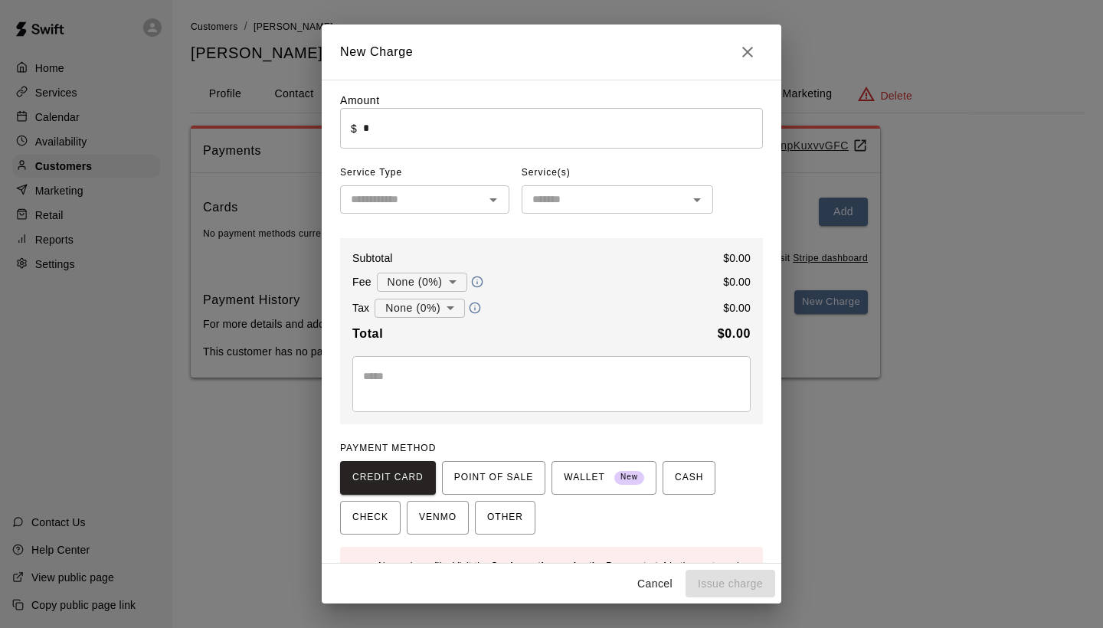
click at [841, 480] on div "New Charge Amount ​ $ * ​ Service Type ​ Service(s) ​ Subtotal $ 0.00 Fee None …" at bounding box center [551, 314] width 1103 height 628
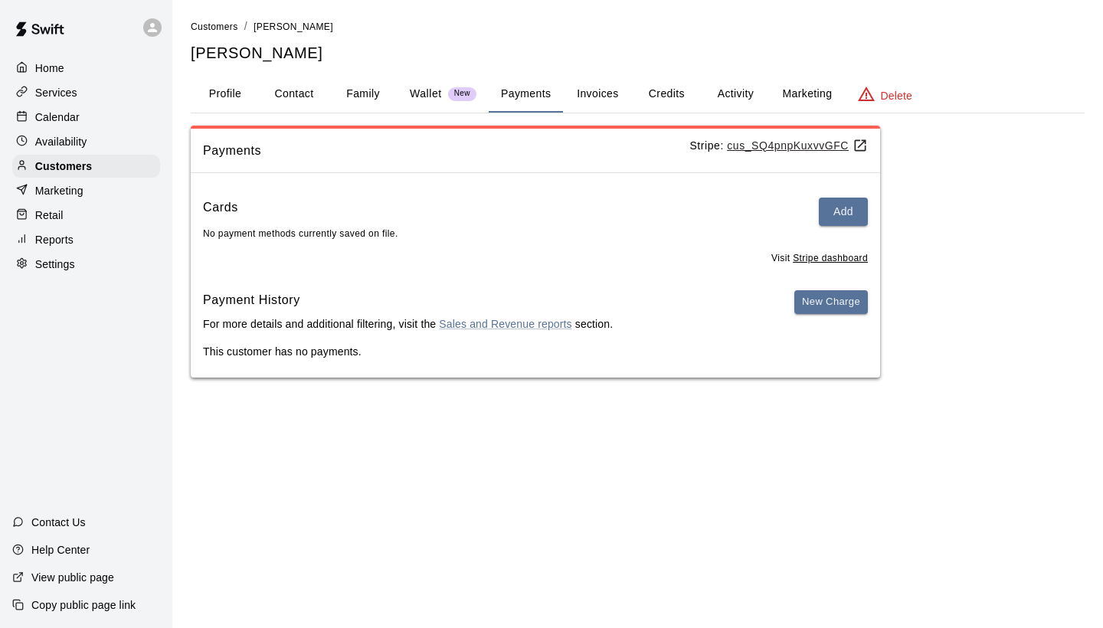
click at [713, 100] on button "Activity" at bounding box center [735, 94] width 69 height 37
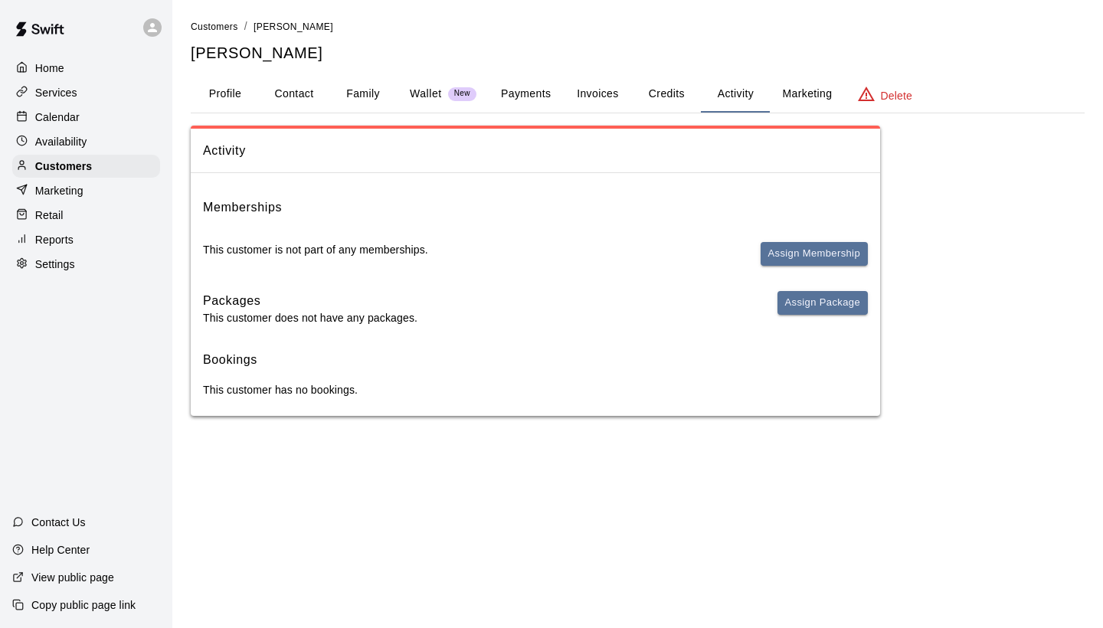
click at [537, 98] on button "Payments" at bounding box center [526, 94] width 74 height 37
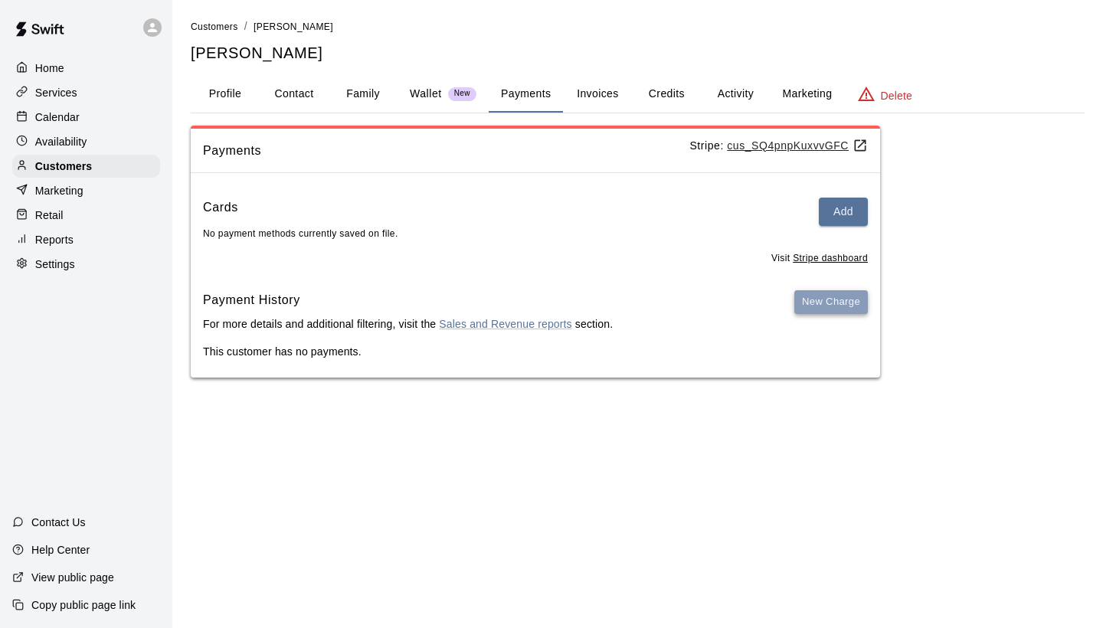
click at [832, 306] on button "New Charge" at bounding box center [831, 302] width 74 height 24
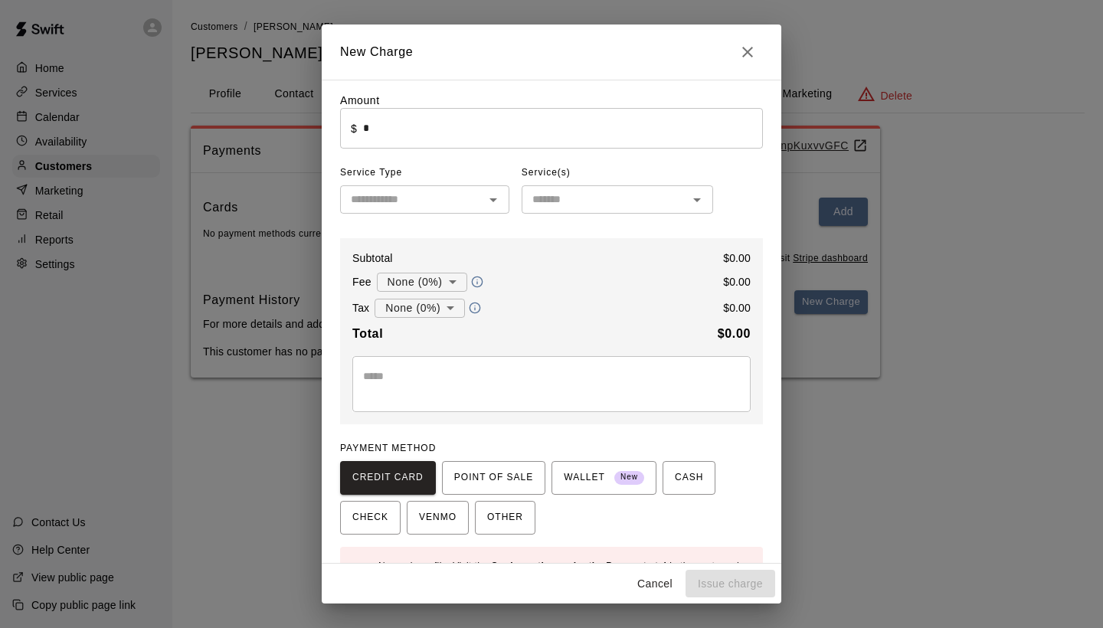
click at [607, 133] on input "*" at bounding box center [563, 128] width 400 height 41
click at [402, 477] on span "CREDIT CARD" at bounding box center [387, 478] width 71 height 25
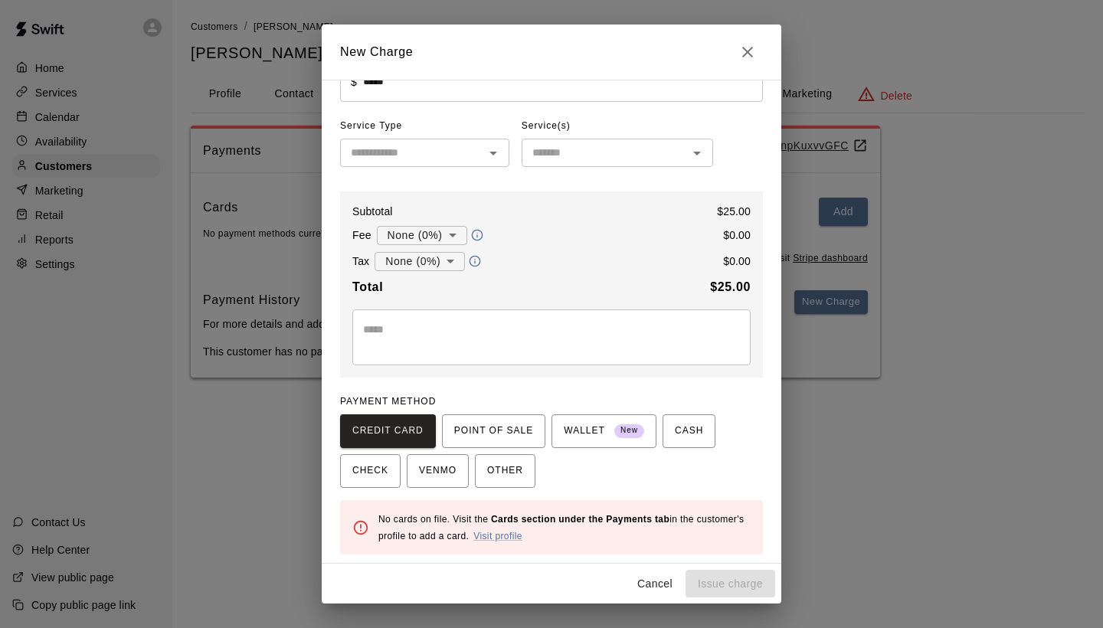
scroll to position [46, 0]
click at [384, 431] on span "CREDIT CARD" at bounding box center [387, 432] width 71 height 25
click at [587, 429] on span "WALLET New" at bounding box center [604, 432] width 80 height 25
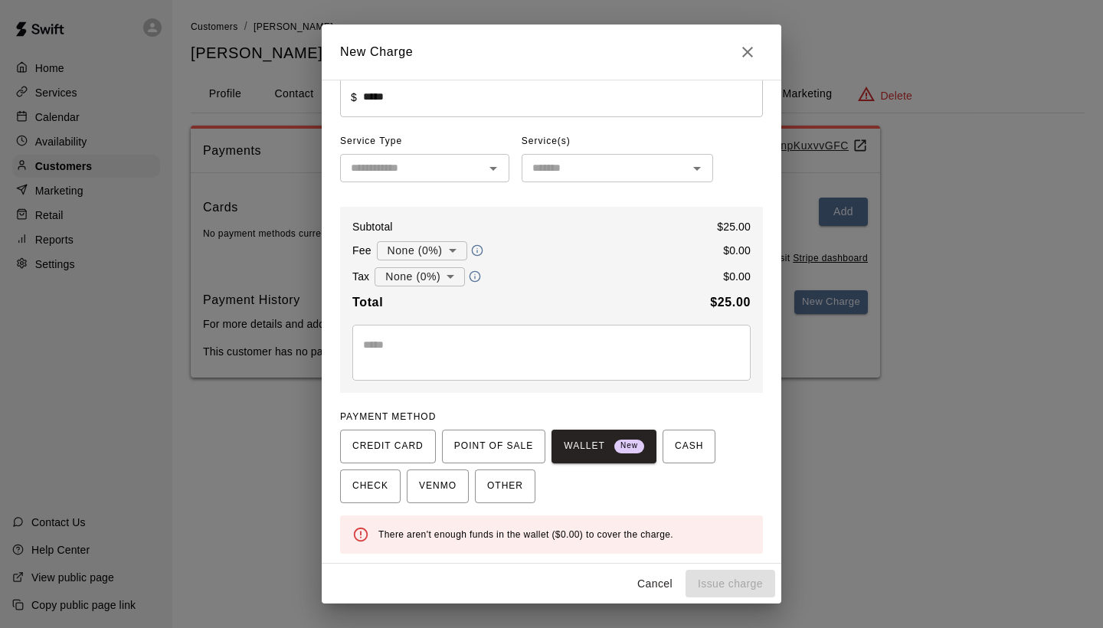
scroll to position [30, 0]
click at [411, 443] on span "CREDIT CARD" at bounding box center [387, 448] width 71 height 25
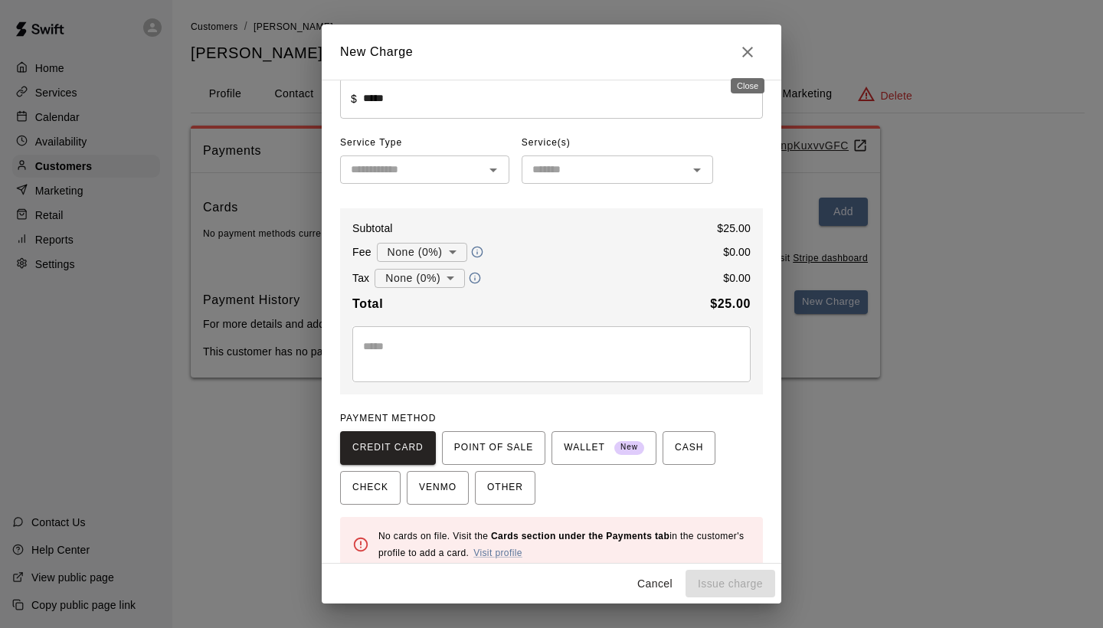
click at [751, 54] on icon "Close" at bounding box center [747, 52] width 18 height 18
type input "*"
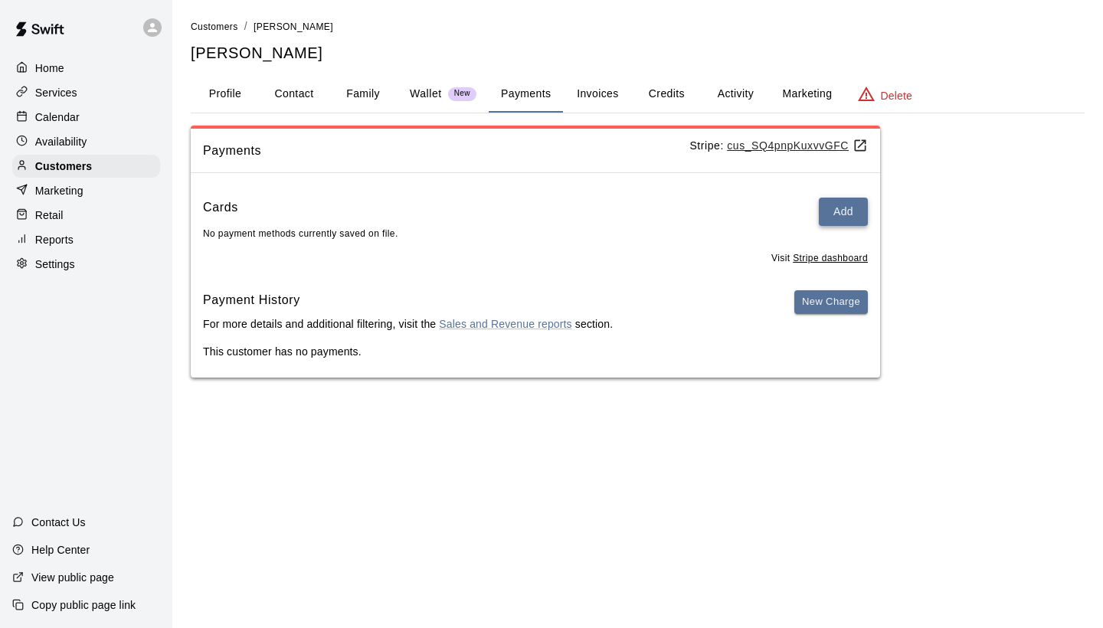
click at [846, 209] on button "Add" at bounding box center [843, 212] width 49 height 28
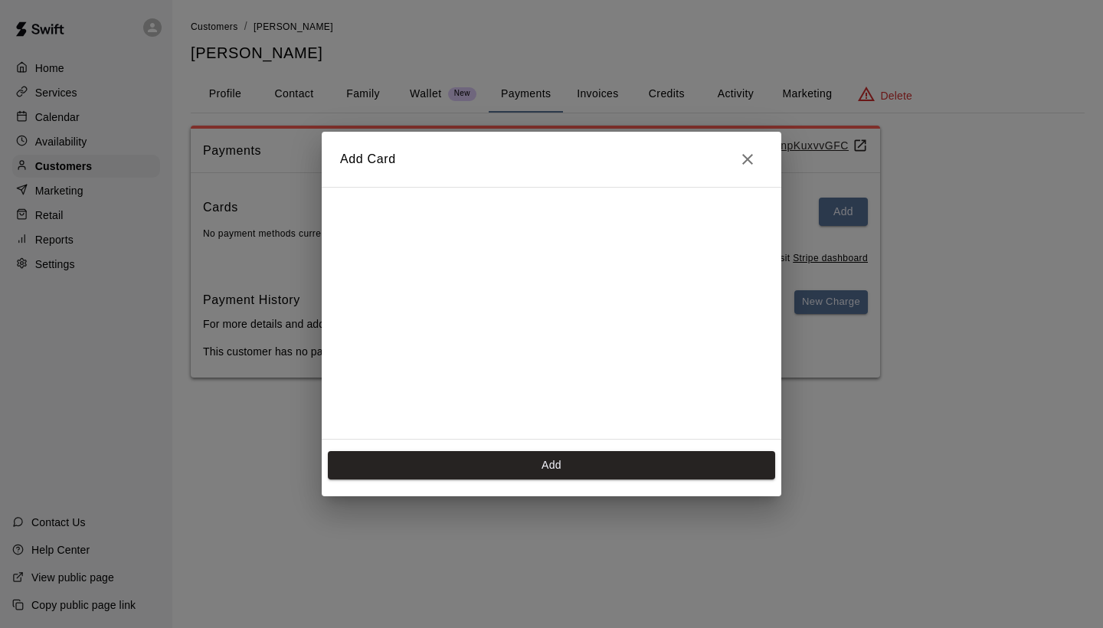
scroll to position [245, 0]
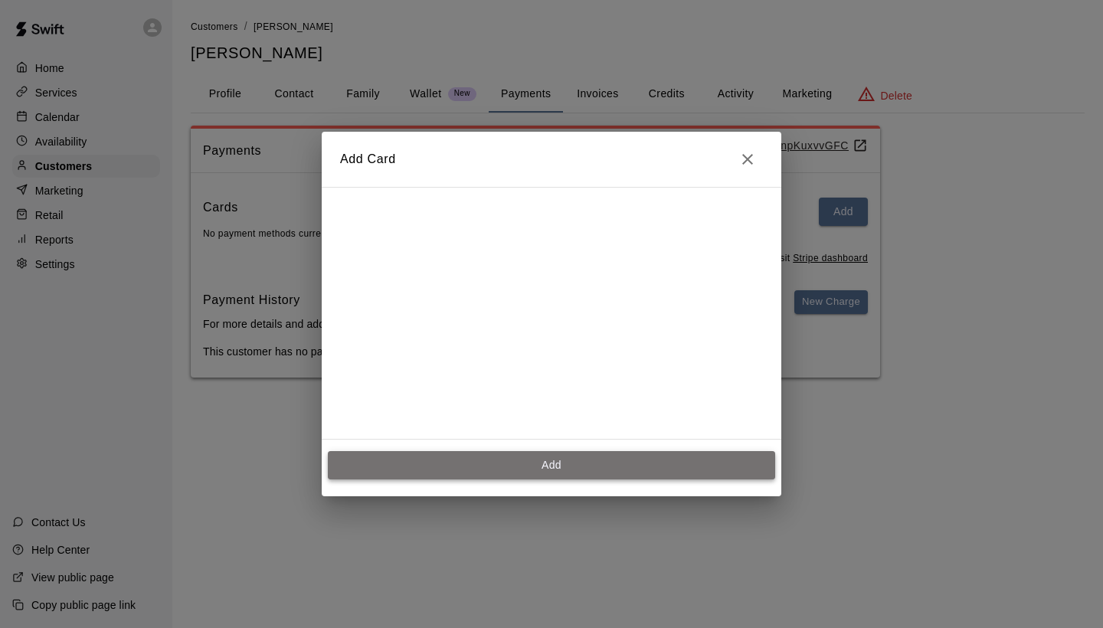
click at [501, 464] on button "Add" at bounding box center [551, 465] width 447 height 28
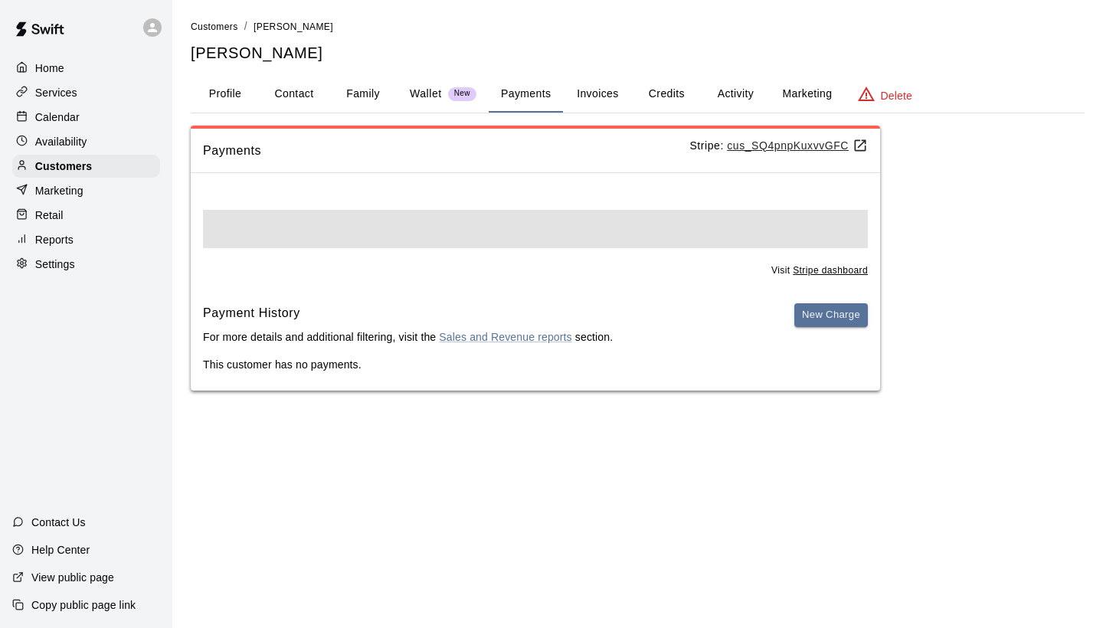
scroll to position [0, 0]
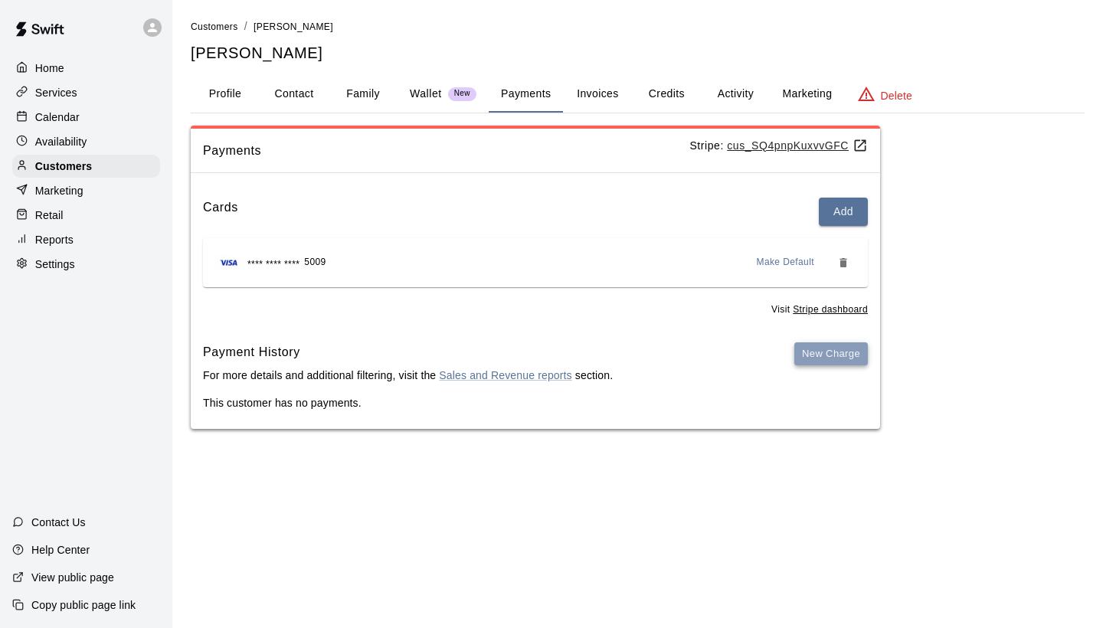
click at [867, 344] on button "New Charge" at bounding box center [831, 354] width 74 height 24
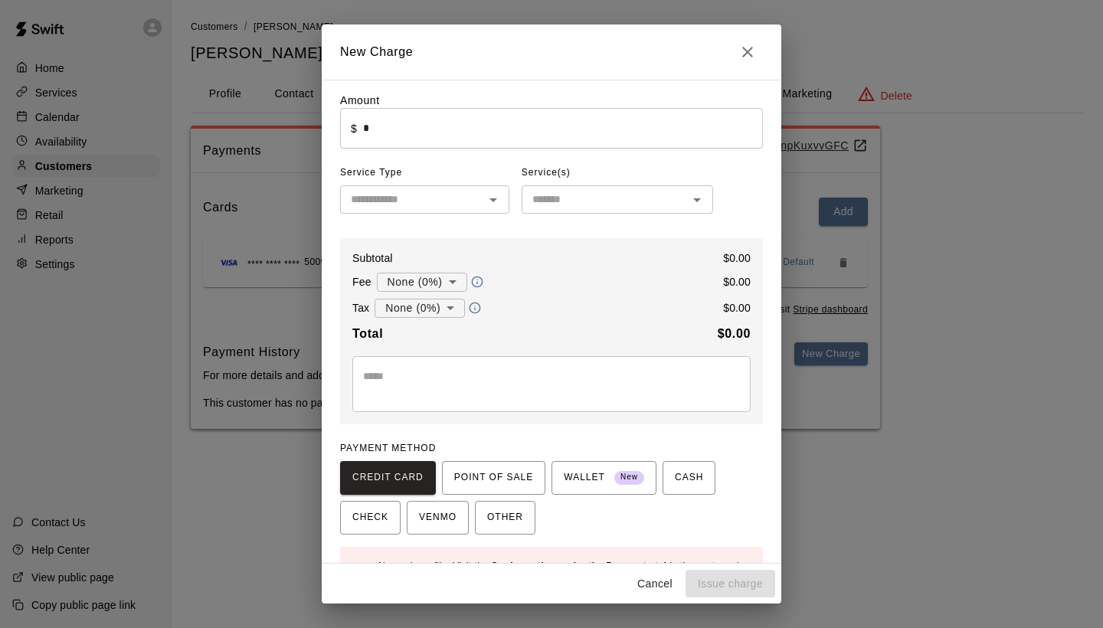
click at [620, 122] on input "*" at bounding box center [563, 128] width 400 height 41
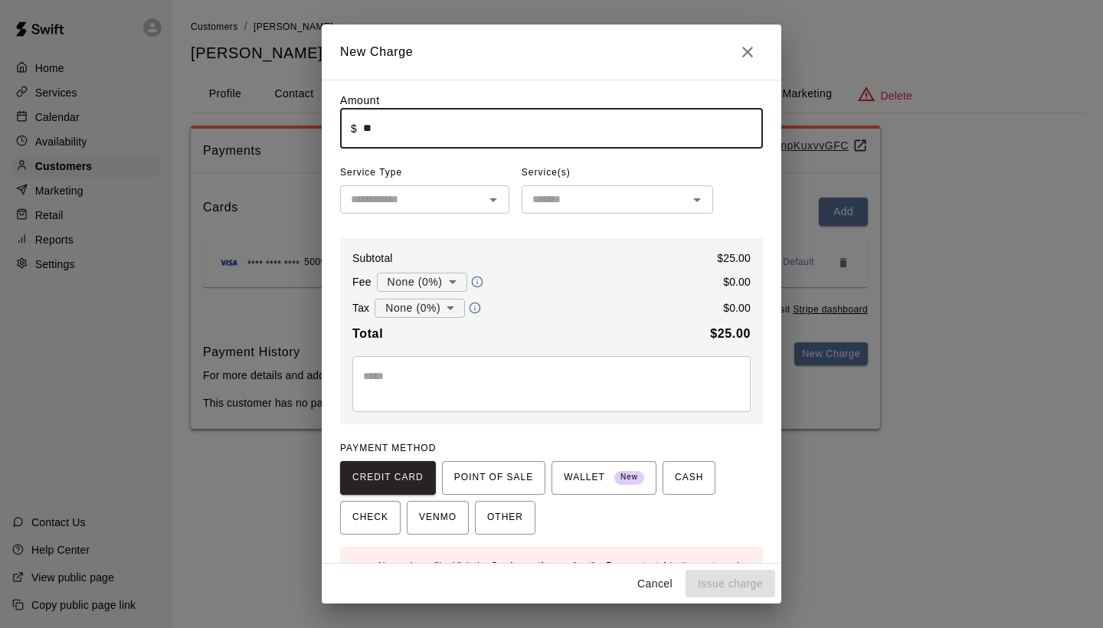
type input "*****"
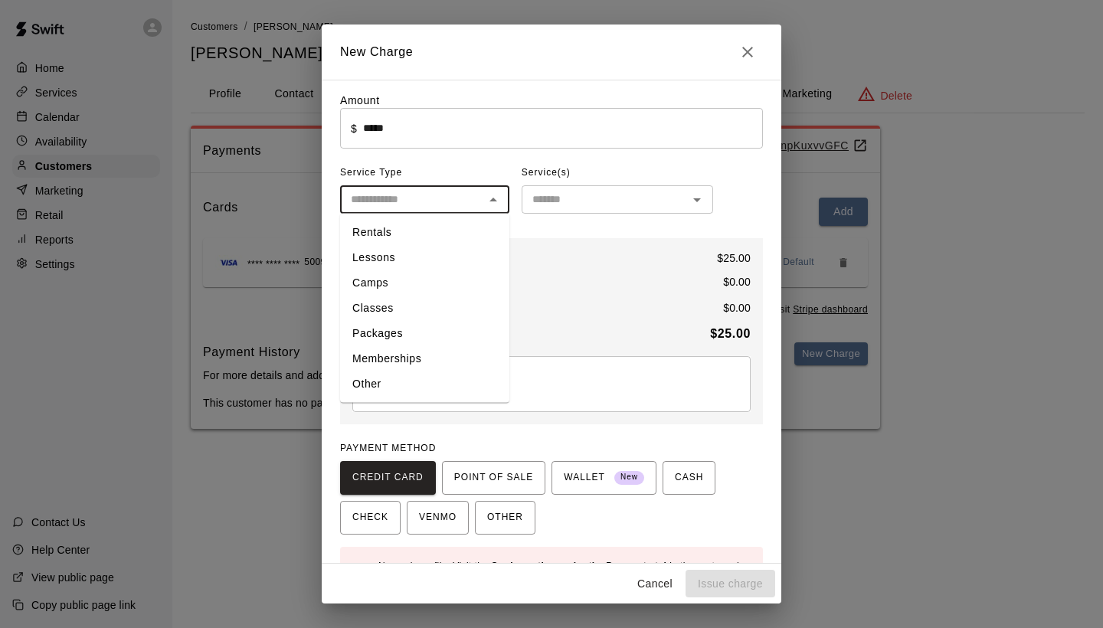
click at [442, 201] on input "text" at bounding box center [412, 199] width 135 height 19
click at [384, 305] on li "Classes" at bounding box center [424, 308] width 169 height 25
type input "*******"
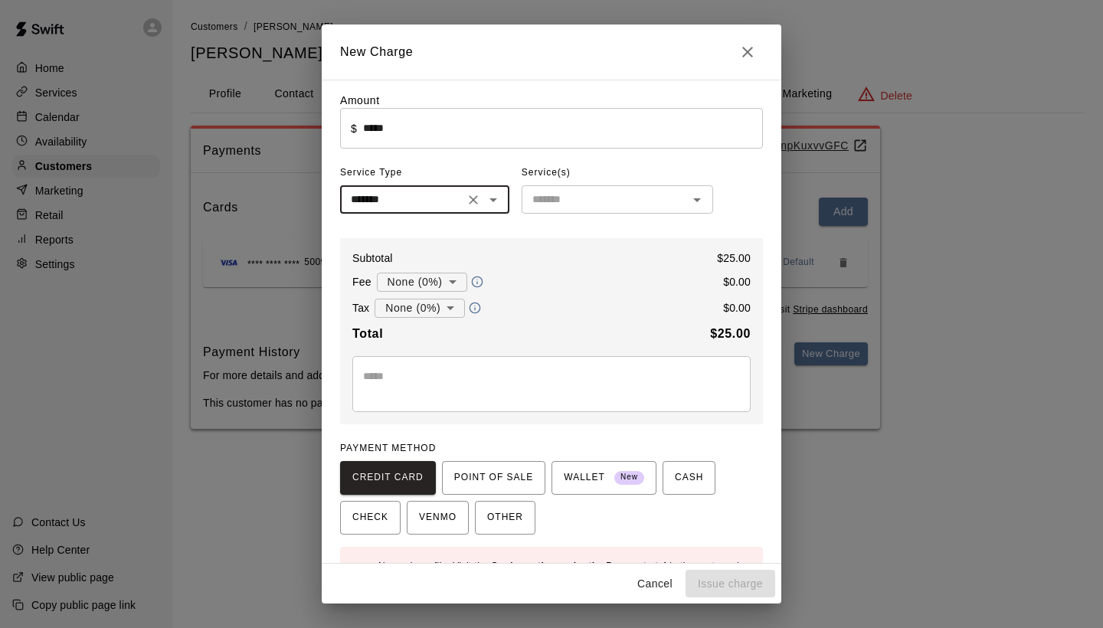
click at [536, 205] on input "text" at bounding box center [604, 199] width 157 height 19
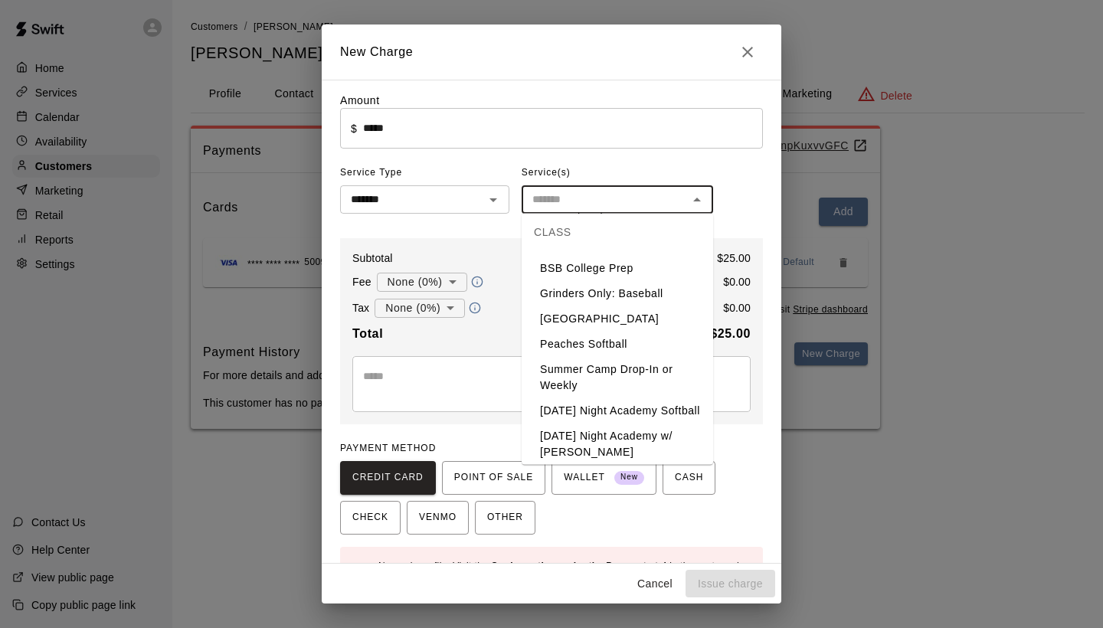
scroll to position [456, 0]
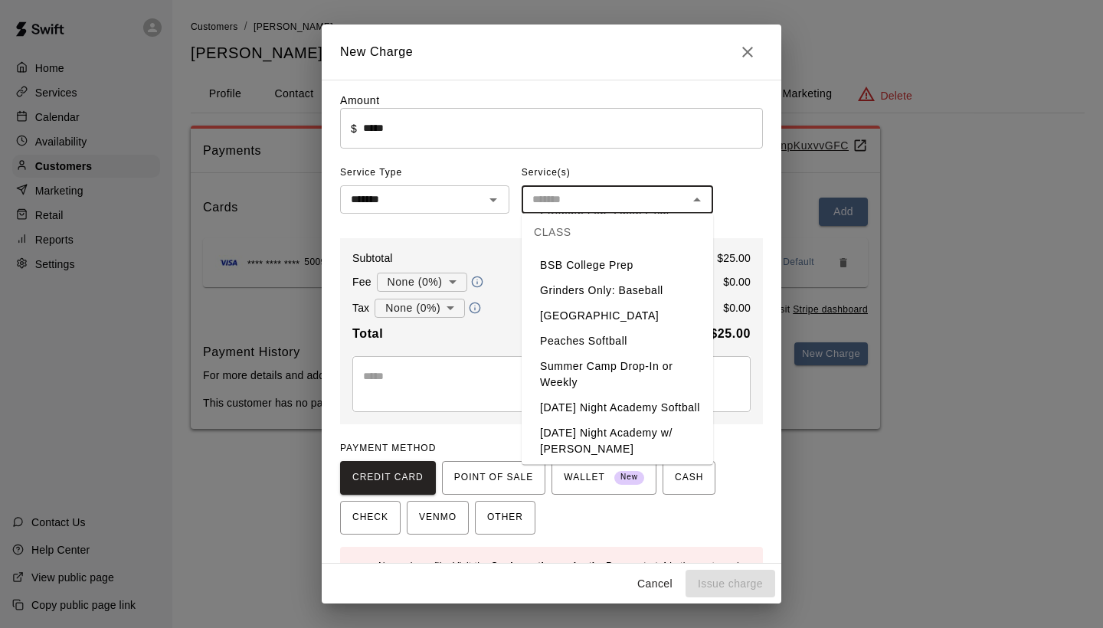
click at [584, 304] on li "[GEOGRAPHIC_DATA]" at bounding box center [617, 316] width 191 height 25
type input "**********"
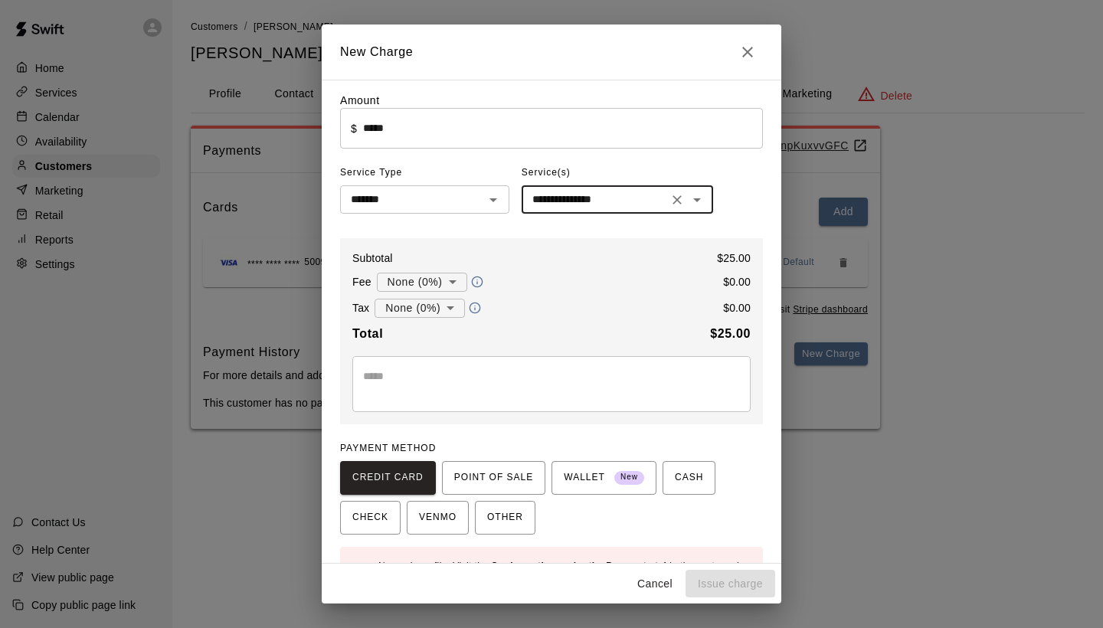
click at [522, 375] on textarea at bounding box center [551, 383] width 377 height 31
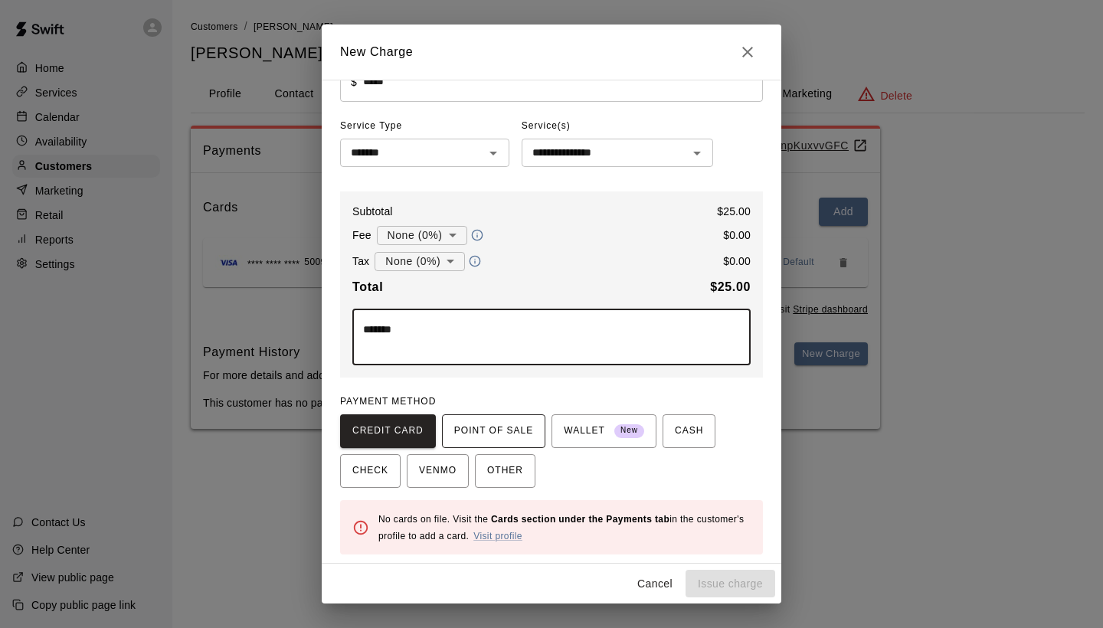
scroll to position [46, 0]
type textarea "*******"
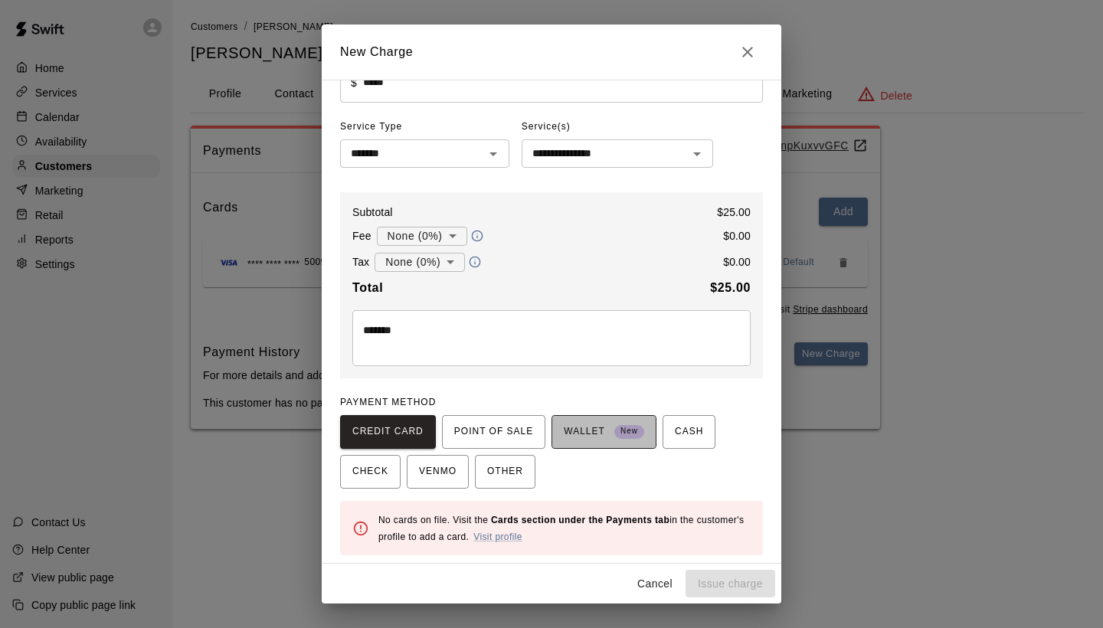
click at [597, 437] on span "WALLET New" at bounding box center [604, 432] width 80 height 25
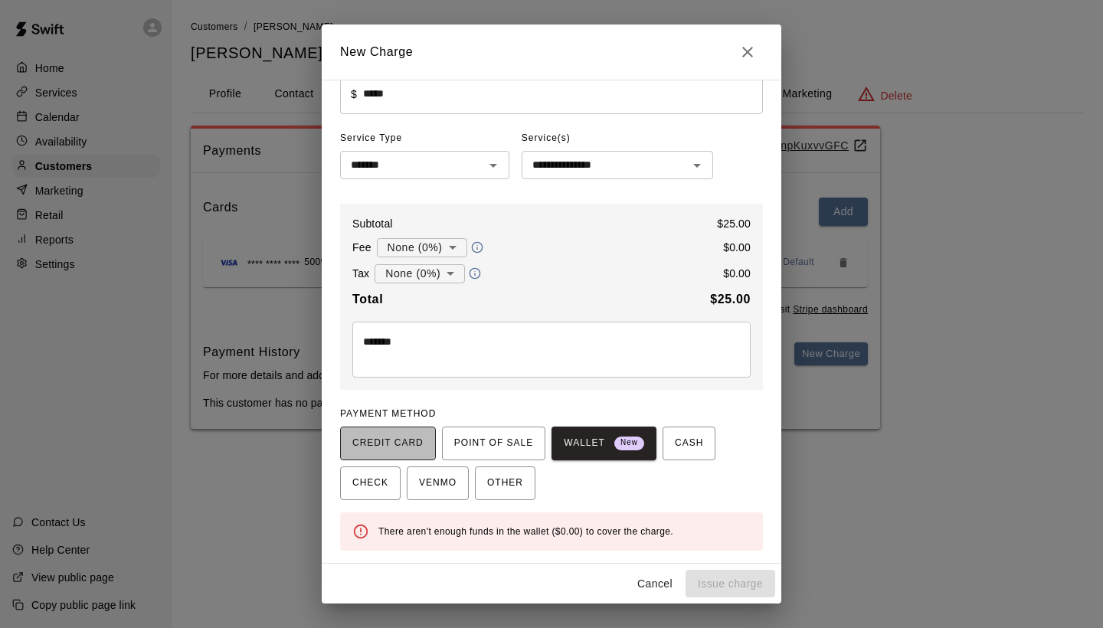
click at [413, 440] on span "CREDIT CARD" at bounding box center [387, 443] width 71 height 25
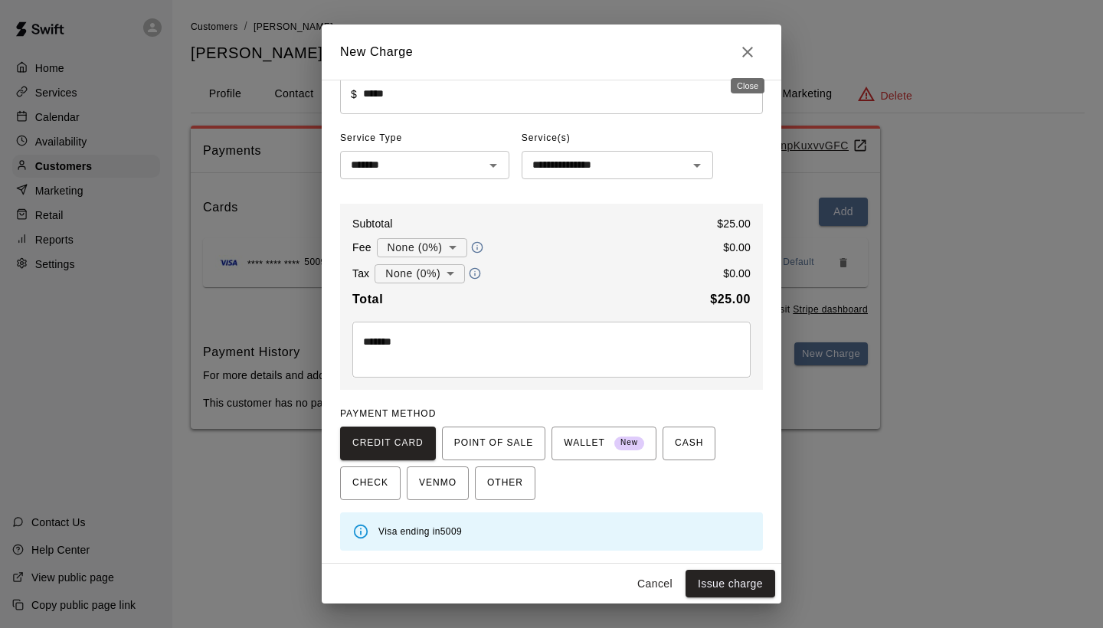
click at [748, 54] on icon "Close" at bounding box center [747, 52] width 18 height 18
type input "*"
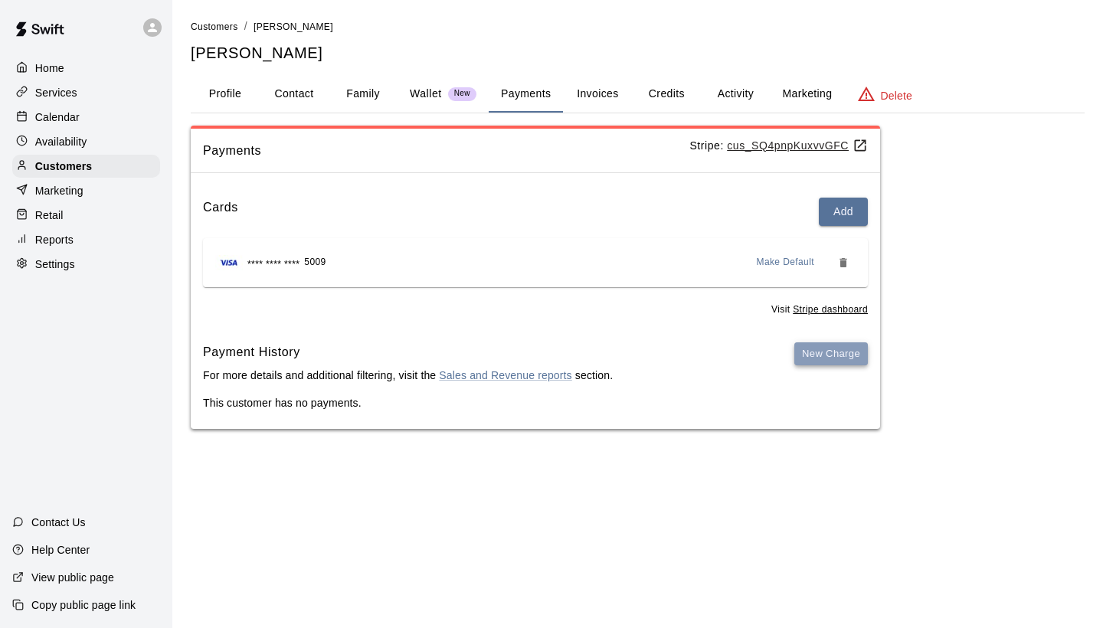
click at [806, 345] on button "New Charge" at bounding box center [831, 354] width 74 height 24
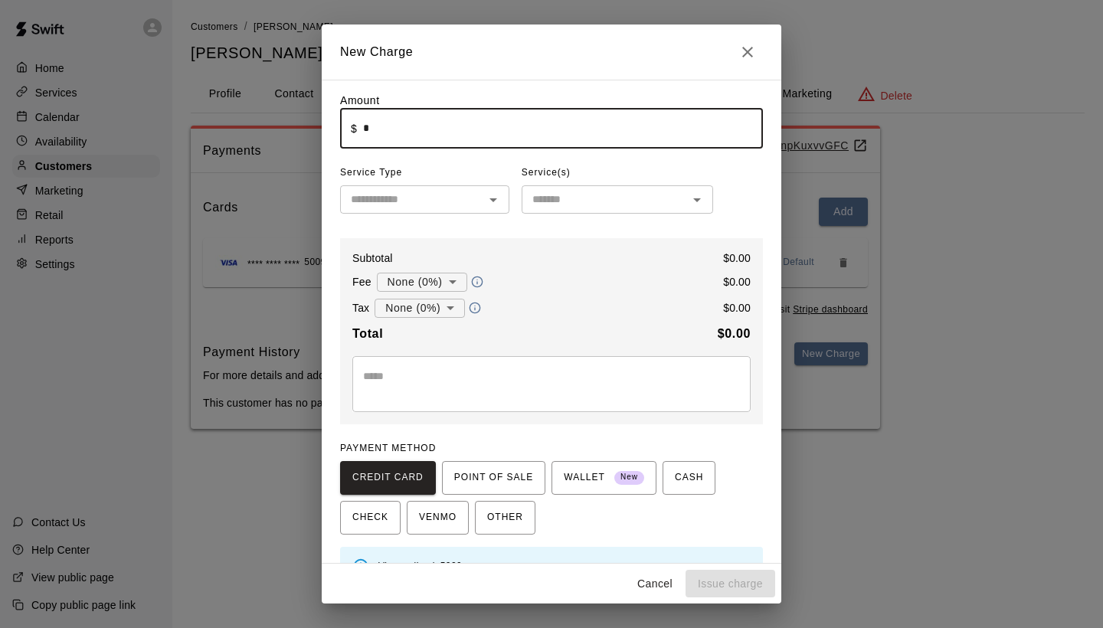
click at [601, 126] on input "*" at bounding box center [563, 128] width 400 height 41
click at [495, 211] on div "​" at bounding box center [424, 199] width 169 height 28
type input "*****"
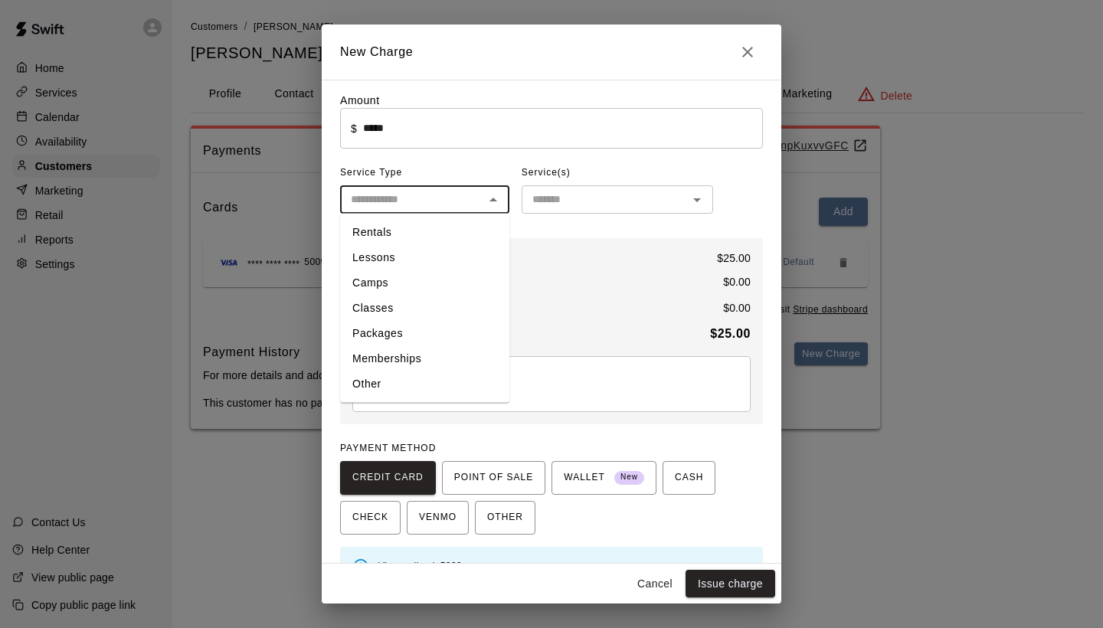
click at [411, 310] on li "Classes" at bounding box center [424, 308] width 169 height 25
type input "*******"
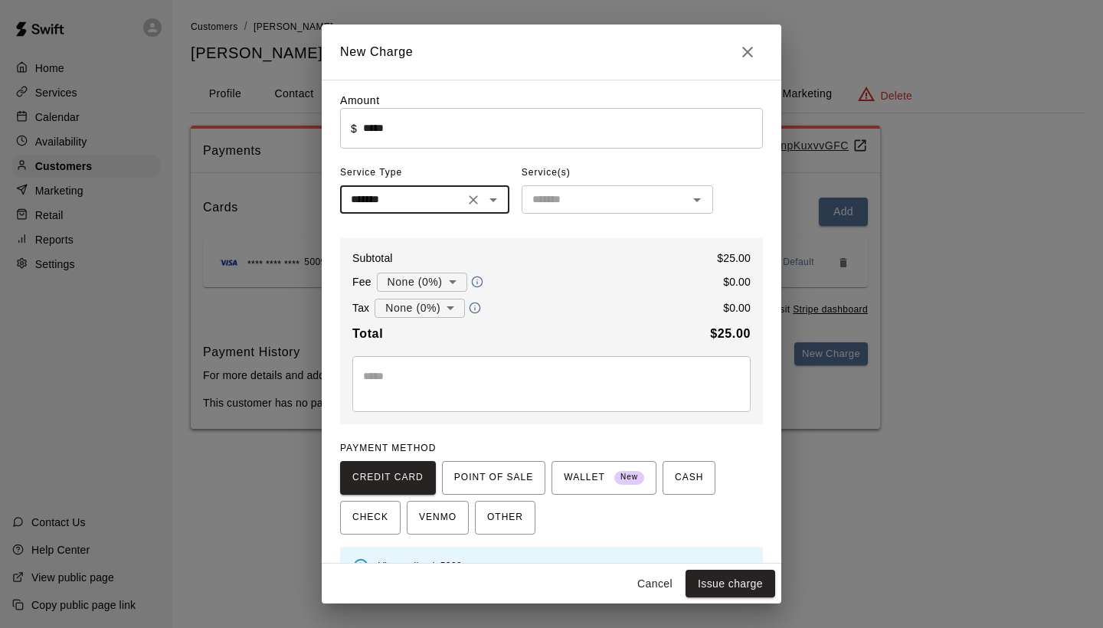
click at [601, 191] on input "text" at bounding box center [604, 199] width 157 height 19
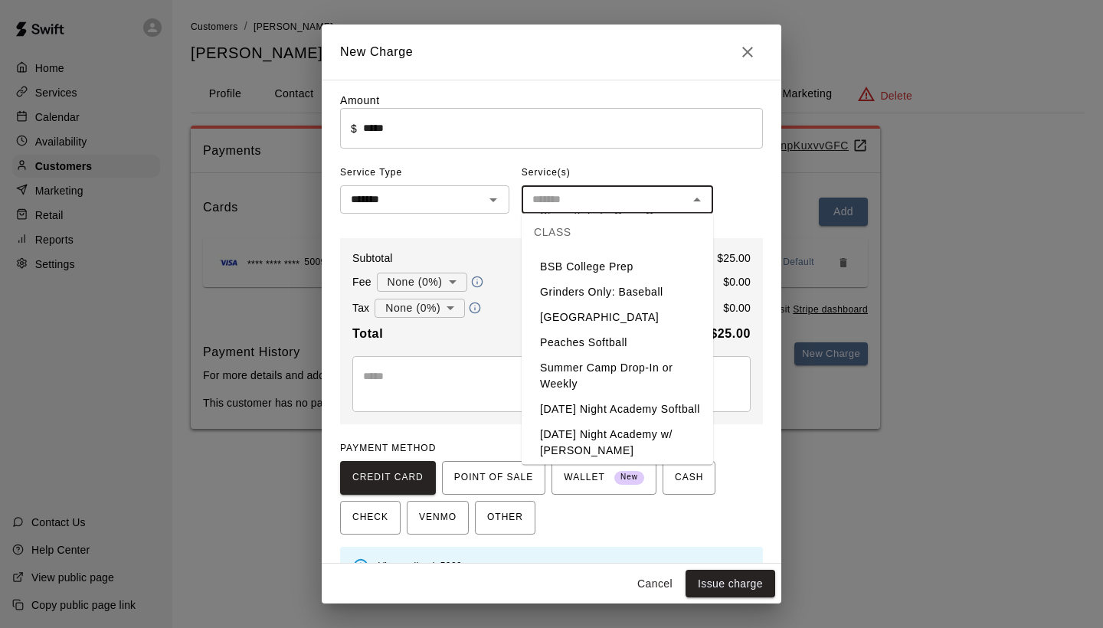
scroll to position [423, 0]
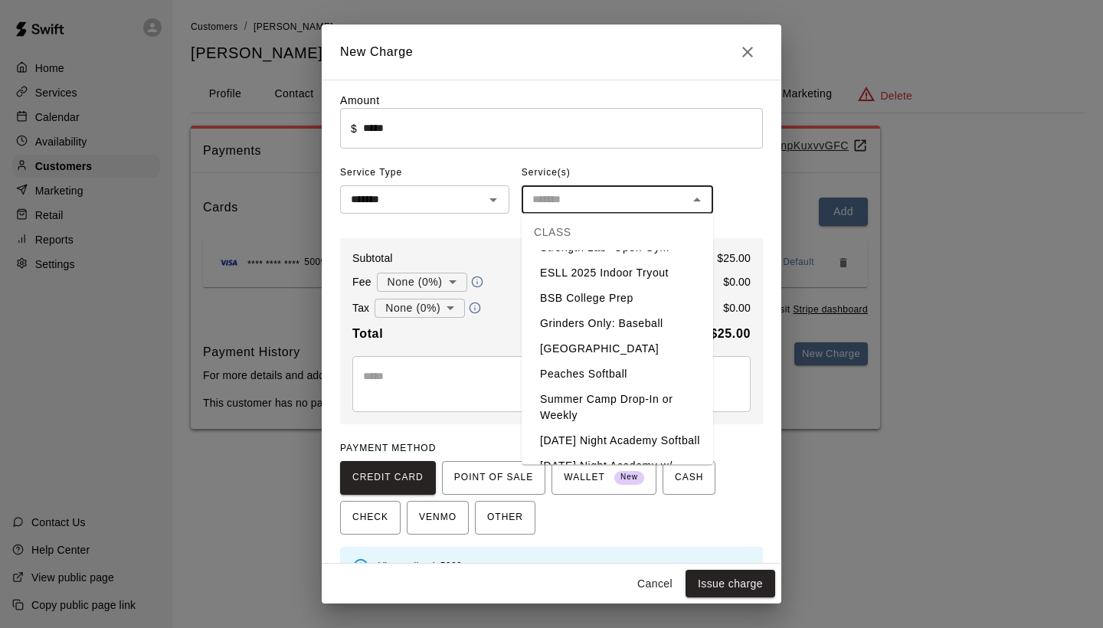
click at [568, 337] on li "[GEOGRAPHIC_DATA]" at bounding box center [617, 349] width 191 height 25
type input "**********"
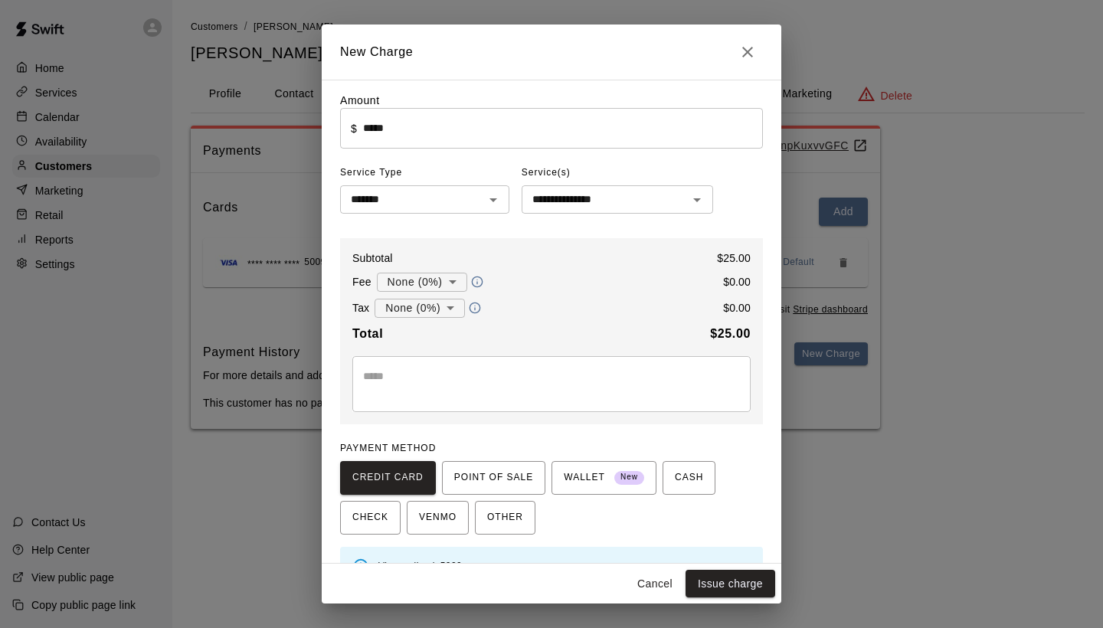
click at [468, 399] on div "* ​" at bounding box center [551, 384] width 398 height 56
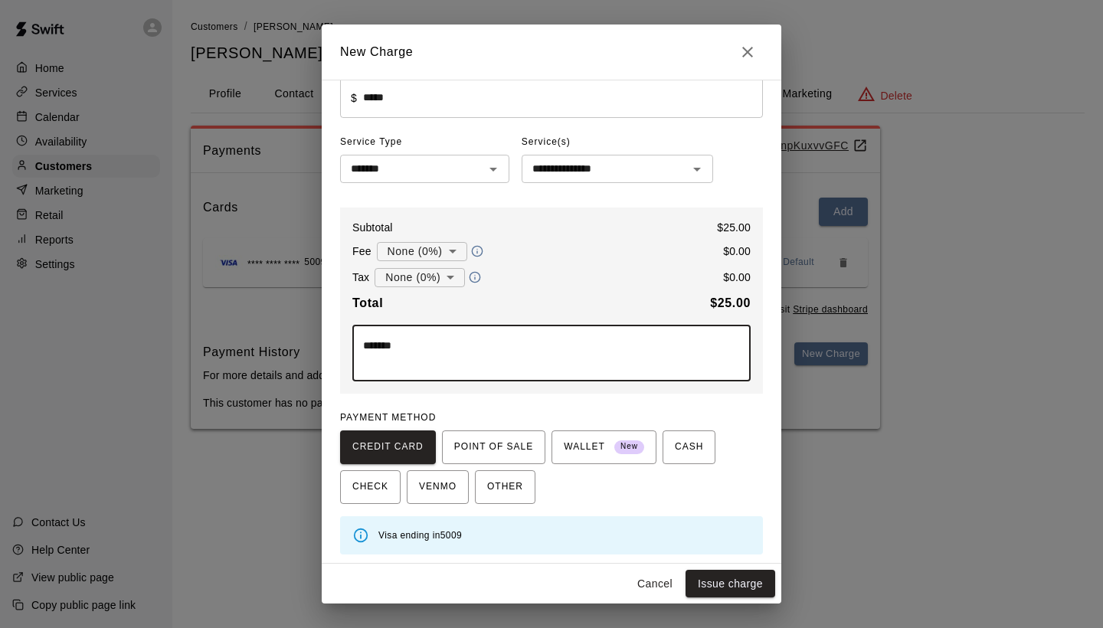
scroll to position [30, 0]
type textarea "*******"
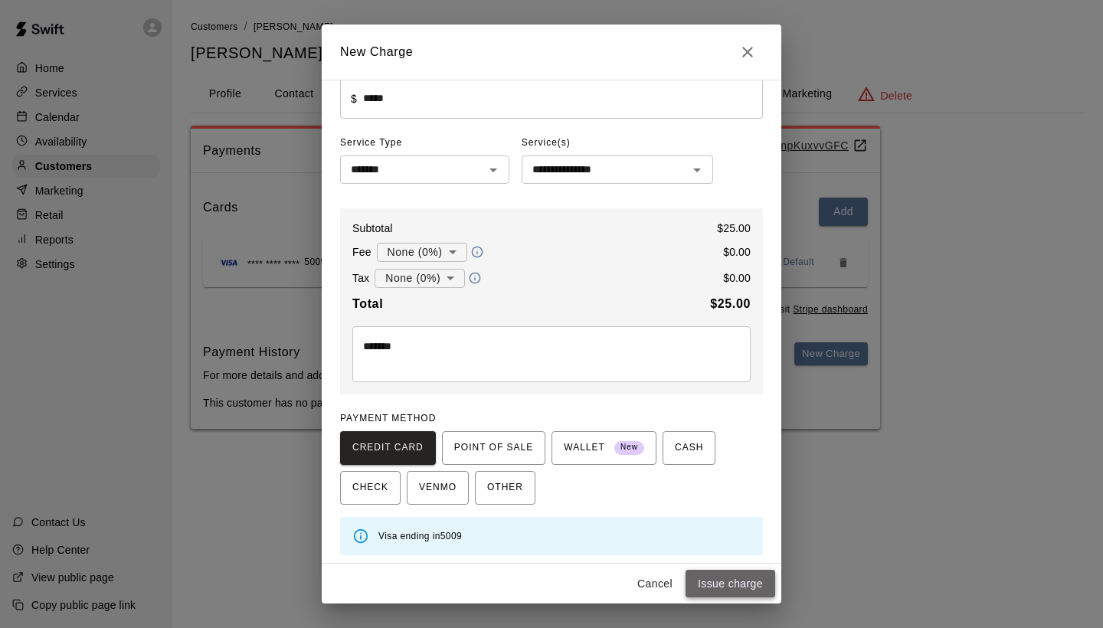
click at [730, 581] on button "Issue charge" at bounding box center [731, 584] width 90 height 28
type input "*"
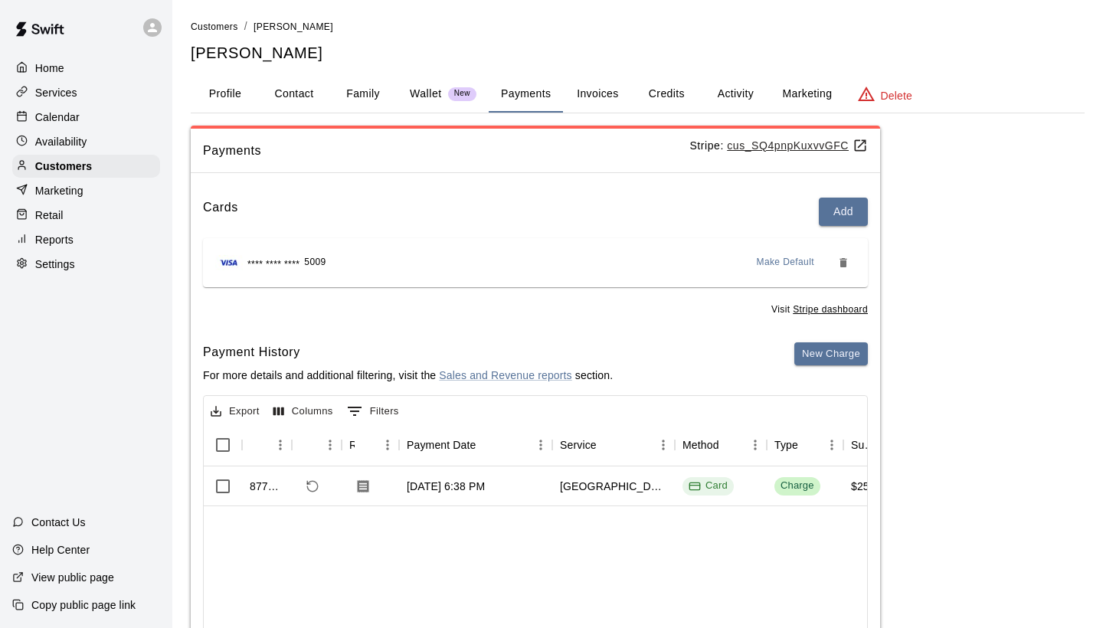
click at [224, 89] on button "Profile" at bounding box center [225, 94] width 69 height 37
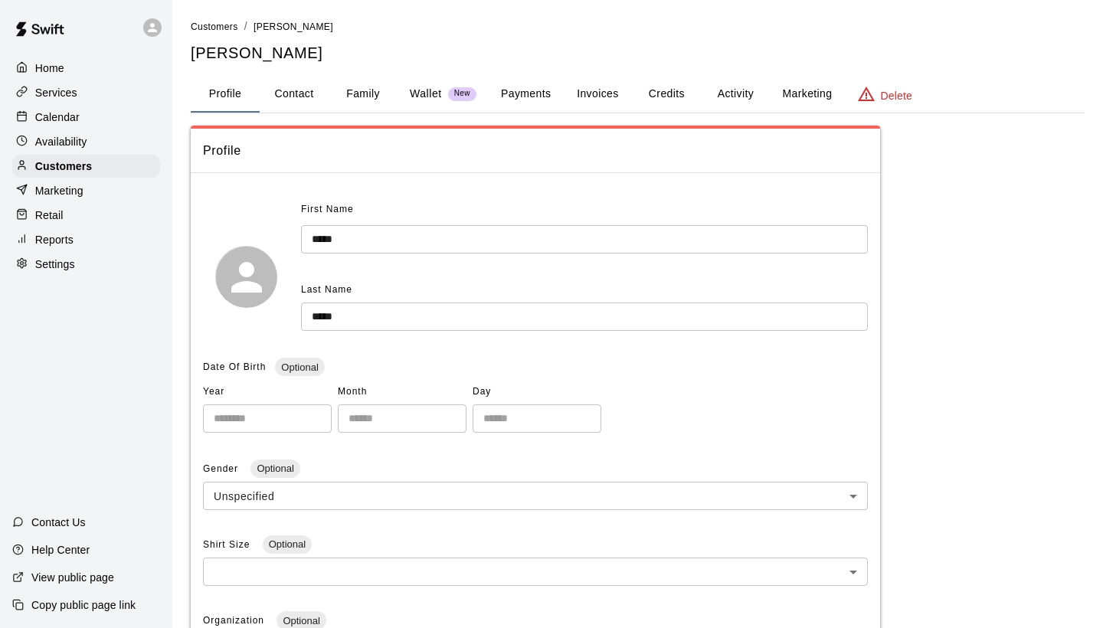
scroll to position [0, 0]
click at [280, 109] on button "Contact" at bounding box center [294, 94] width 69 height 37
select select "**"
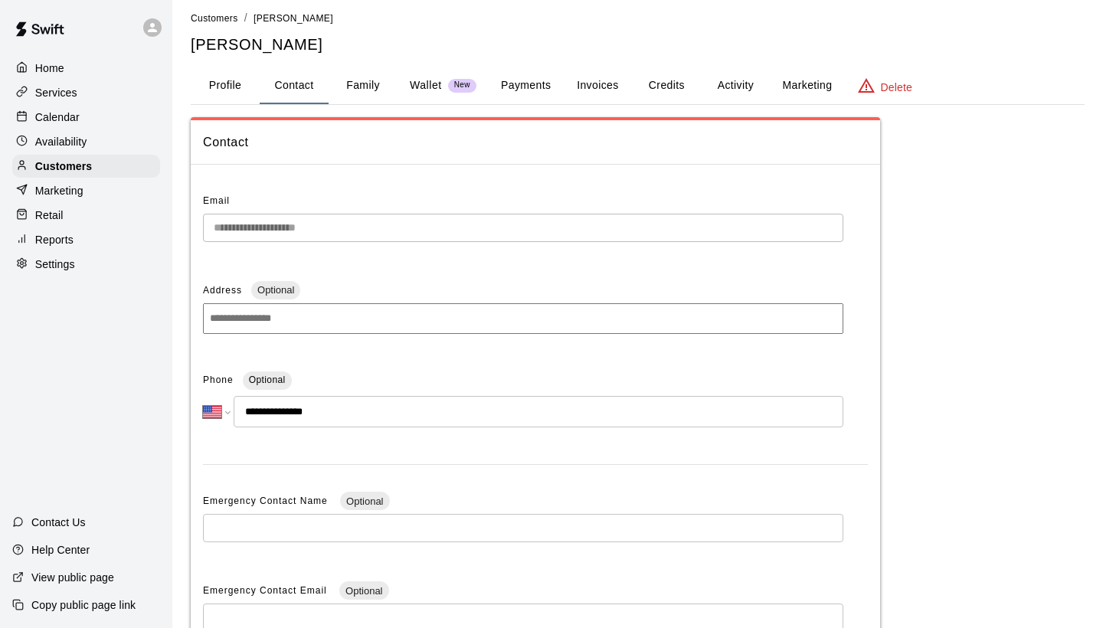
scroll to position [7, 0]
click at [365, 89] on button "Family" at bounding box center [363, 87] width 69 height 37
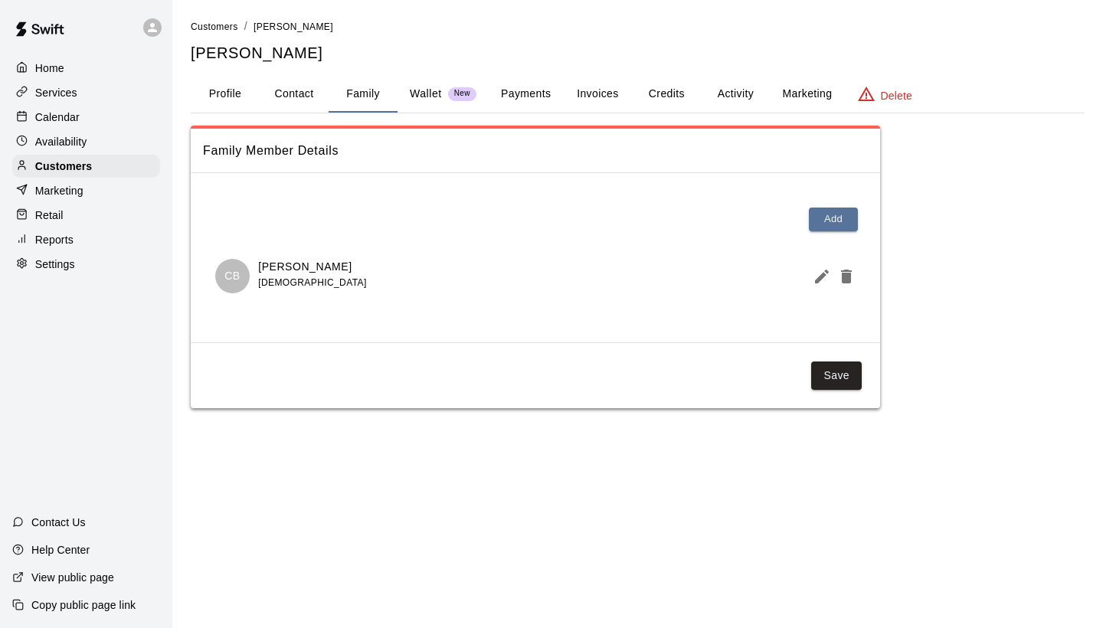
scroll to position [0, 0]
click at [430, 96] on p "Wallet" at bounding box center [426, 94] width 32 height 16
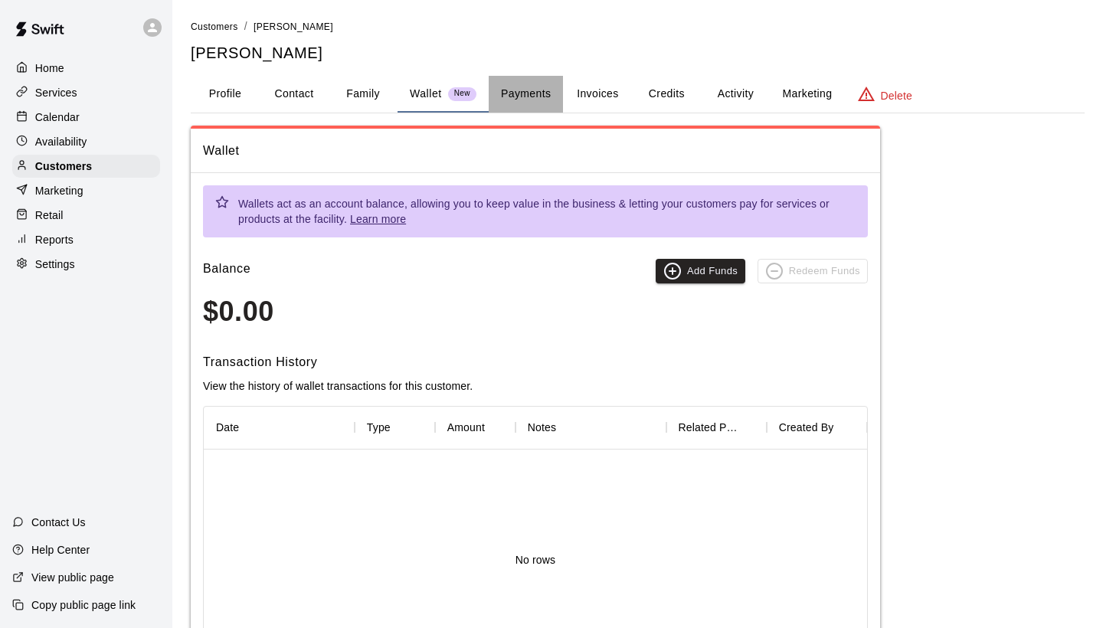
click at [518, 83] on button "Payments" at bounding box center [526, 94] width 74 height 37
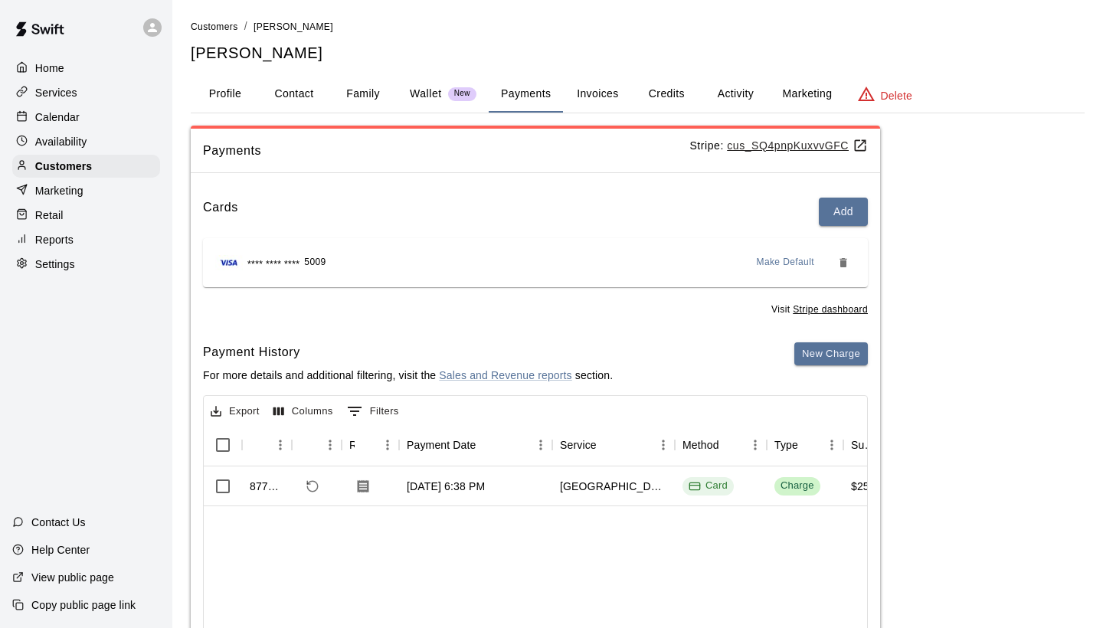
click at [602, 97] on button "Invoices" at bounding box center [597, 94] width 69 height 37
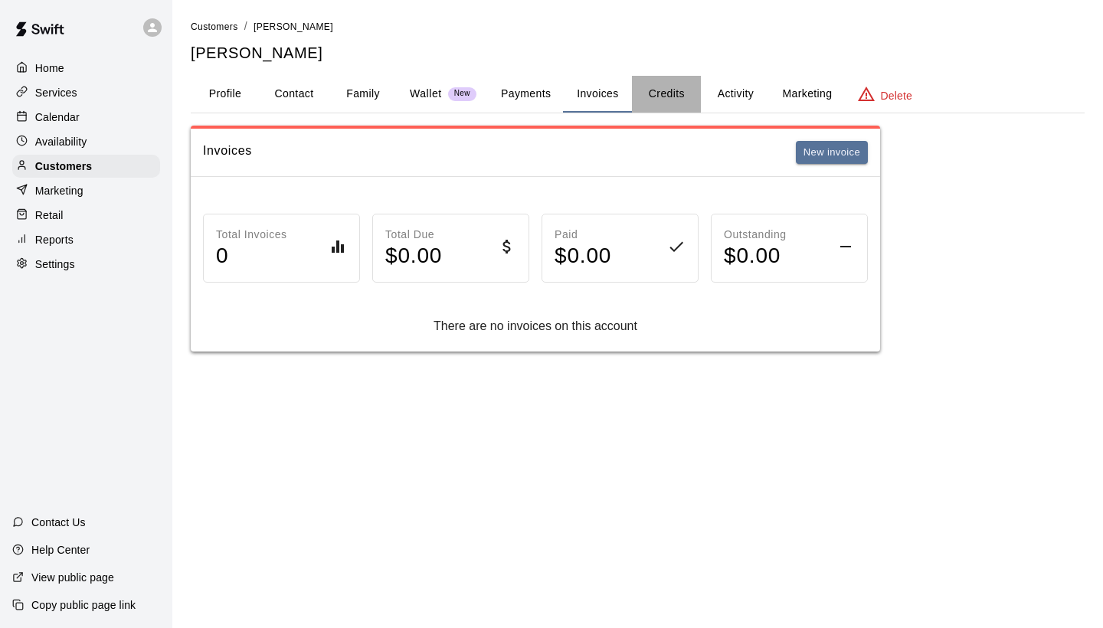
click at [672, 105] on button "Credits" at bounding box center [666, 94] width 69 height 37
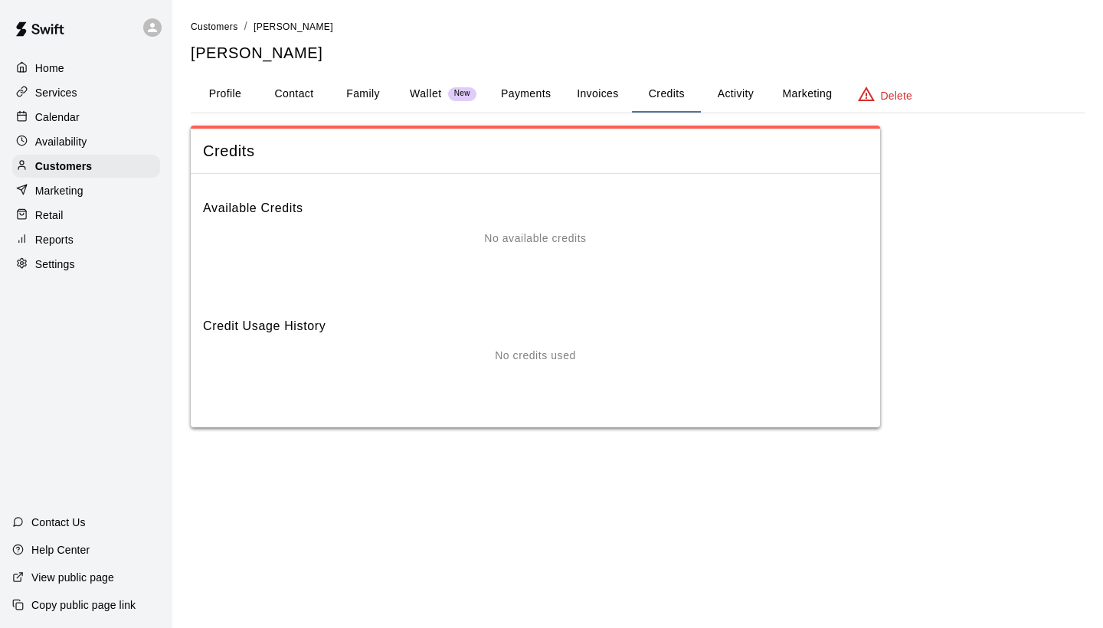
click at [716, 104] on button "Activity" at bounding box center [735, 94] width 69 height 37
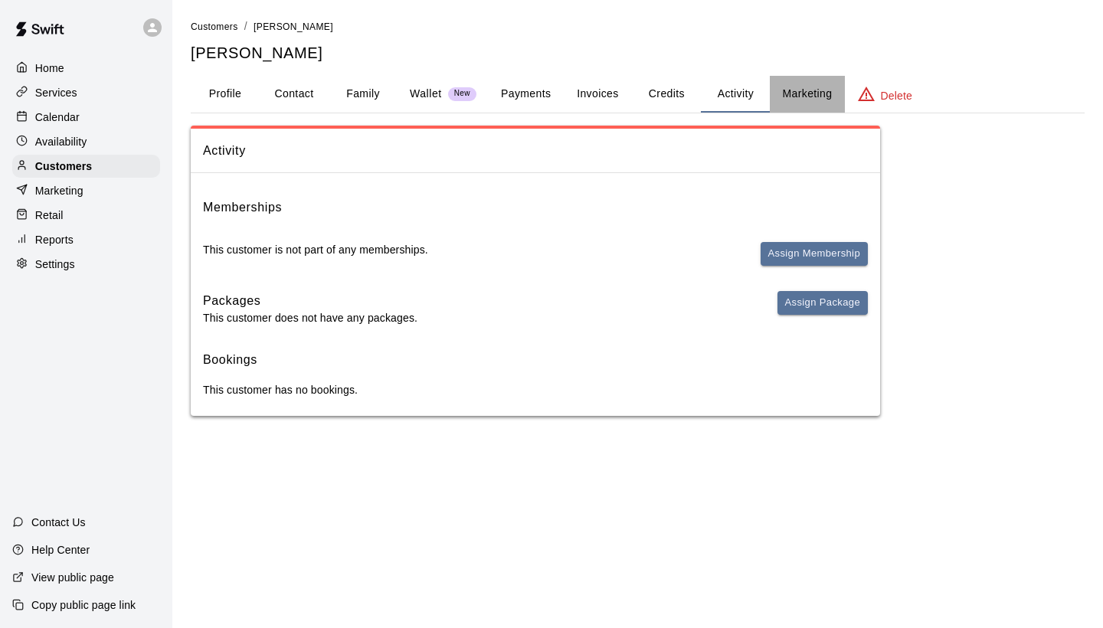
click at [808, 90] on button "Marketing" at bounding box center [807, 94] width 74 height 37
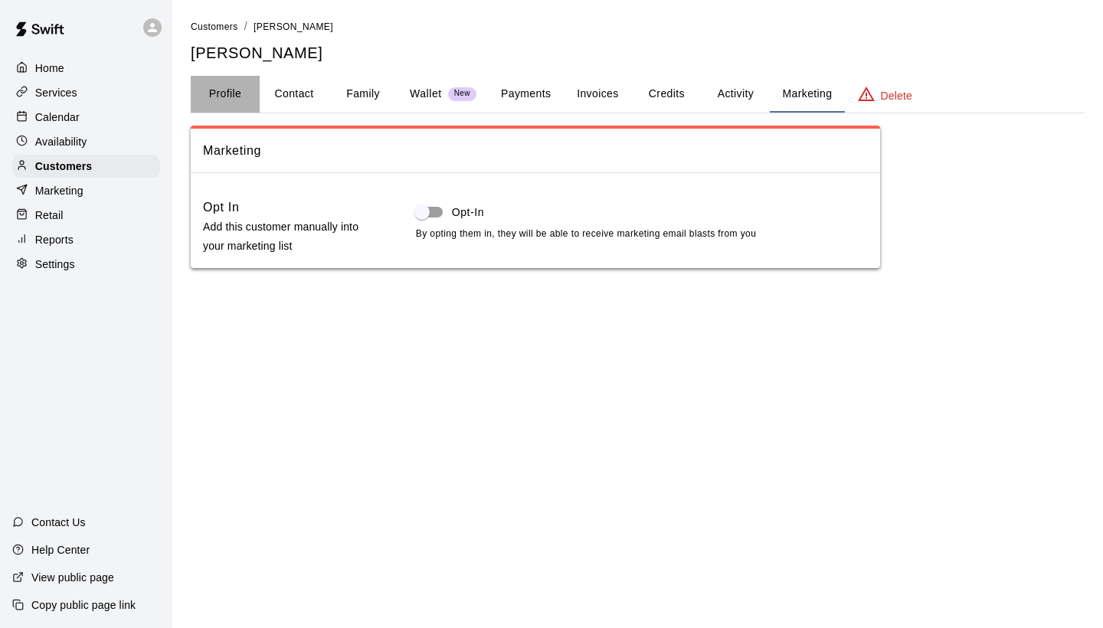
click at [231, 100] on button "Profile" at bounding box center [225, 94] width 69 height 37
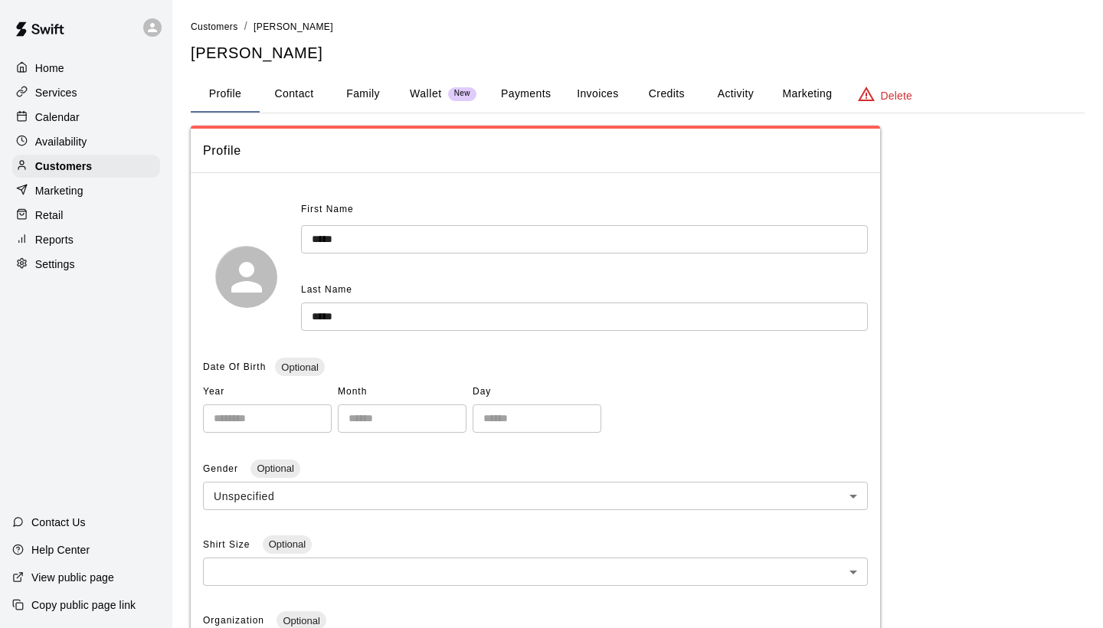
click at [220, 83] on button "Profile" at bounding box center [225, 94] width 69 height 37
click at [57, 121] on p "Calendar" at bounding box center [57, 117] width 44 height 15
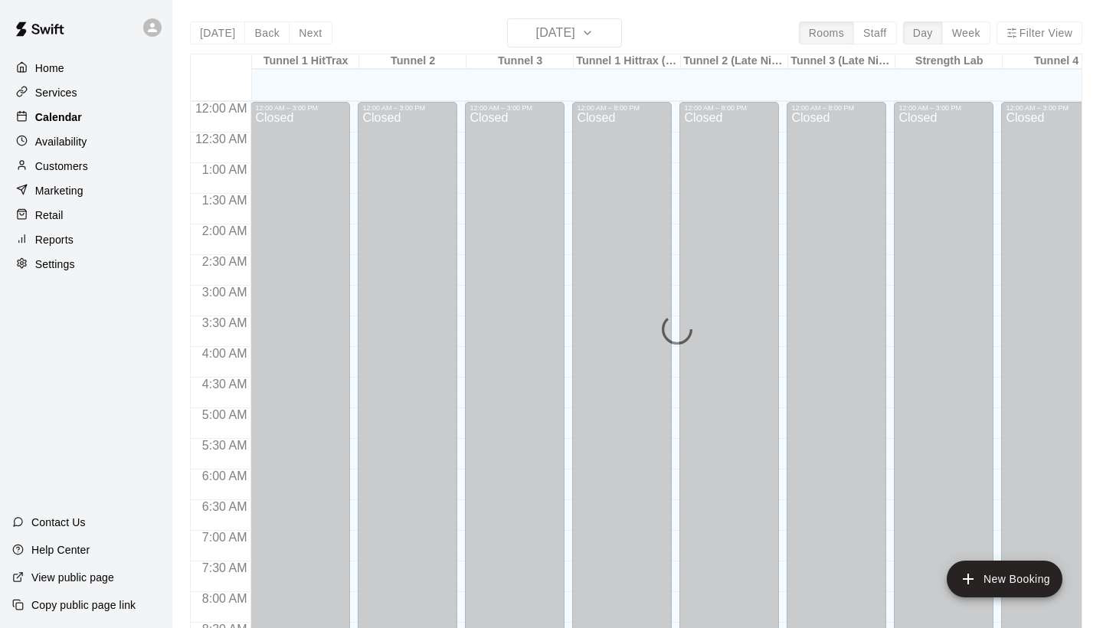
scroll to position [882, 0]
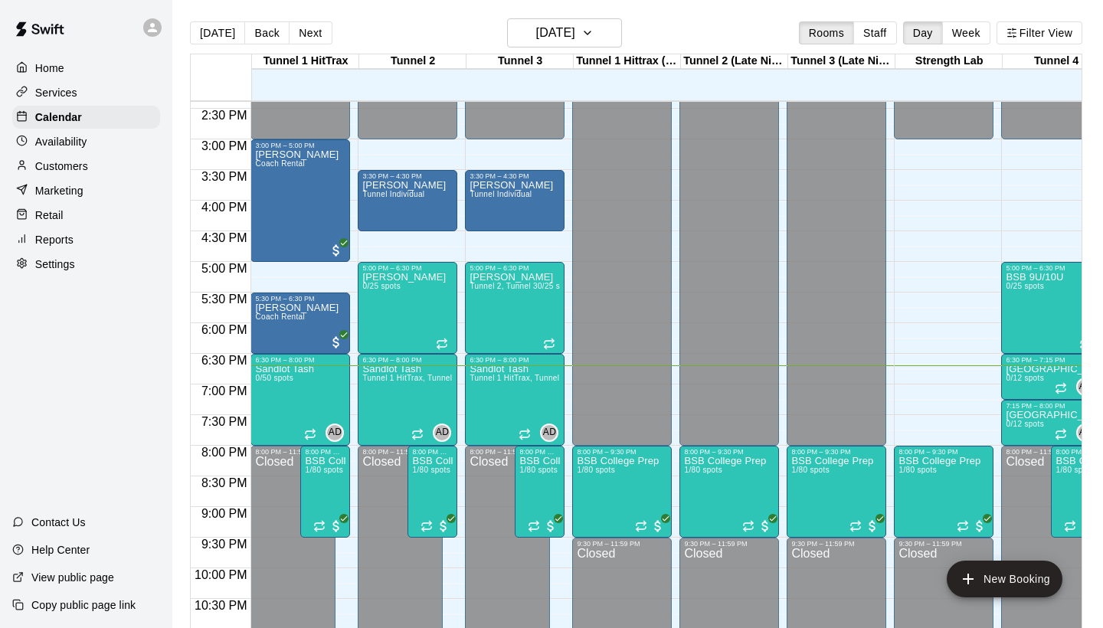
click at [77, 168] on p "Customers" at bounding box center [61, 166] width 53 height 15
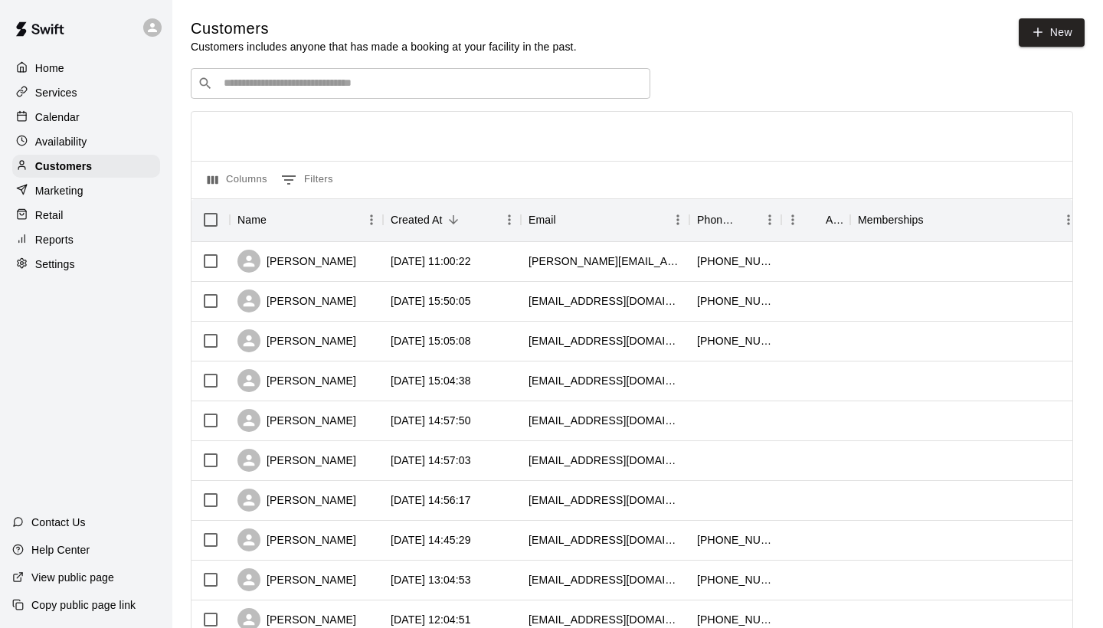
click at [345, 95] on div "​ ​" at bounding box center [421, 83] width 460 height 31
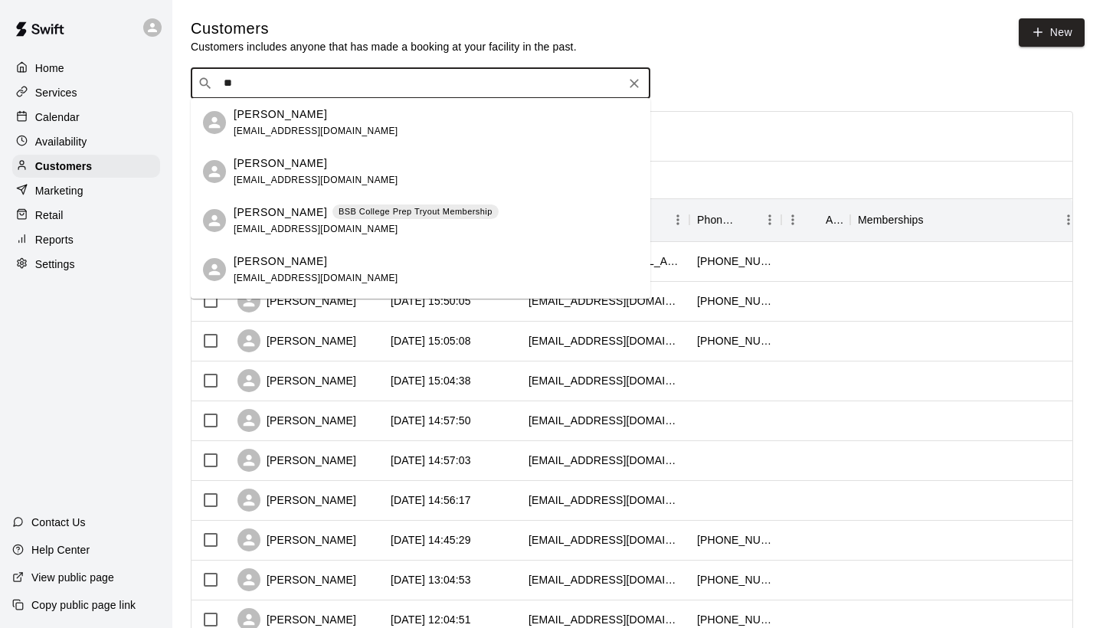
type input "*"
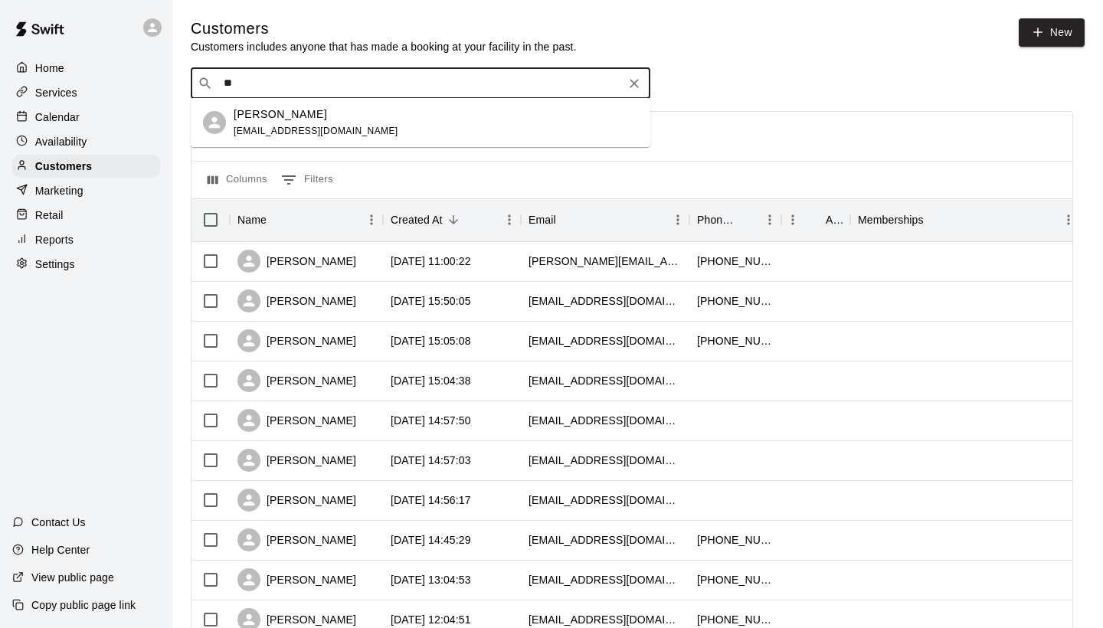
type input "*"
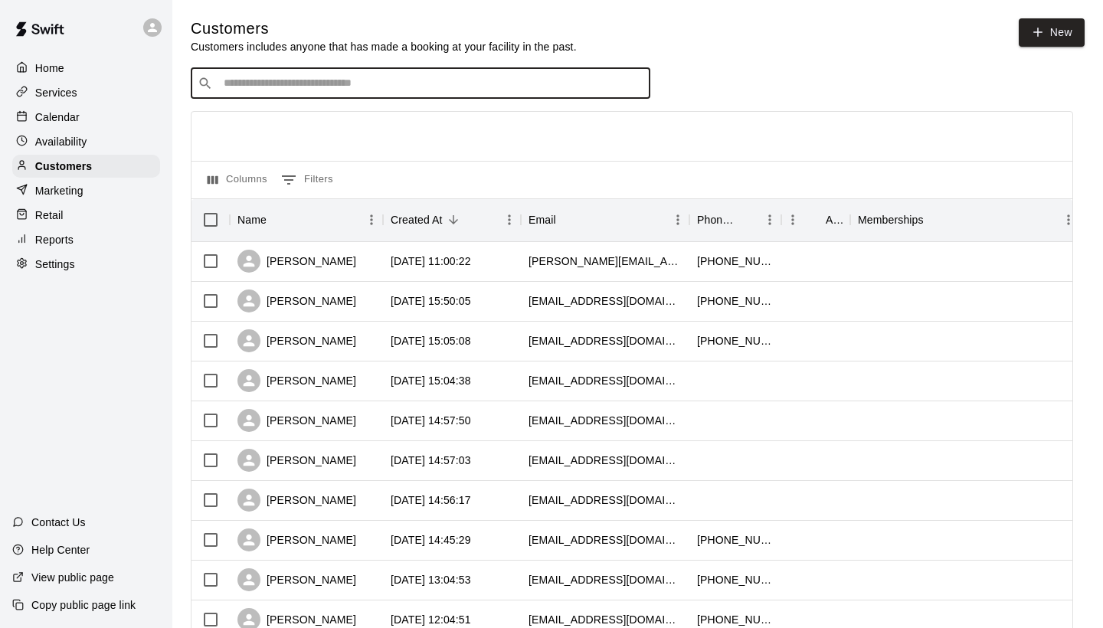
click at [450, 93] on div "​ ​" at bounding box center [421, 83] width 460 height 31
type input "*"
click at [119, 114] on div "Calendar" at bounding box center [86, 117] width 148 height 23
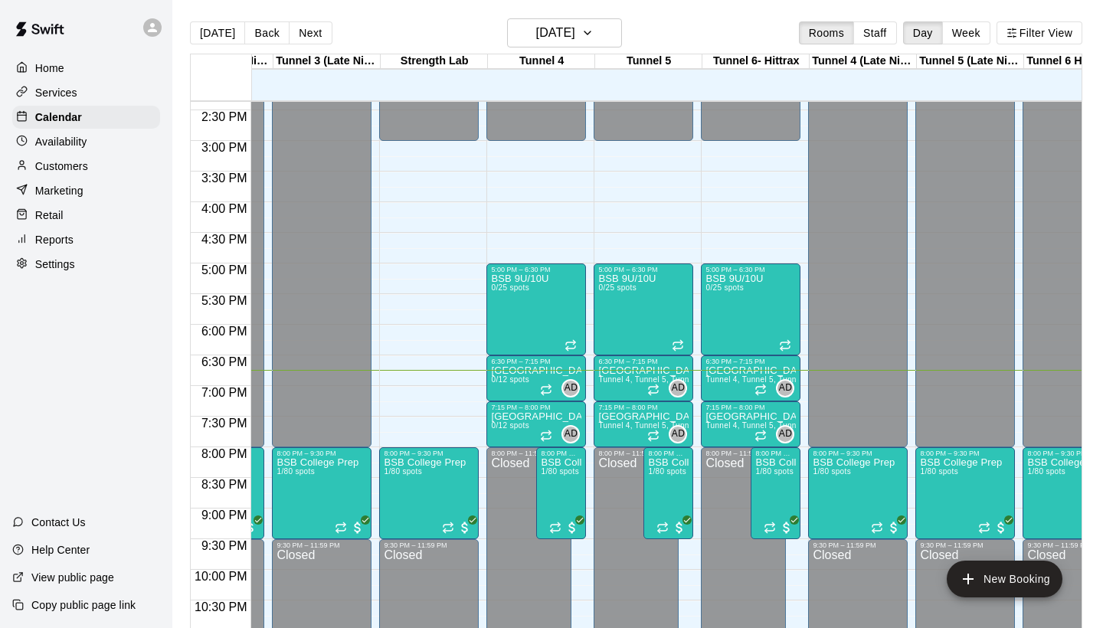
scroll to position [0, 548]
